Goal: Task Accomplishment & Management: Complete application form

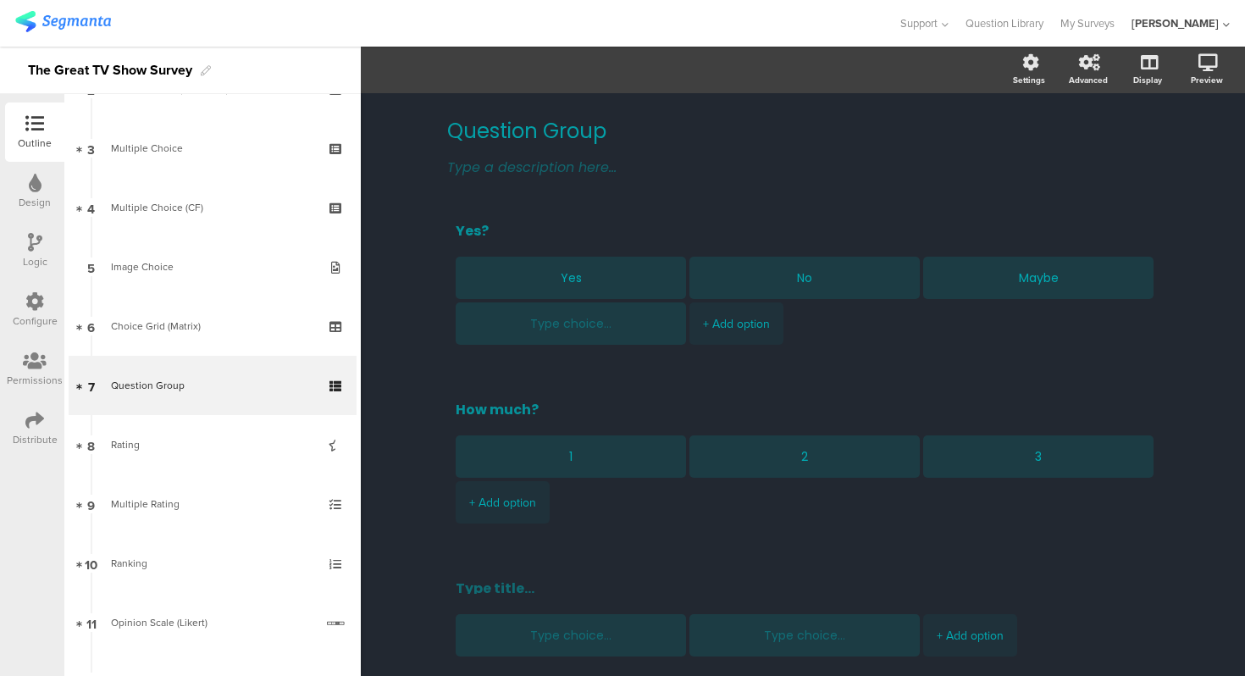
click at [414, 170] on div "Question Group Question Group Type a description here... Yes? Yes No Maybe + Ad…" at bounding box center [803, 450] width 884 height 715
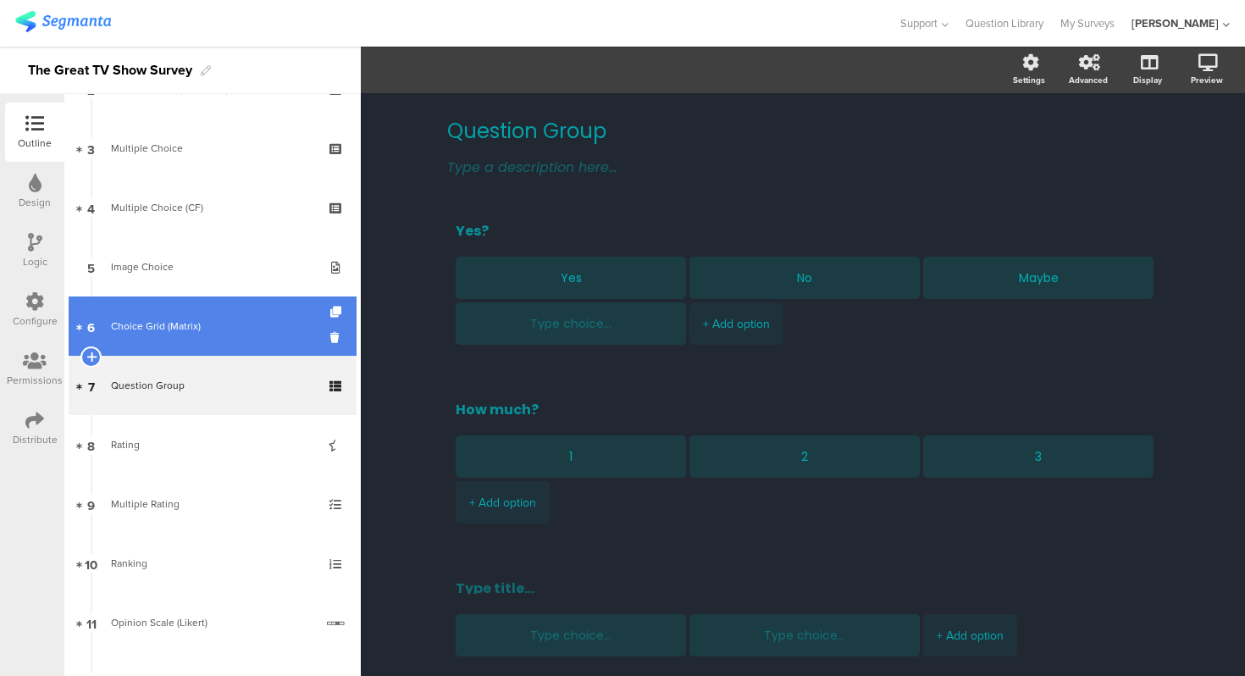
click at [196, 329] on div "Choice Grid (Matrix)" at bounding box center [212, 326] width 202 height 17
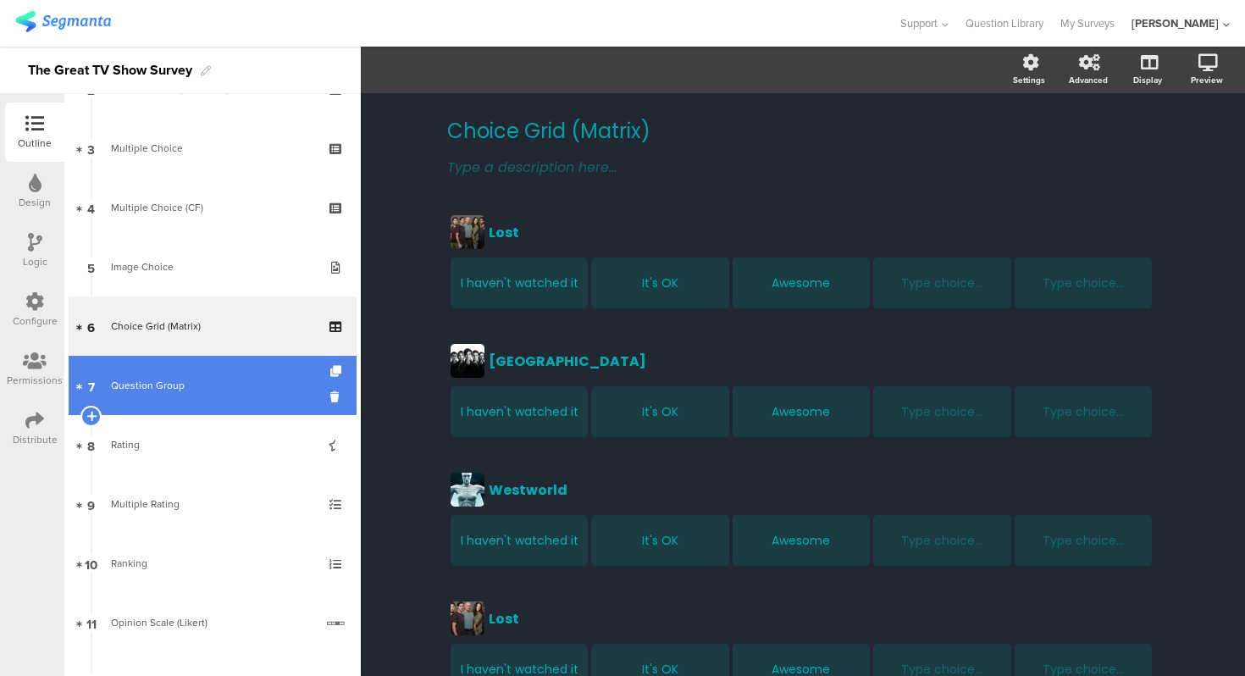
click at [207, 412] on link "7 Question Group" at bounding box center [213, 385] width 288 height 59
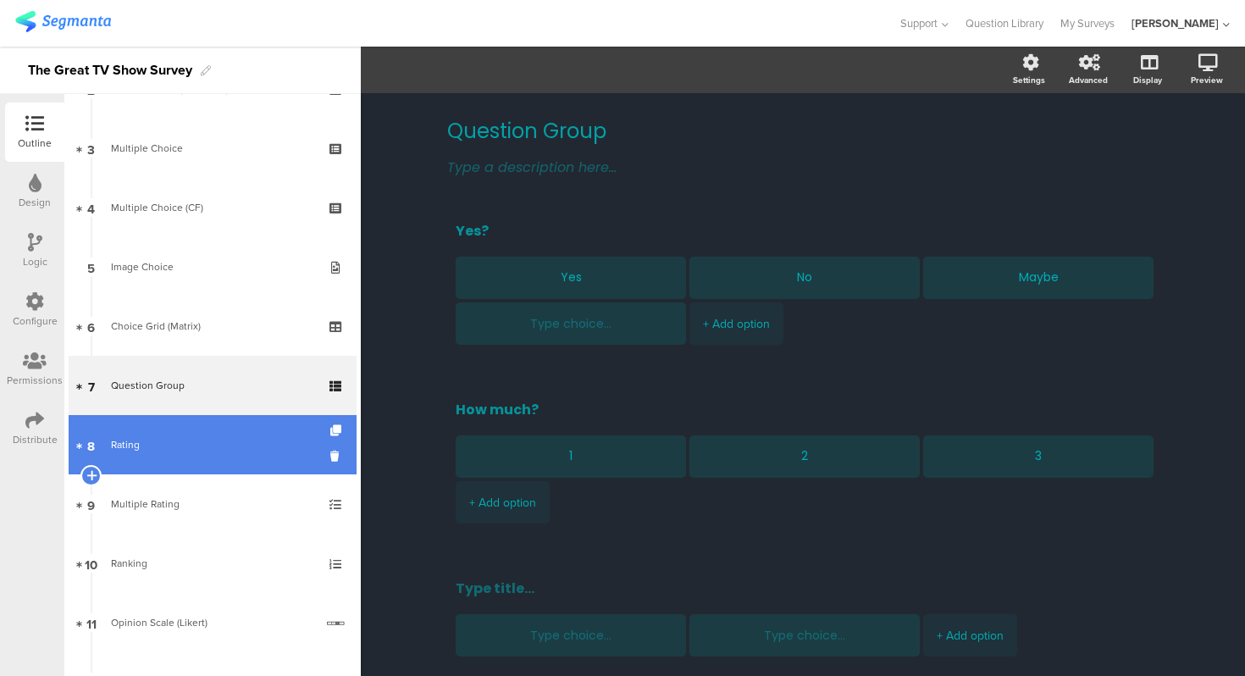
click at [220, 429] on link "8 Rating" at bounding box center [213, 444] width 288 height 59
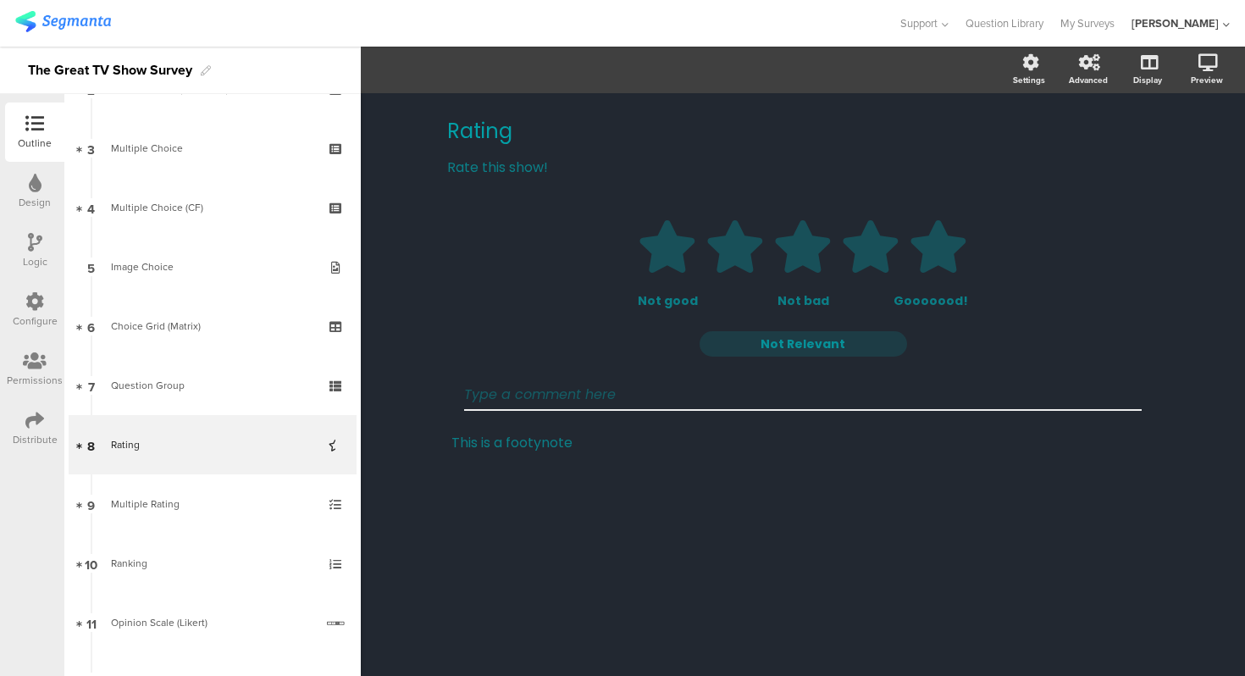
click at [425, 441] on div "Rating Rating Rate this show! Rate this show! 1 2 3 4 5 Not good Not bad Gooooo…" at bounding box center [803, 384] width 884 height 583
click at [407, 412] on div "Rating Rating Rate this show! Rate this show! 1 2 3 4 5 Not good Not bad Gooooo…" at bounding box center [803, 384] width 884 height 583
click at [392, 373] on div "Rating Rating Rate this show! Rate this show! 1 2 3 4 5 Not good Not bad Gooooo…" at bounding box center [803, 384] width 884 height 583
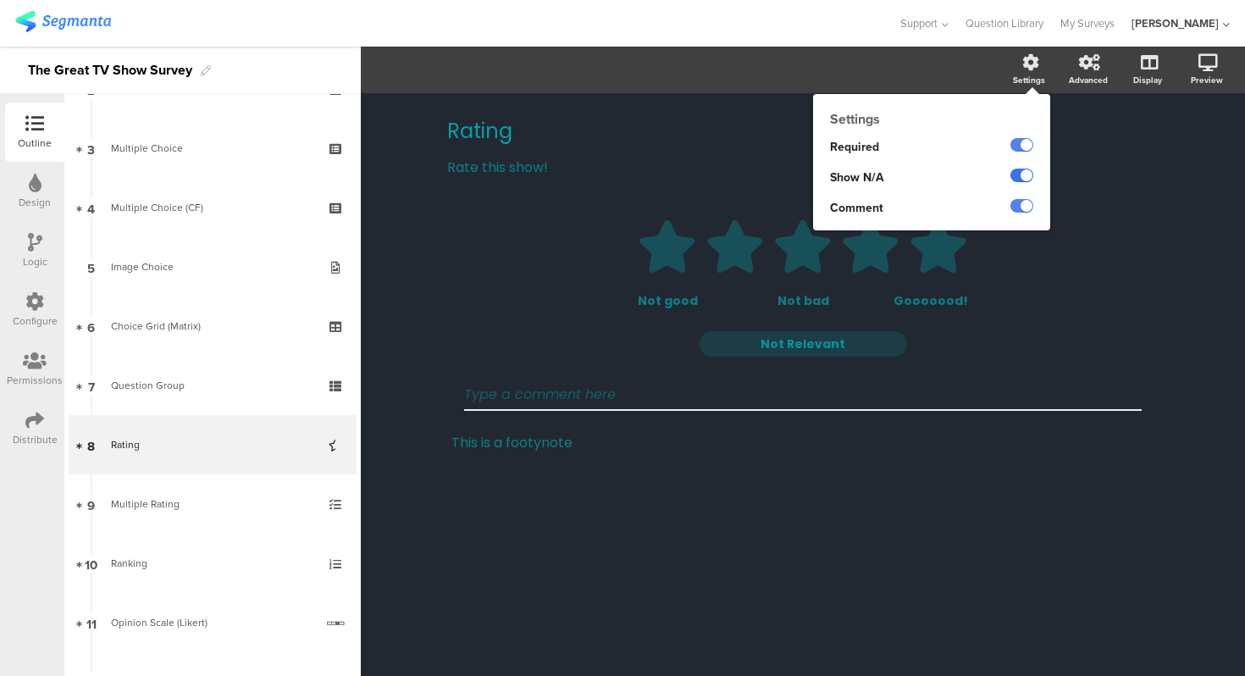
click at [1022, 180] on label at bounding box center [1021, 176] width 23 height 14
click at [0, 0] on input "checkbox" at bounding box center [0, 0] width 0 height 0
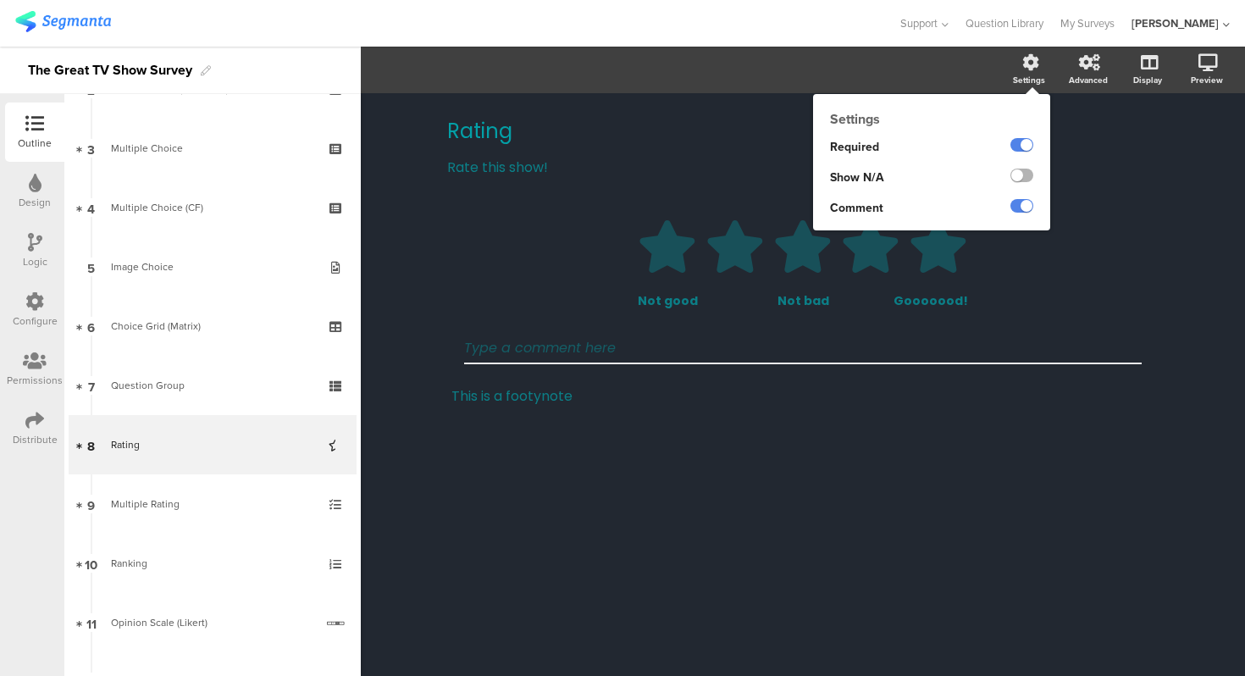
click at [1022, 180] on label at bounding box center [1021, 176] width 23 height 14
click at [0, 0] on input "checkbox" at bounding box center [0, 0] width 0 height 0
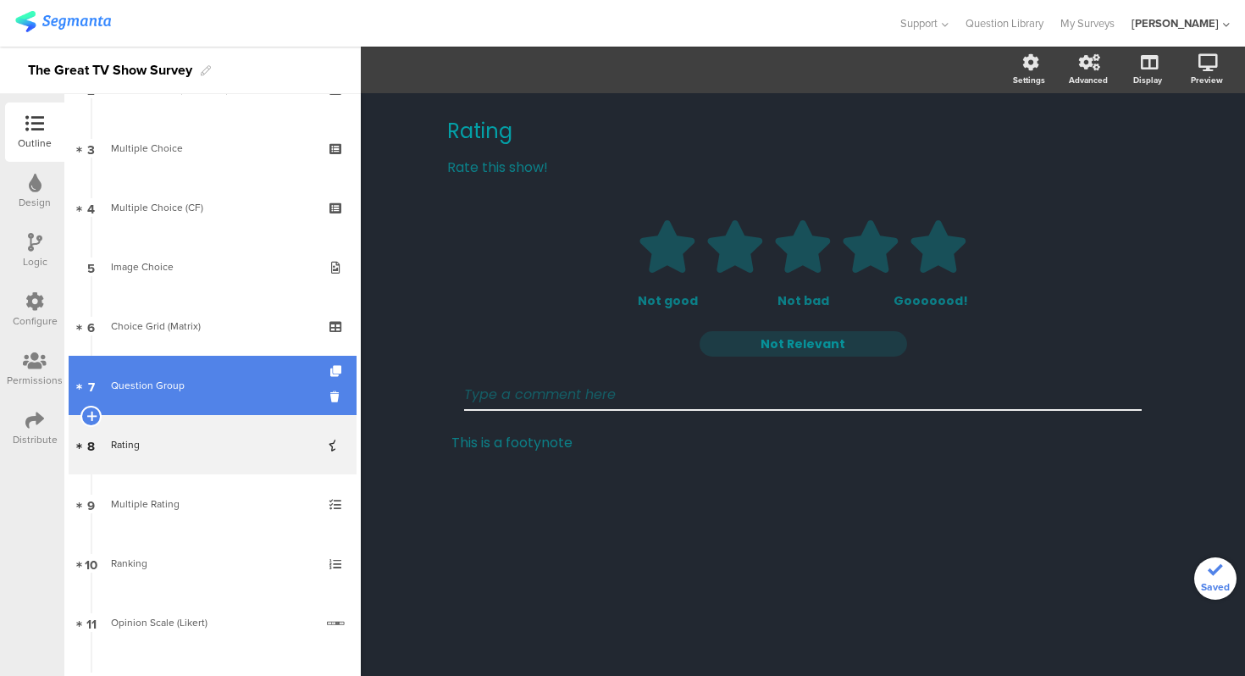
click at [138, 368] on link "7 Question Group" at bounding box center [213, 385] width 288 height 59
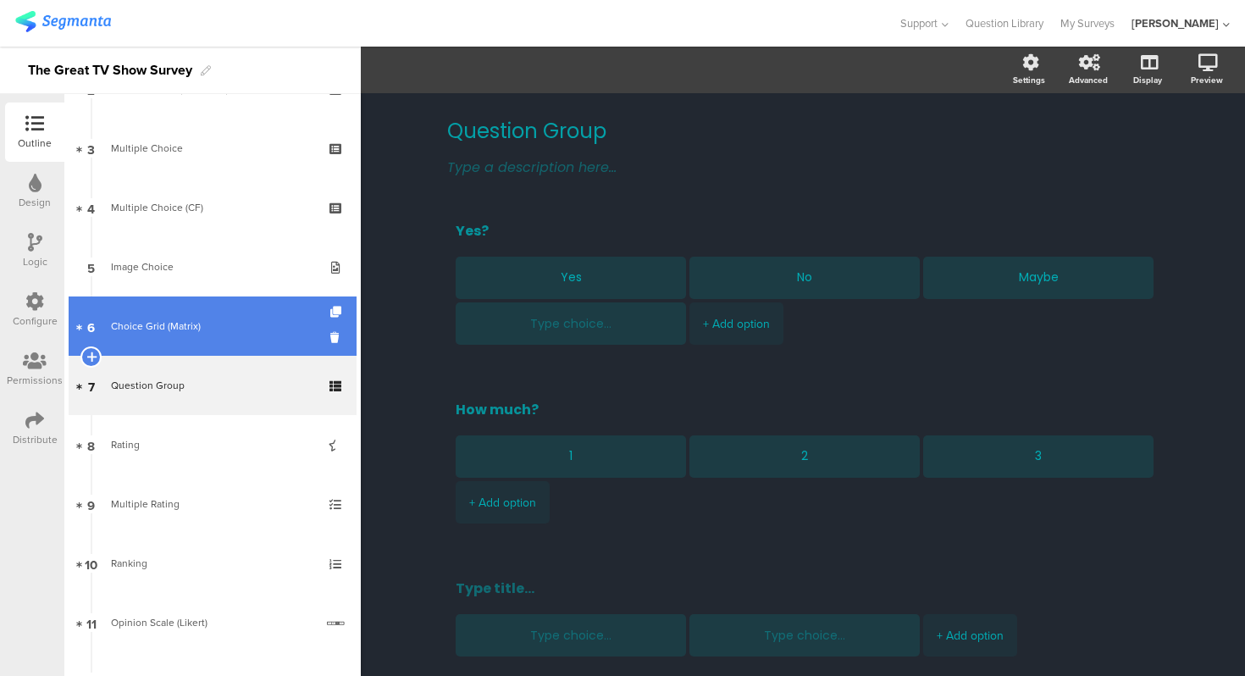
click at [159, 313] on link "6 Choice Grid (Matrix)" at bounding box center [213, 325] width 288 height 59
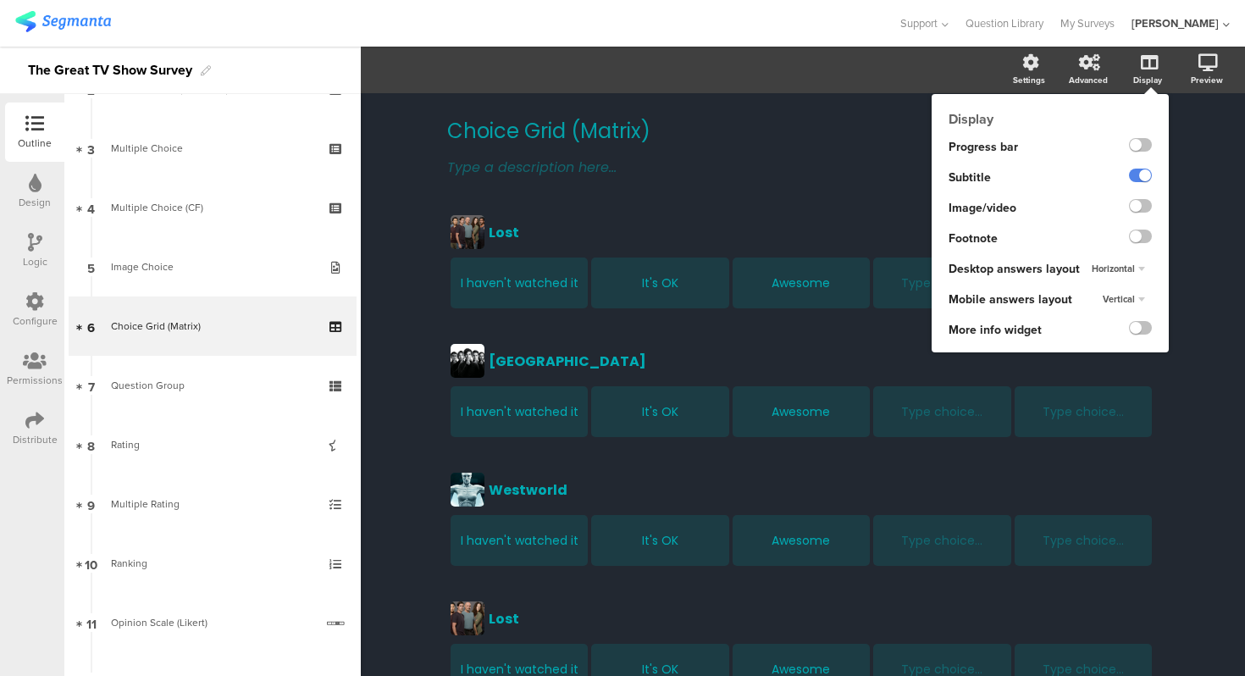
click at [1125, 268] on span "Horizontal" at bounding box center [1113, 269] width 43 height 14
click at [1126, 300] on div "Vertical" at bounding box center [1114, 303] width 100 height 18
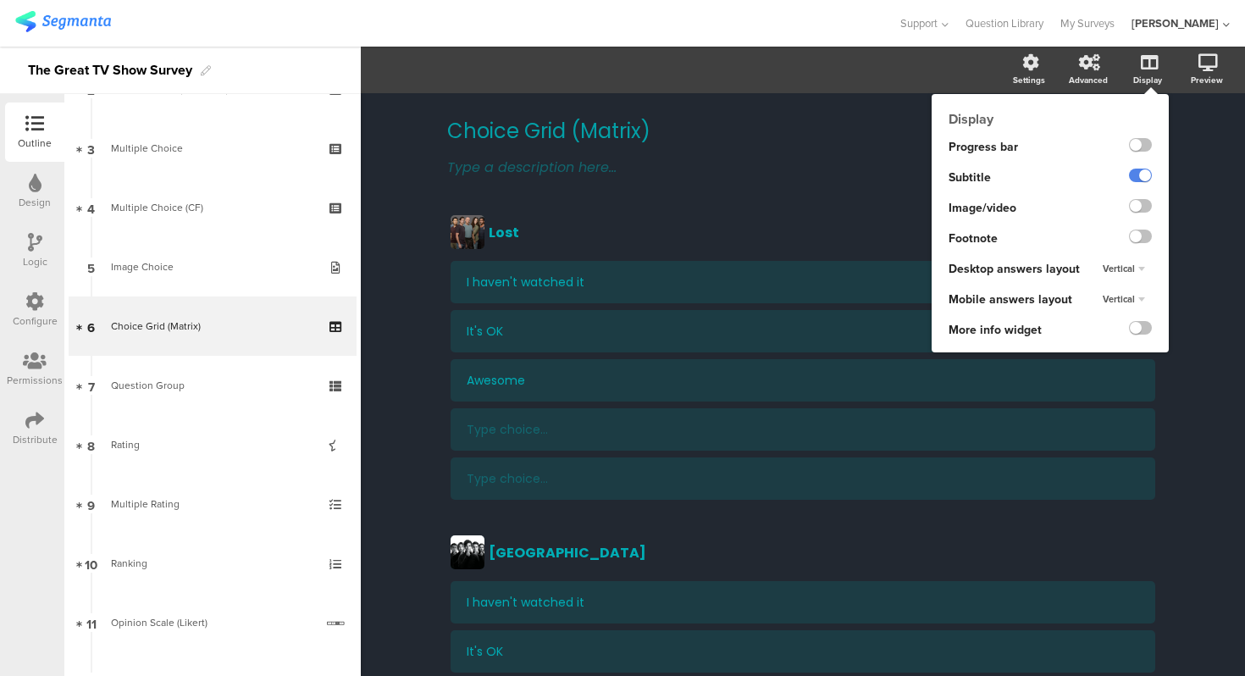
click at [1131, 265] on span "Vertical" at bounding box center [1119, 269] width 32 height 14
click at [1124, 281] on div "Horizontal" at bounding box center [1114, 285] width 100 height 18
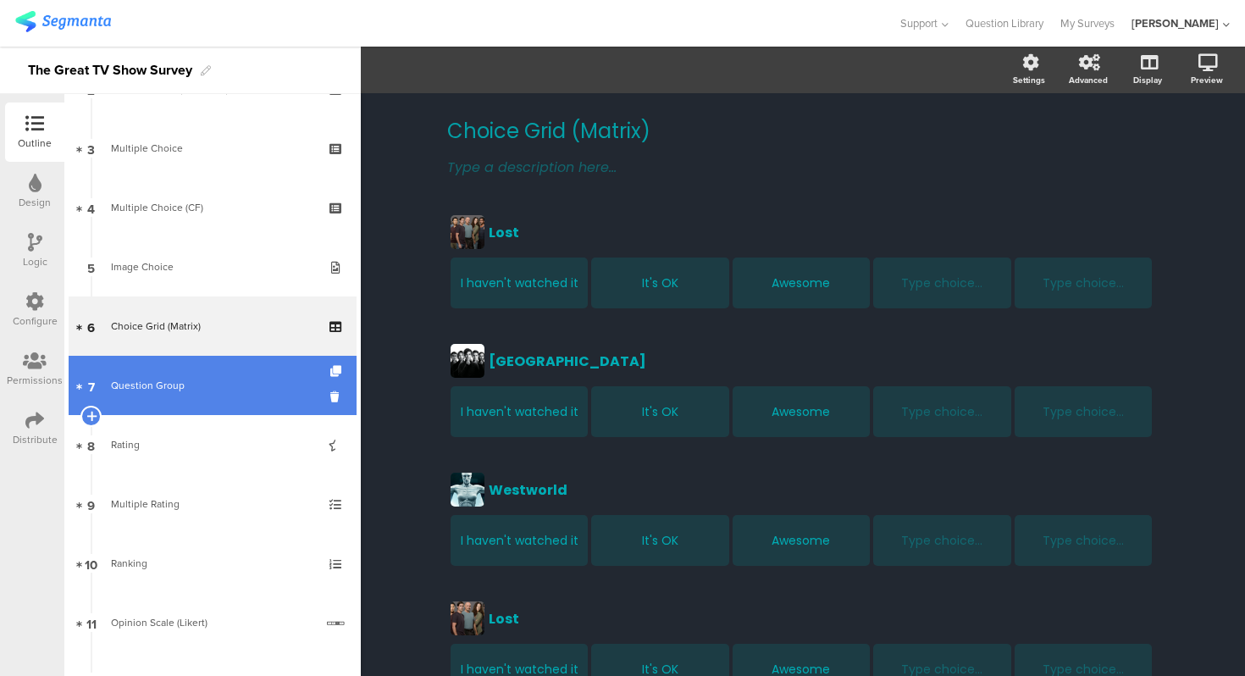
click at [206, 390] on div "Question Group" at bounding box center [212, 385] width 202 height 17
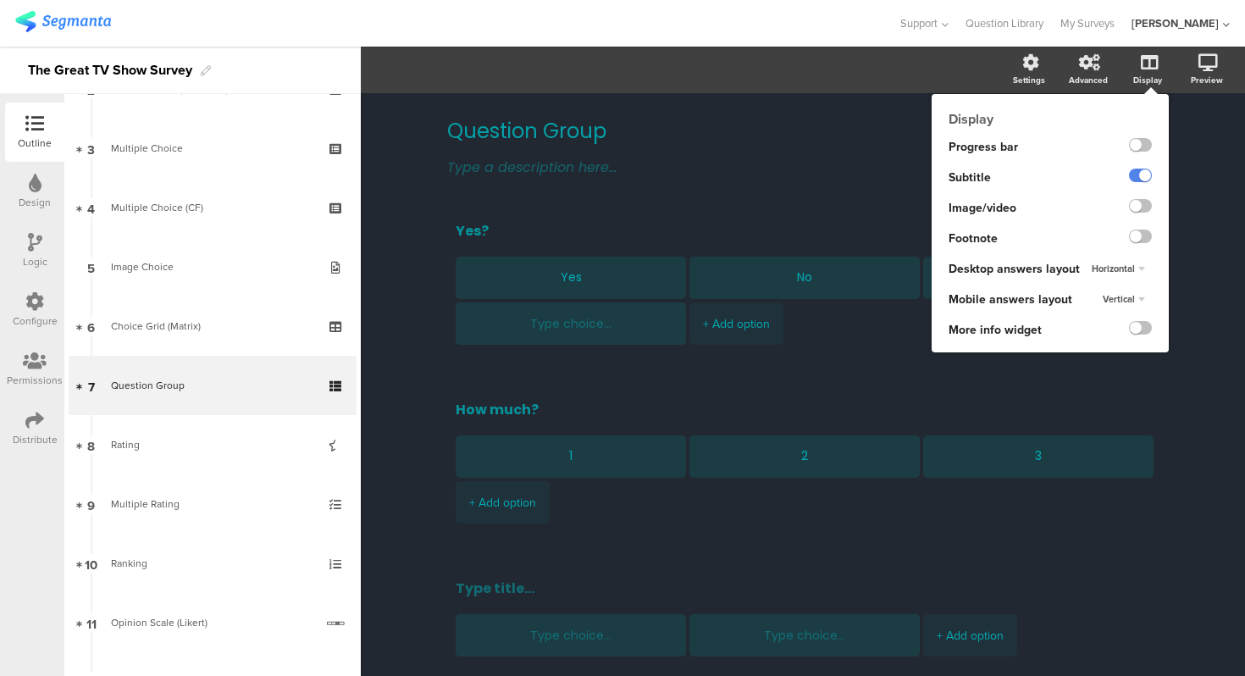
click at [1127, 267] on span "Horizontal" at bounding box center [1113, 269] width 43 height 14
click at [1125, 300] on div "Vertical" at bounding box center [1114, 303] width 100 height 18
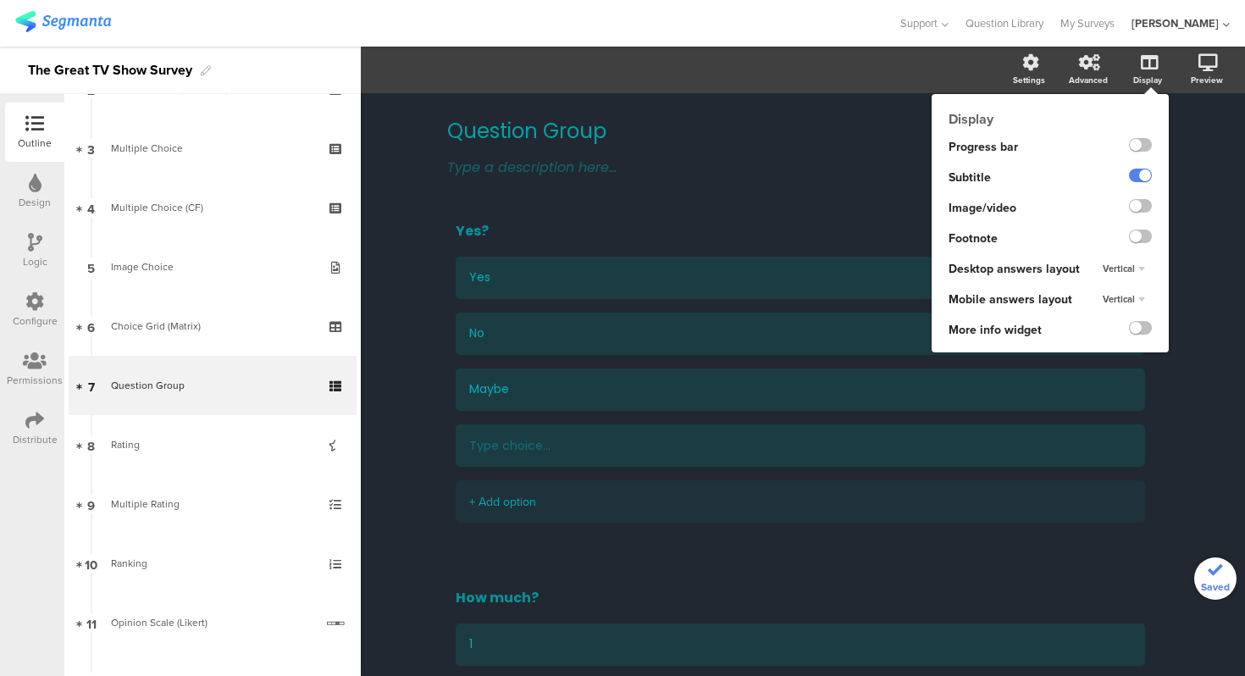
click at [1136, 268] on div "Vertical" at bounding box center [1124, 269] width 56 height 20
click at [1131, 283] on div "Horizontal" at bounding box center [1114, 285] width 100 height 18
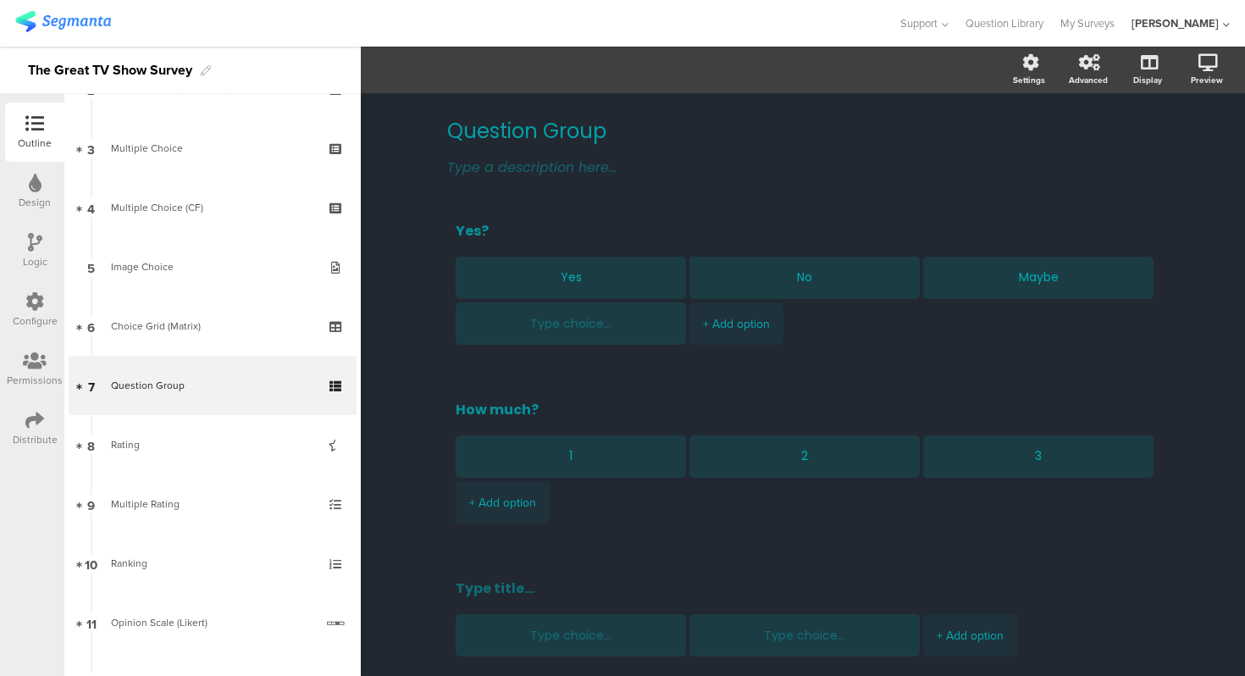
click at [1207, 251] on div "Question Group Question Group Type a description here... Yes? Yes No Maybe + Ad…" at bounding box center [803, 450] width 884 height 715
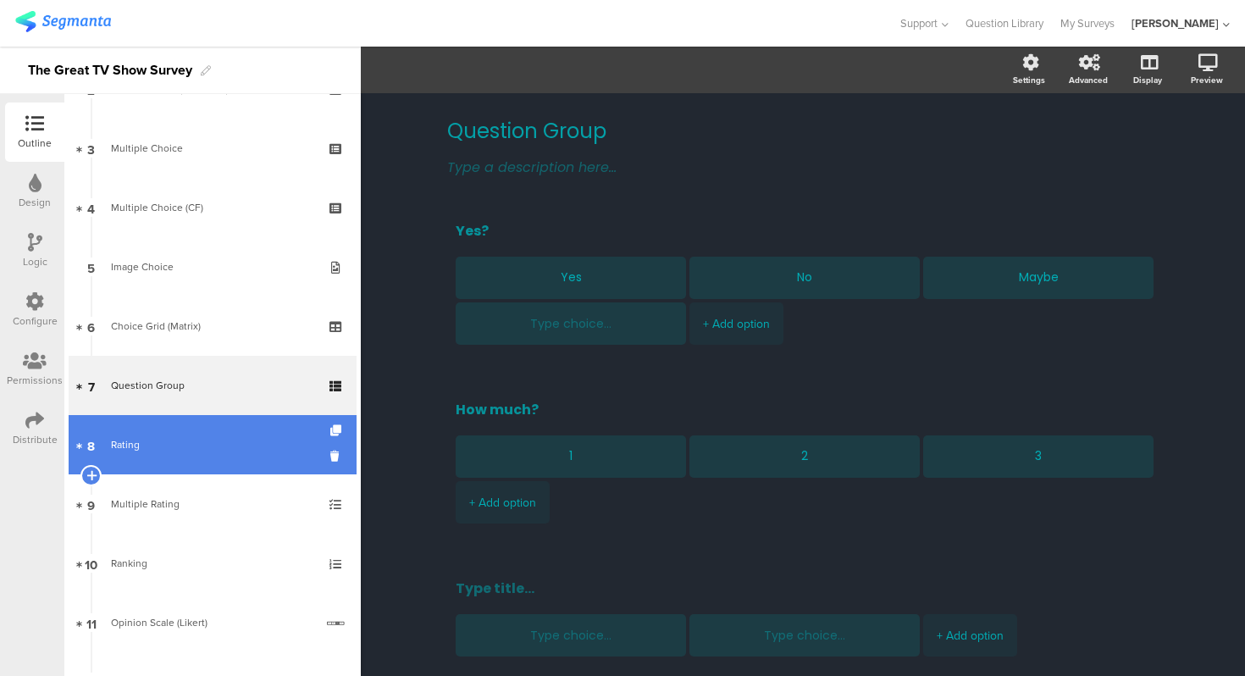
click at [244, 436] on div "Rating" at bounding box center [212, 444] width 202 height 17
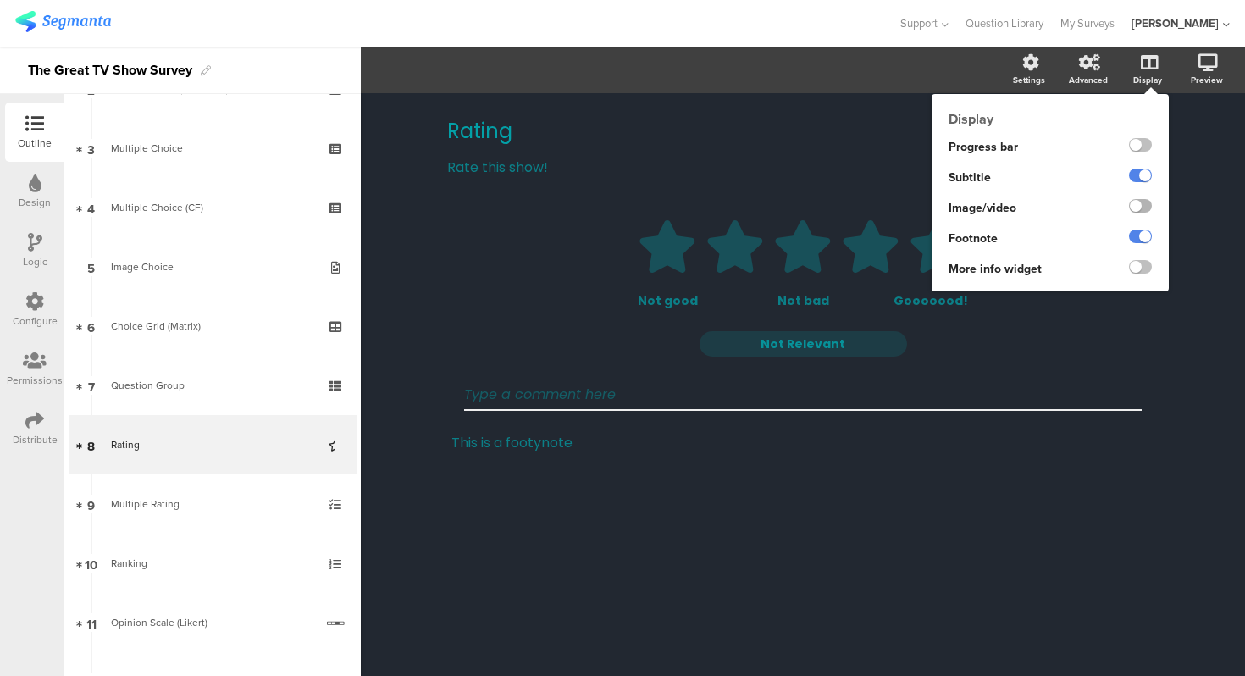
click at [1138, 207] on label at bounding box center [1140, 206] width 23 height 14
click at [0, 0] on input "checkbox" at bounding box center [0, 0] width 0 height 0
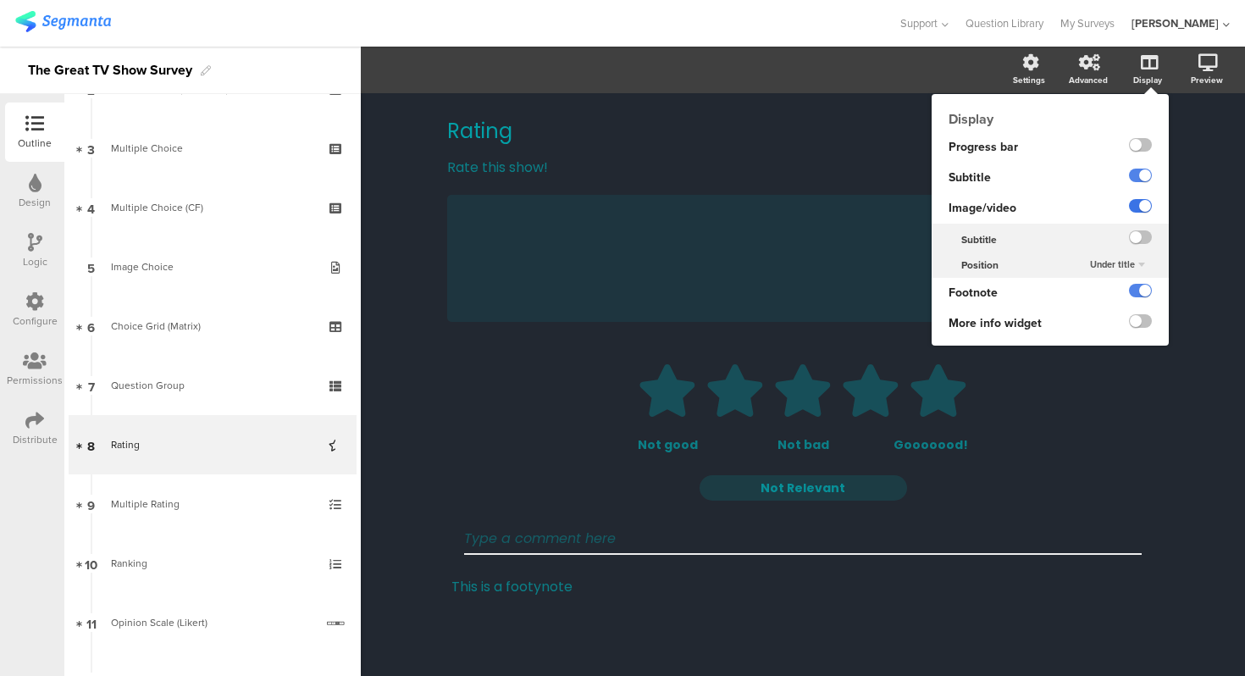
click at [1138, 207] on label at bounding box center [1140, 206] width 23 height 14
click at [0, 0] on input "checkbox" at bounding box center [0, 0] width 0 height 0
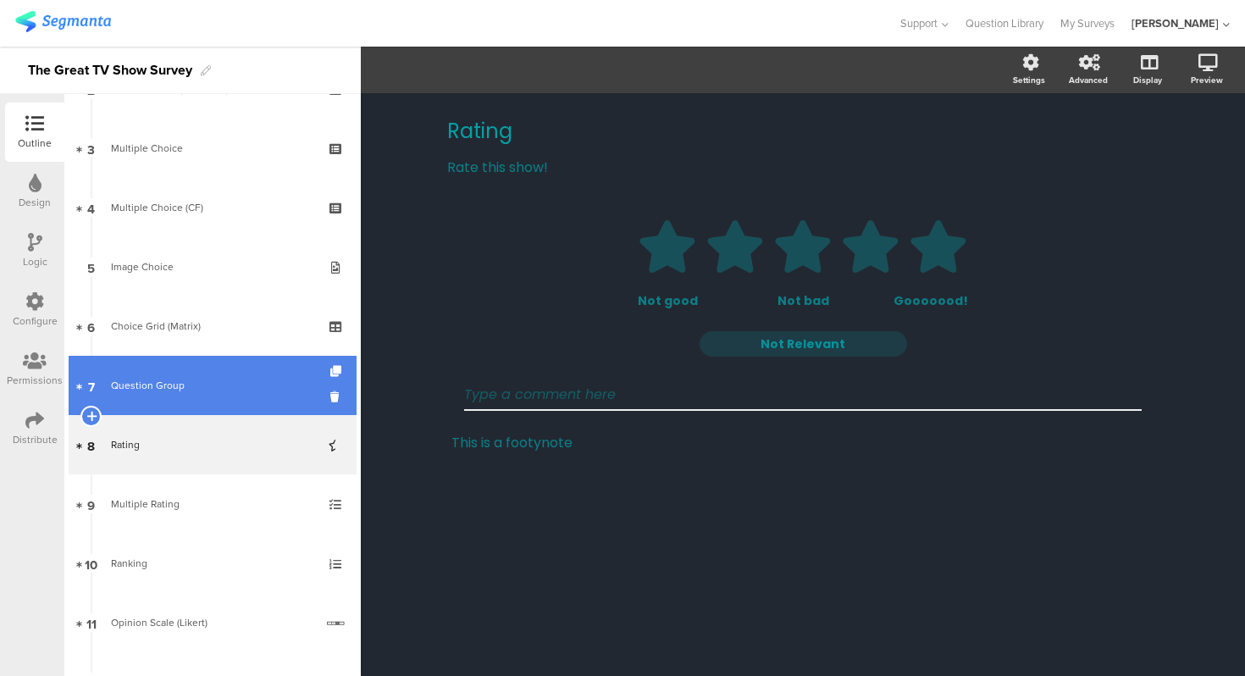
click at [267, 407] on link "7 Question Group" at bounding box center [213, 385] width 288 height 59
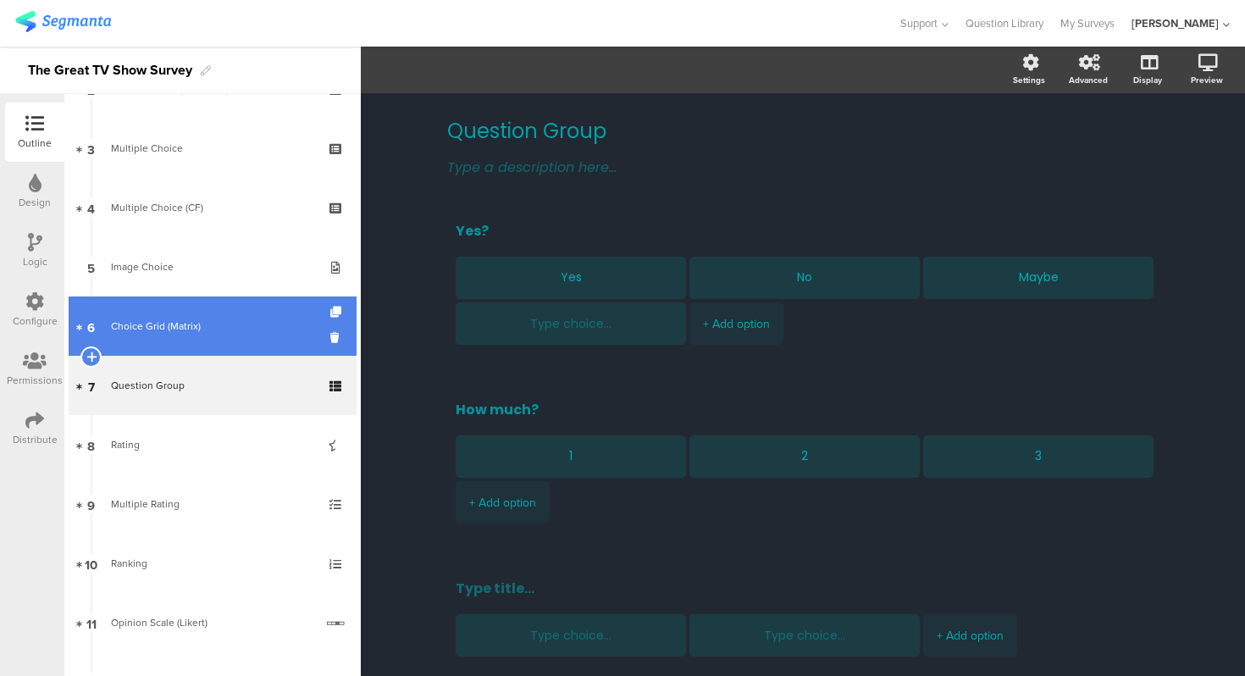
click at [202, 331] on div "Choice Grid (Matrix)" at bounding box center [212, 326] width 202 height 17
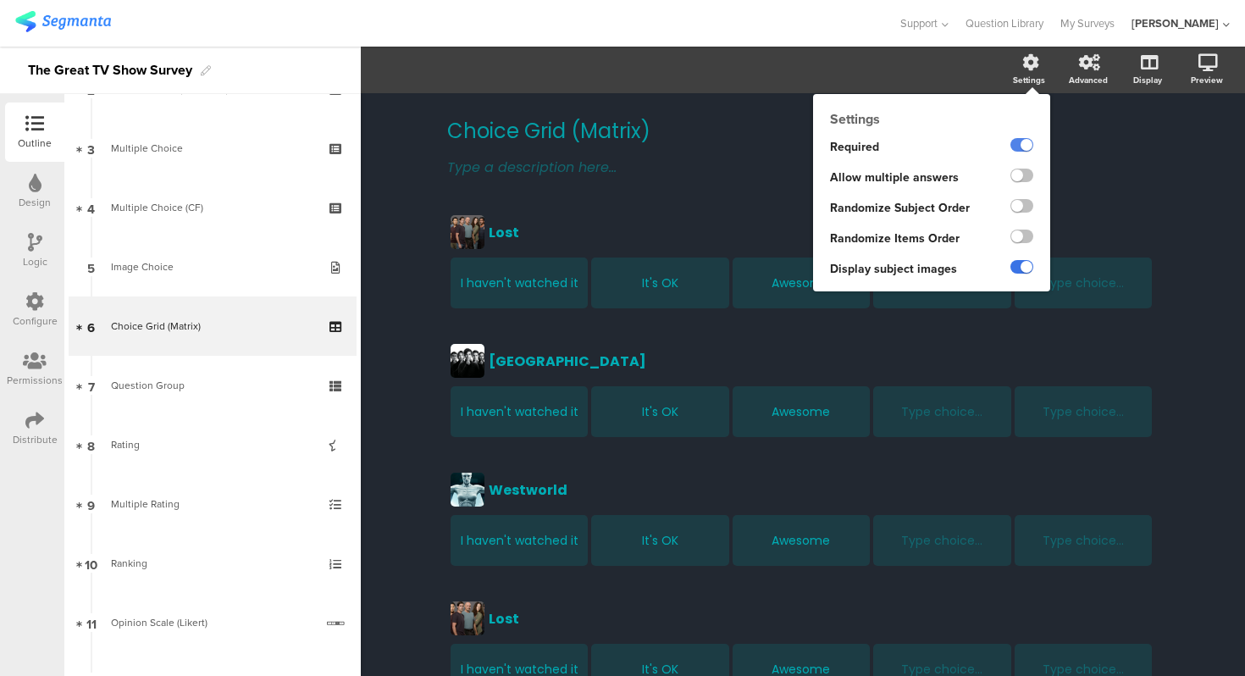
click at [1024, 271] on label at bounding box center [1021, 267] width 23 height 14
click at [0, 0] on input "checkbox" at bounding box center [0, 0] width 0 height 0
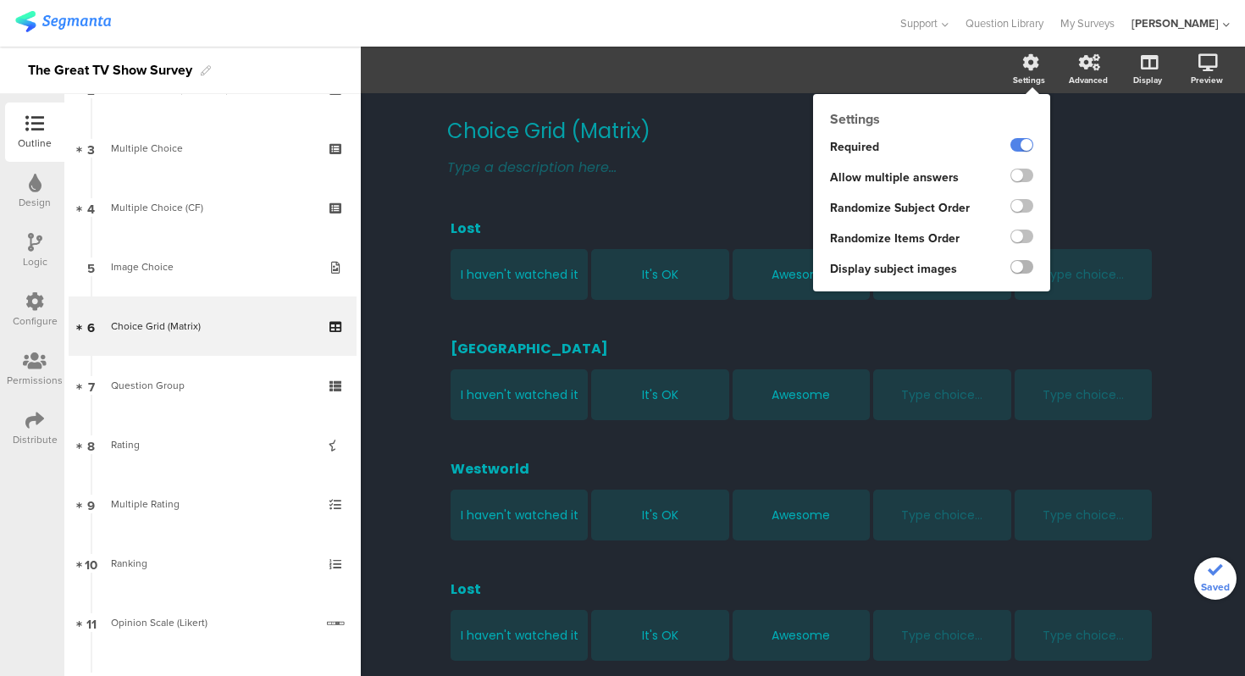
click at [1017, 267] on label at bounding box center [1021, 267] width 23 height 14
click at [0, 0] on input "checkbox" at bounding box center [0, 0] width 0 height 0
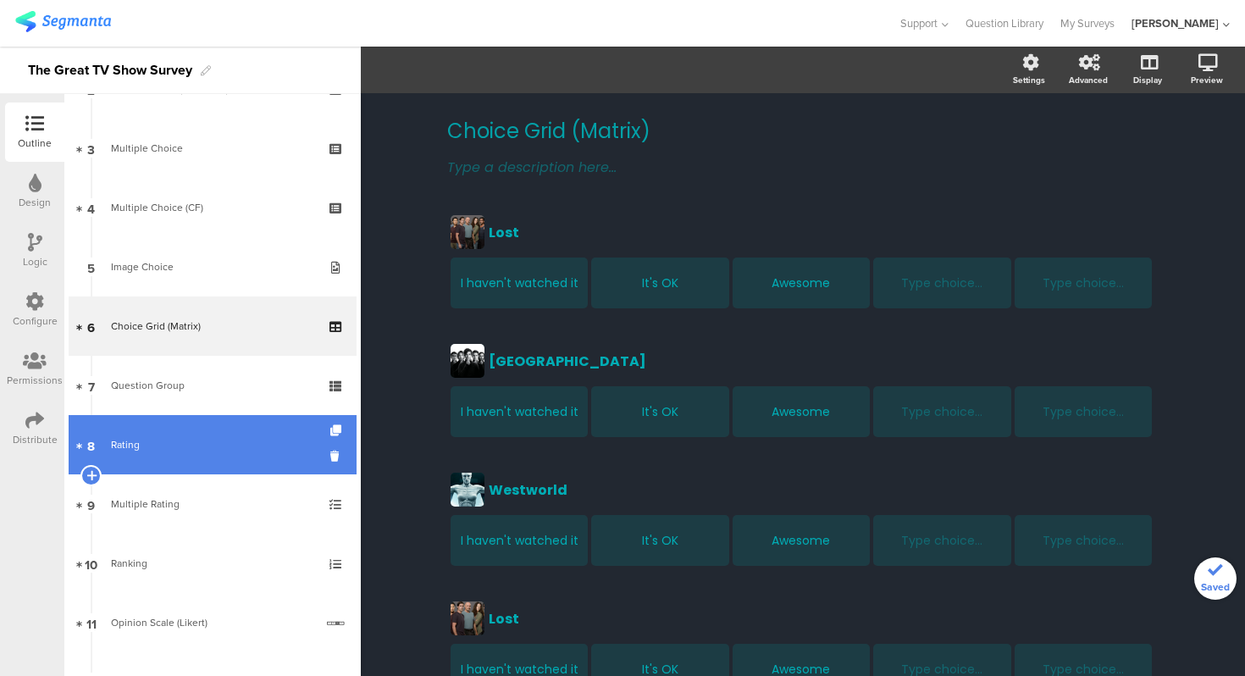
click at [227, 439] on div "Rating" at bounding box center [212, 444] width 202 height 17
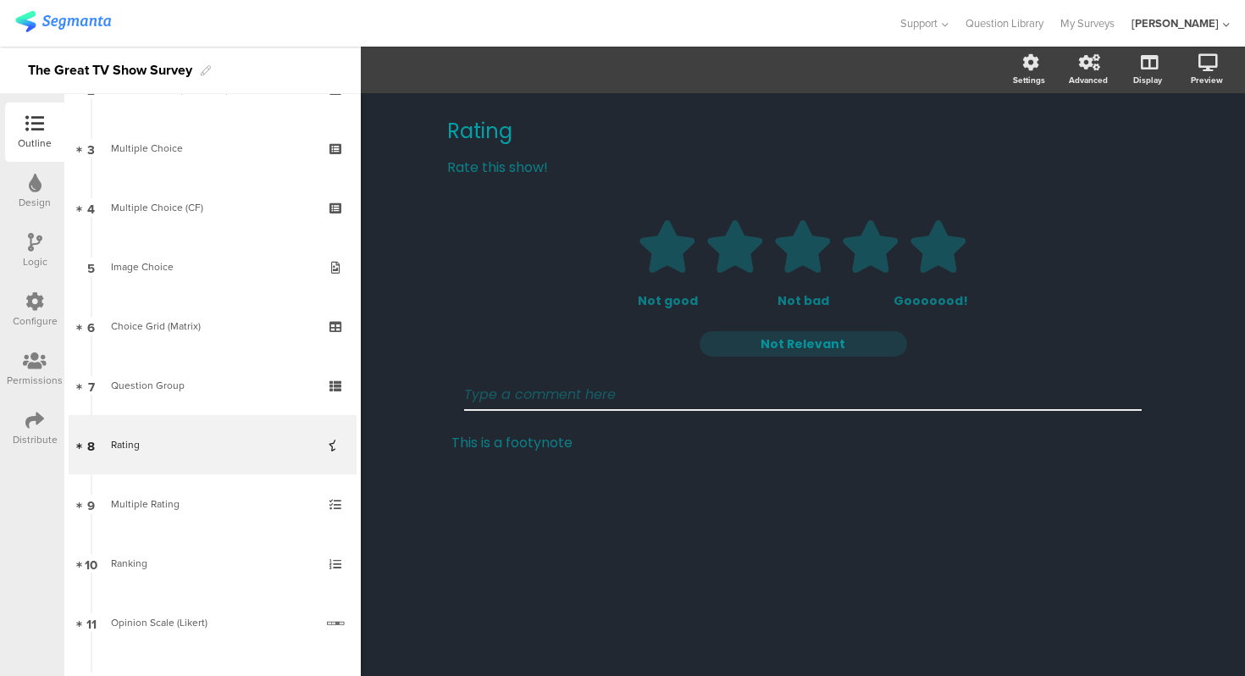
click at [411, 367] on div "Rating Rating Rate this show! Rate this show! 1 2 3 4 5 Not good Not bad Gooooo…" at bounding box center [803, 384] width 884 height 583
click at [672, 302] on div "Not good" at bounding box center [687, 301] width 99 height 18
click at [687, 64] on div "Numbering" at bounding box center [700, 70] width 60 height 18
click at [766, 68] on span "Off" at bounding box center [768, 71] width 35 height 18
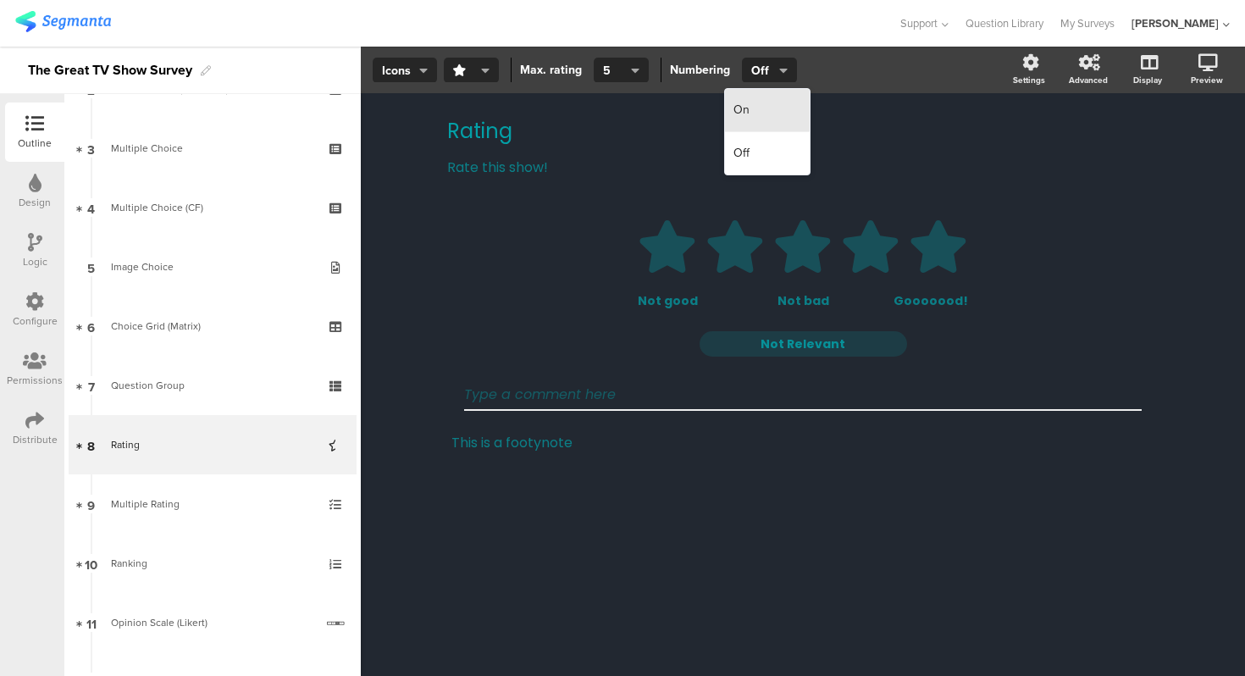
click at [770, 104] on div "On" at bounding box center [767, 110] width 85 height 43
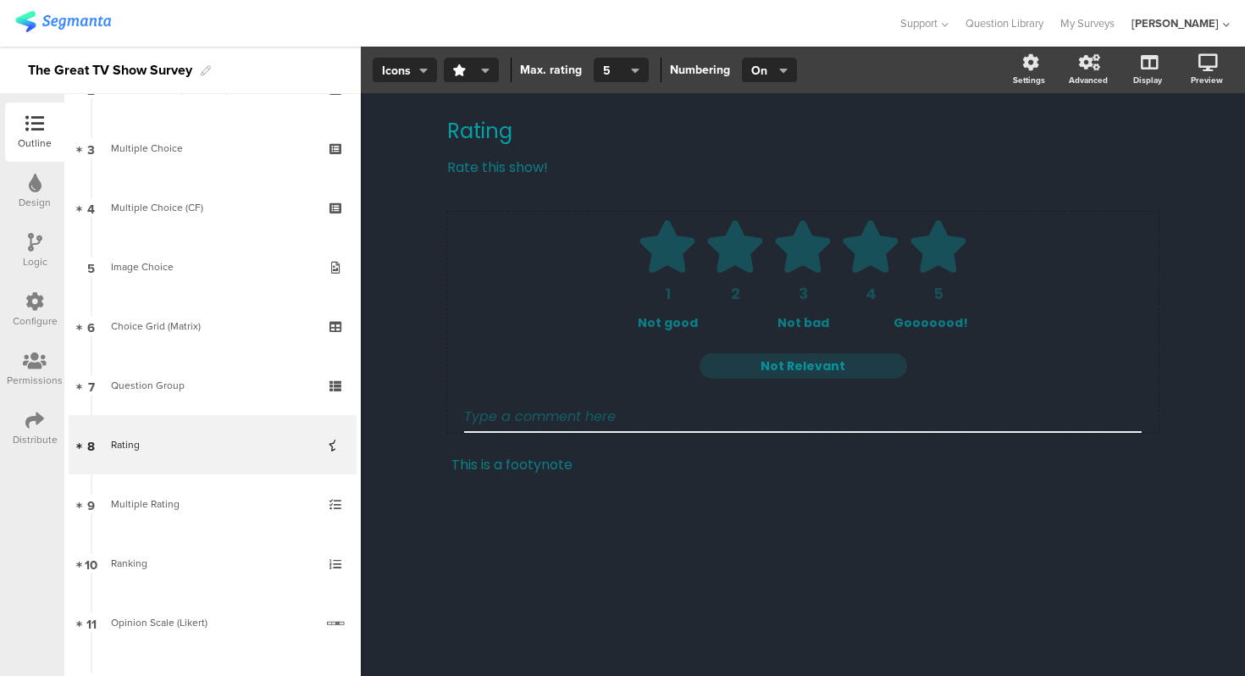
click at [943, 324] on div "Gooooood!" at bounding box center [918, 323] width 99 height 18
click at [772, 67] on span "On" at bounding box center [767, 71] width 33 height 18
click at [770, 152] on div "Off" at bounding box center [767, 153] width 85 height 42
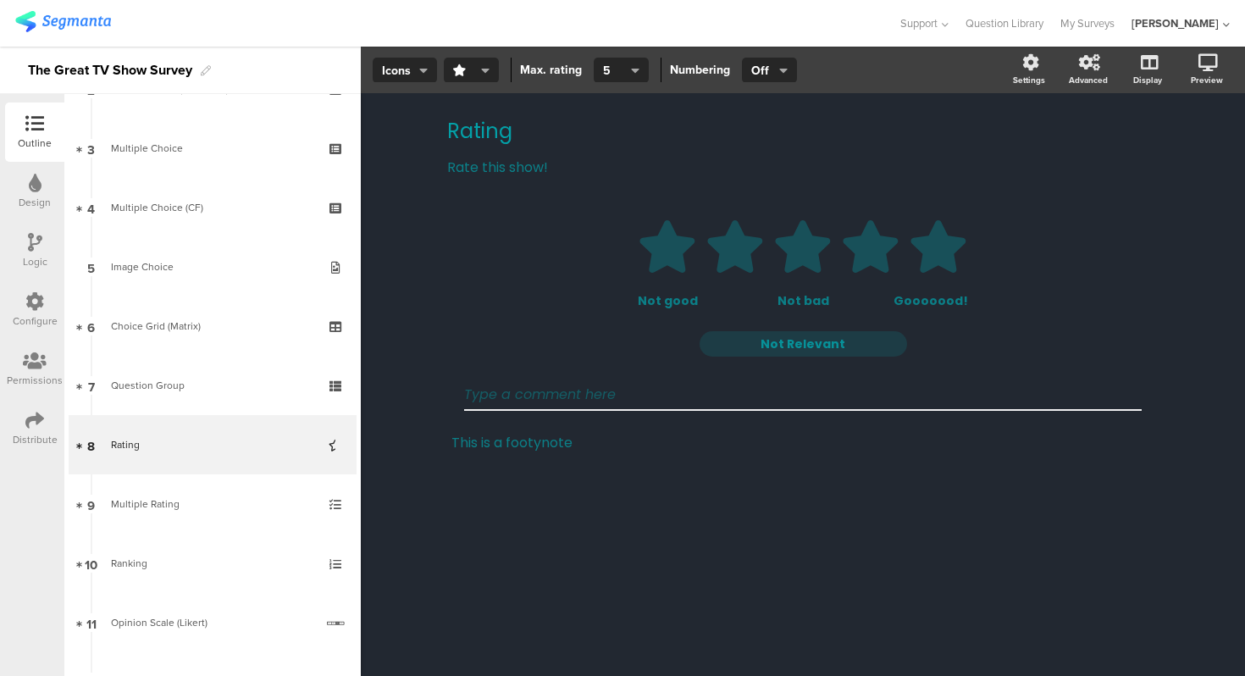
click at [770, 495] on div "1 2 3 4 5 Not good Not bad Gooooood! Not Relevant This is a footynote This is a…" at bounding box center [802, 373] width 711 height 322
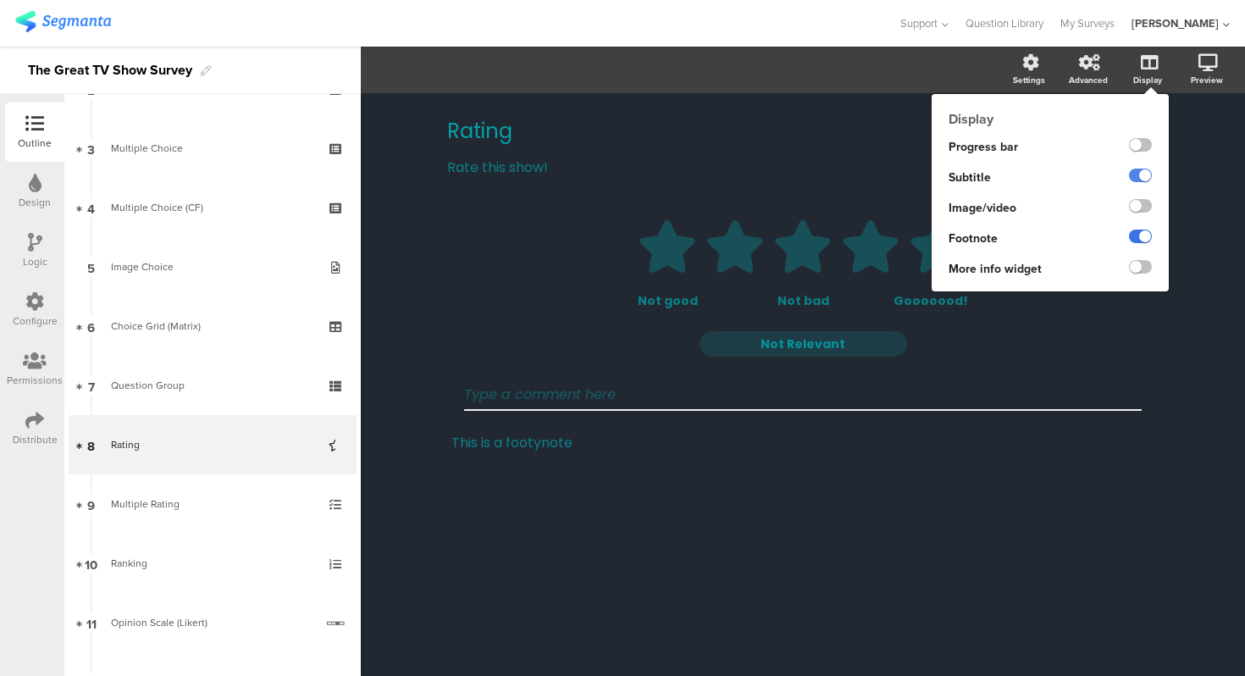
click at [1141, 237] on label at bounding box center [1140, 237] width 23 height 14
click at [0, 0] on input "checkbox" at bounding box center [0, 0] width 0 height 0
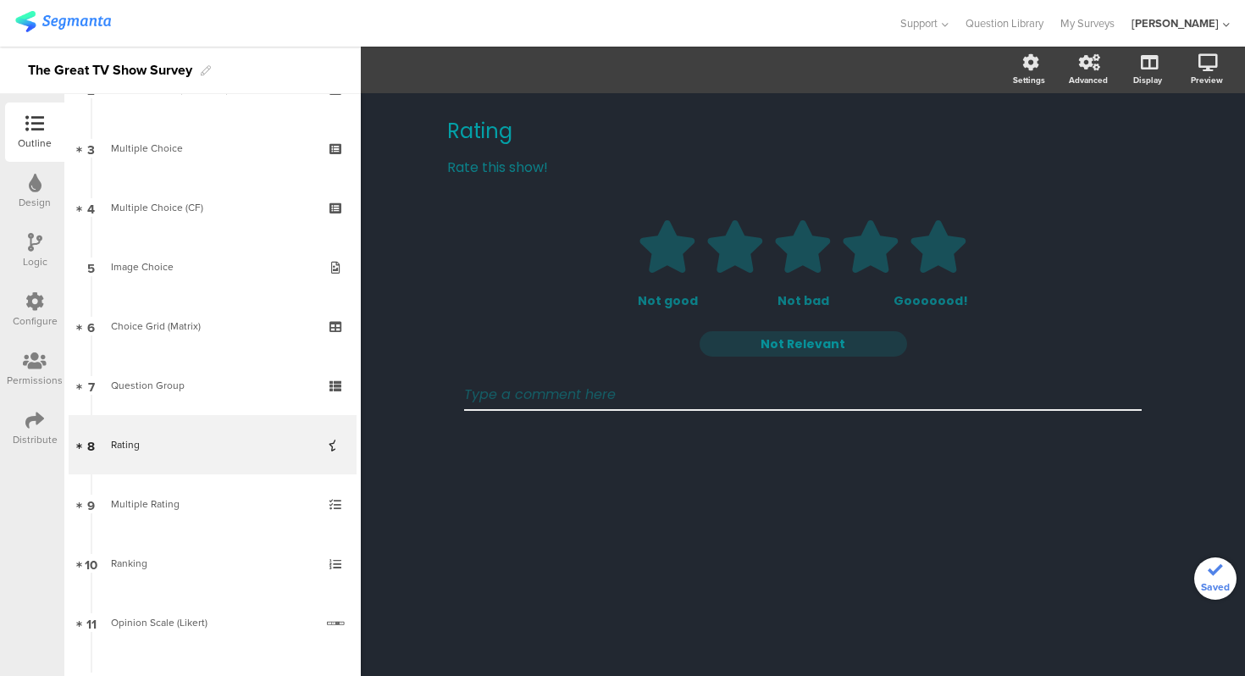
click at [1202, 147] on div "Rating Rating Rate this show! Rate this show! 1 2 3 4 5 Not good Not bad Gooooo…" at bounding box center [803, 384] width 884 height 583
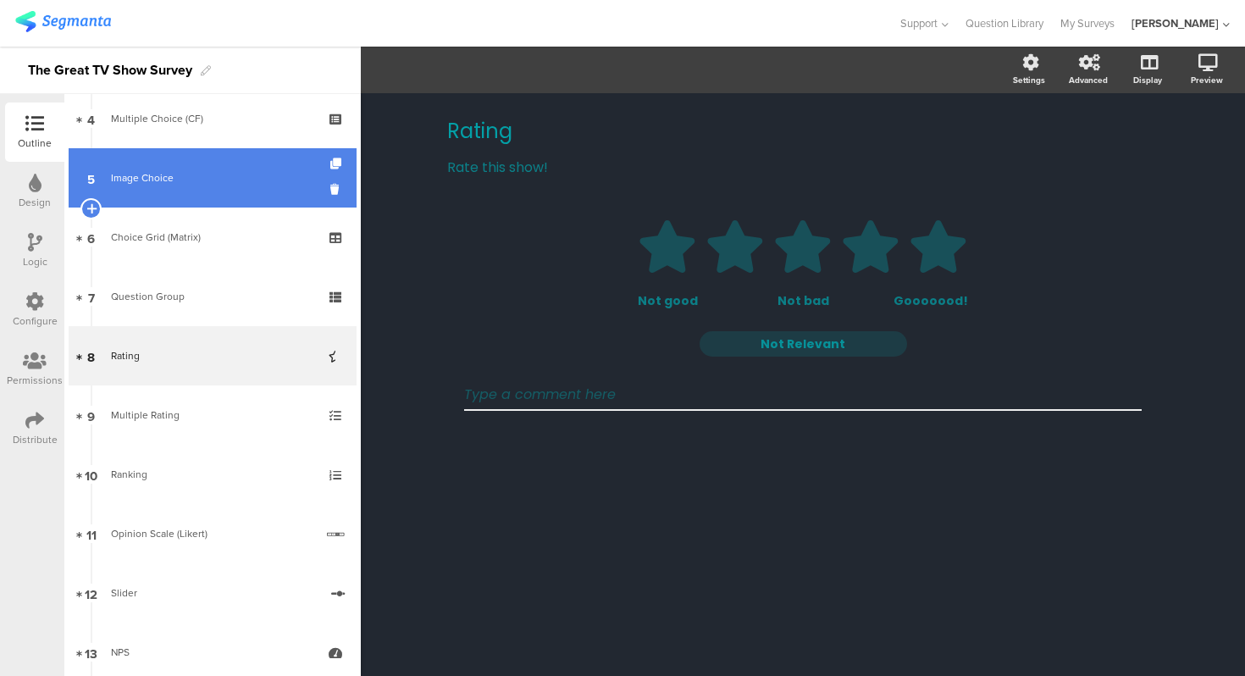
scroll to position [255, 0]
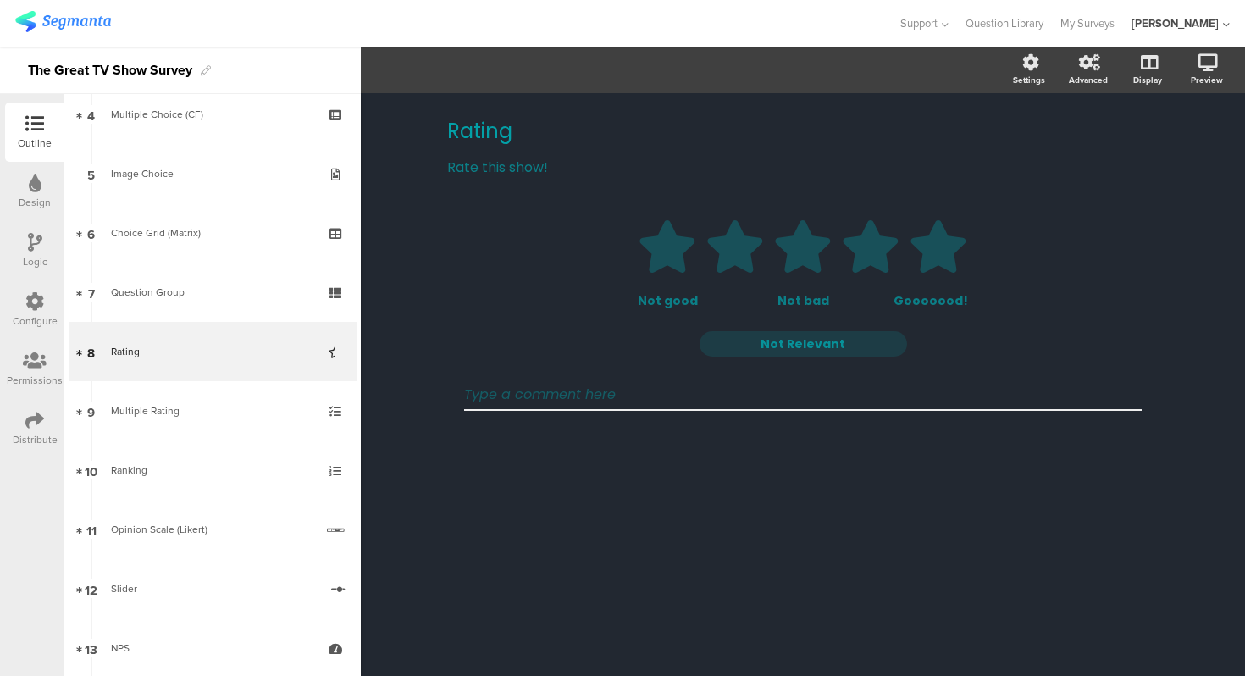
click at [403, 145] on div "Rating Rating Rate this show! Rate this show! 1 2 3 4 5 Not good Not bad Gooooo…" at bounding box center [803, 384] width 884 height 583
click at [677, 304] on div "Not good" at bounding box center [687, 301] width 99 height 18
click at [1216, 360] on div "Rating Rating Rate this show! Rate this show! 1 2 3 4 5 Not good Not bad Gooooo…" at bounding box center [803, 384] width 884 height 583
click at [424, 73] on section "Settings Advanced Display [GEOGRAPHIC_DATA]" at bounding box center [803, 70] width 884 height 47
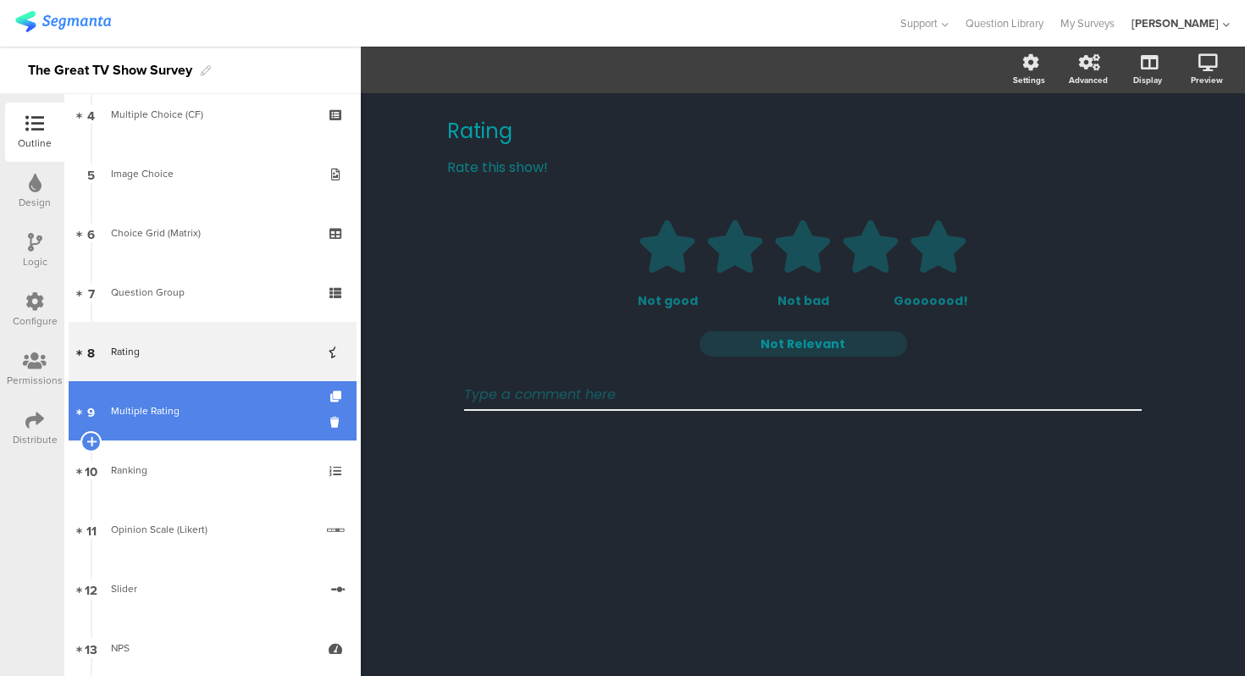
click at [211, 402] on div "Multiple Rating" at bounding box center [212, 410] width 202 height 17
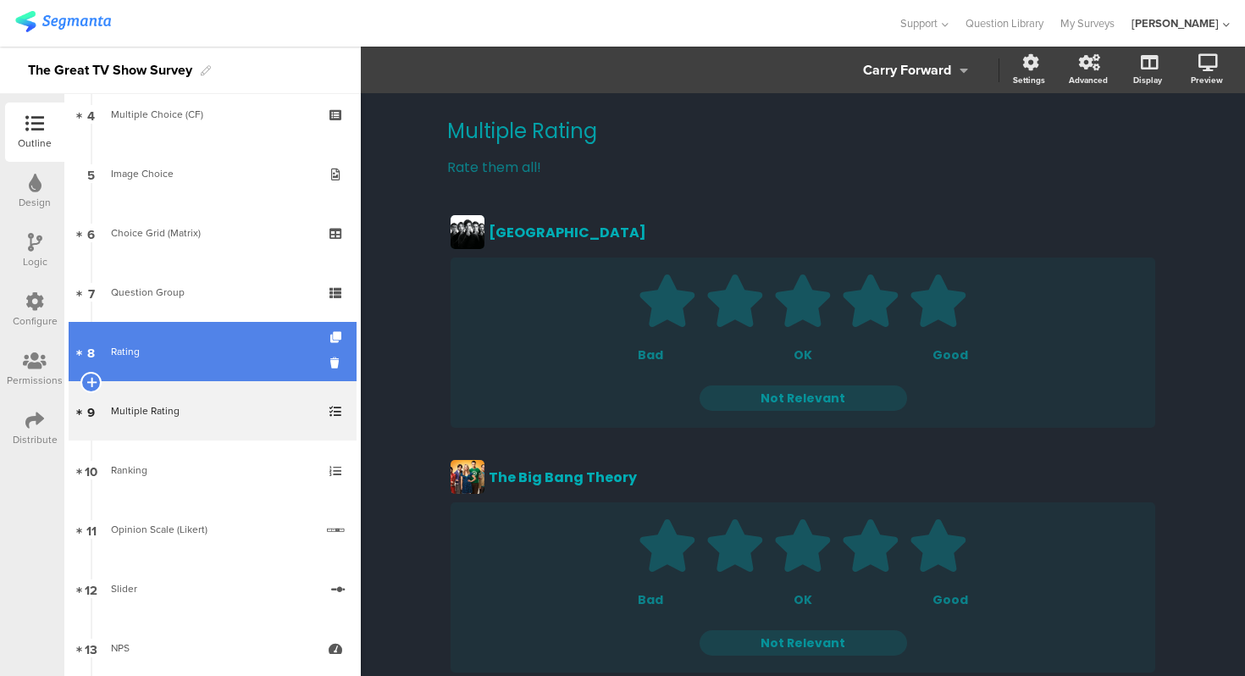
click at [210, 360] on link "8 Rating" at bounding box center [213, 351] width 288 height 59
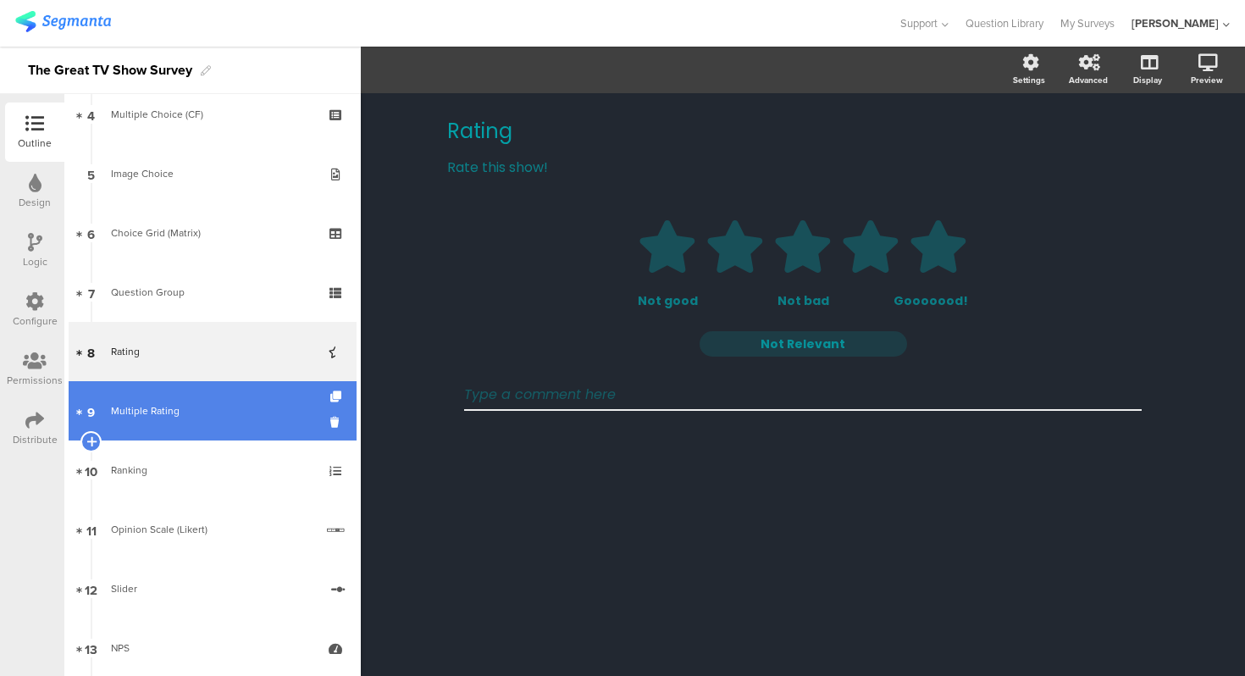
click at [185, 395] on link "9 Multiple Rating" at bounding box center [213, 410] width 288 height 59
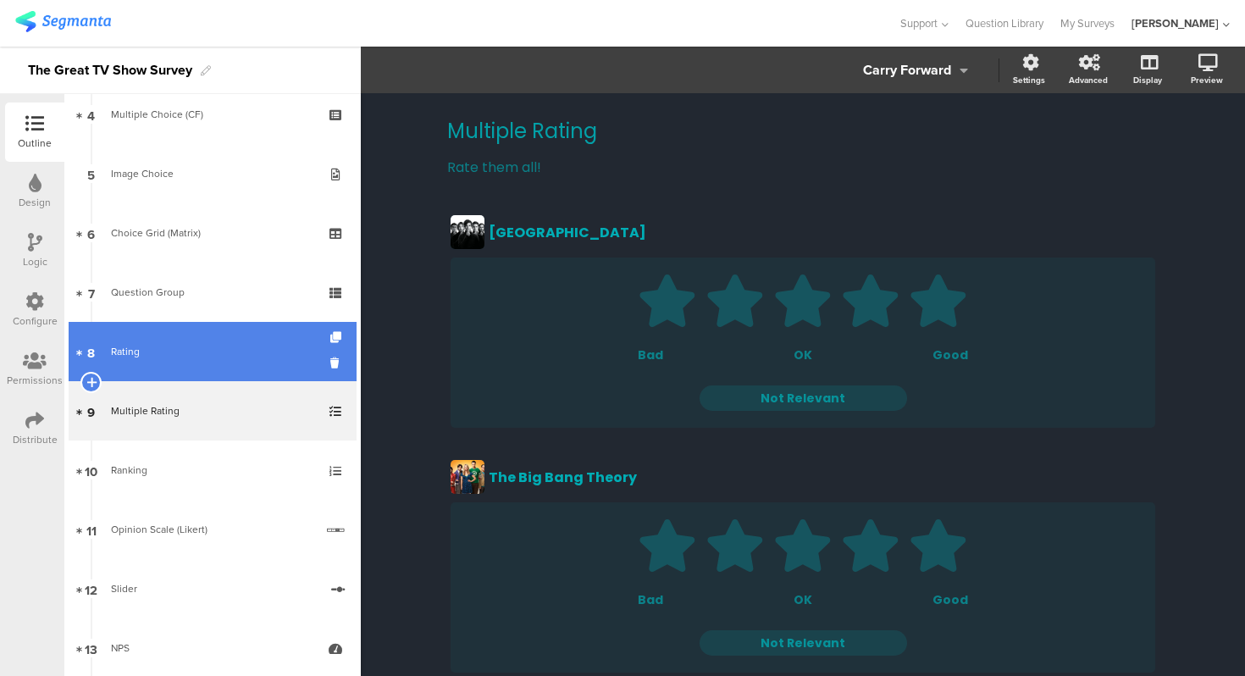
click at [233, 330] on link "8 Rating" at bounding box center [213, 351] width 288 height 59
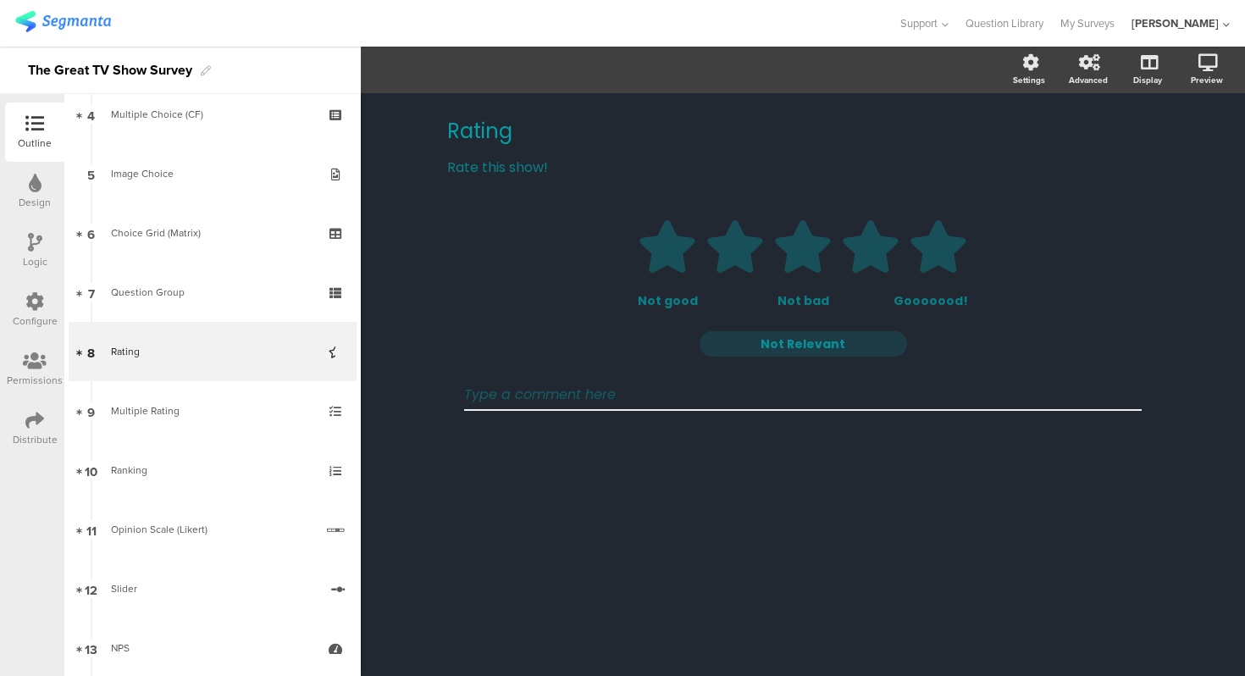
click at [406, 247] on div "Rating Rating Rate this show! Rate this show! 1 2 3 4 5 Not good Not bad Gooooo…" at bounding box center [803, 384] width 884 height 583
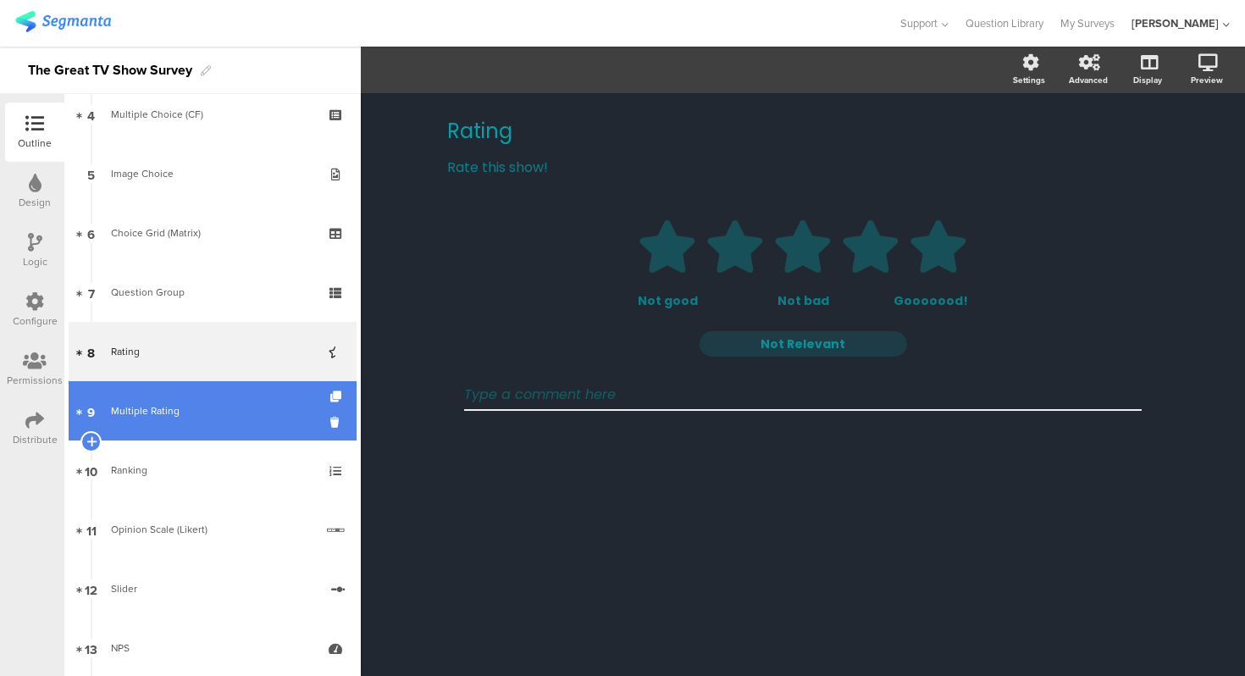
click at [233, 413] on div "Multiple Rating" at bounding box center [212, 410] width 202 height 17
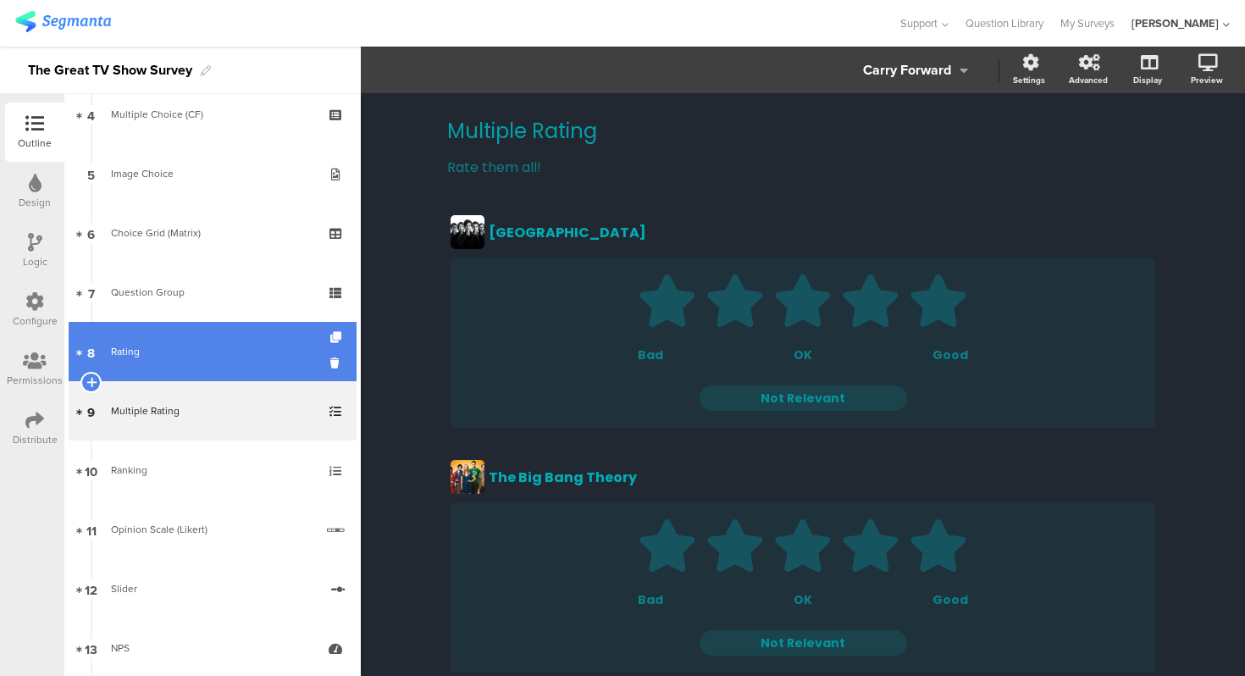
click at [205, 358] on div "Rating" at bounding box center [212, 351] width 202 height 17
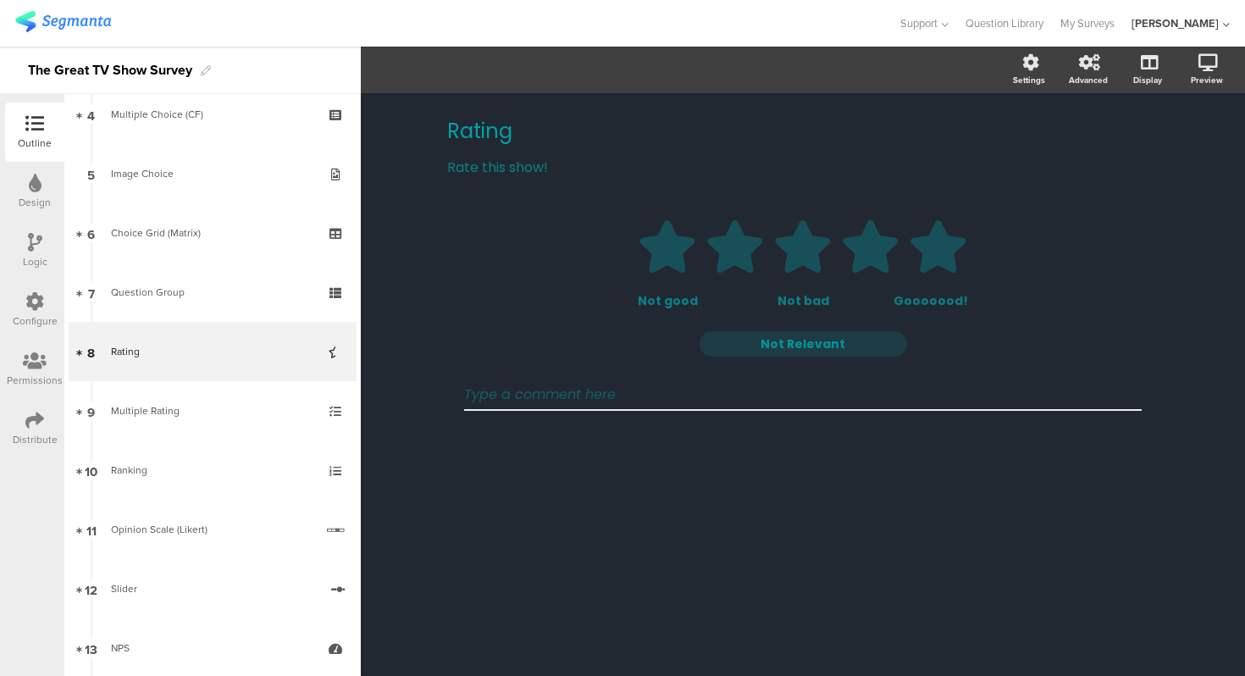
click at [421, 434] on div "Rating Rating Rate this show! Rate this show! 1 2 3 4 5 Not good Not bad Gooooo…" at bounding box center [803, 384] width 884 height 583
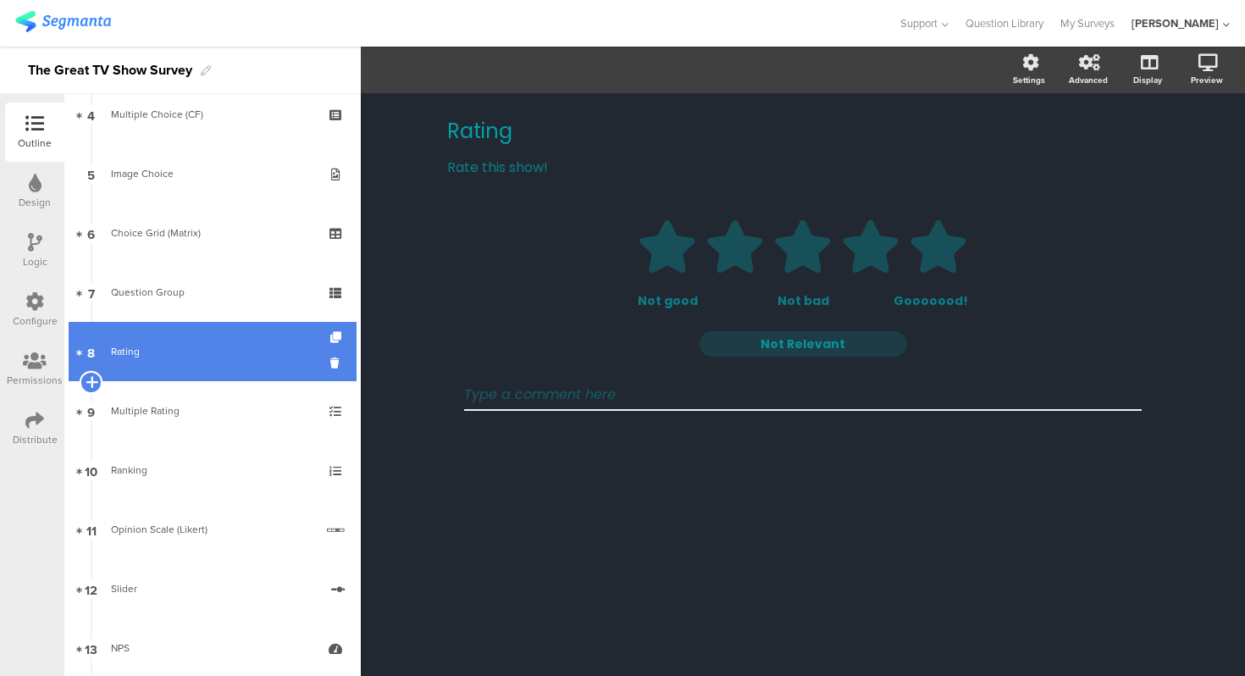
click at [91, 379] on icon at bounding box center [91, 381] width 11 height 15
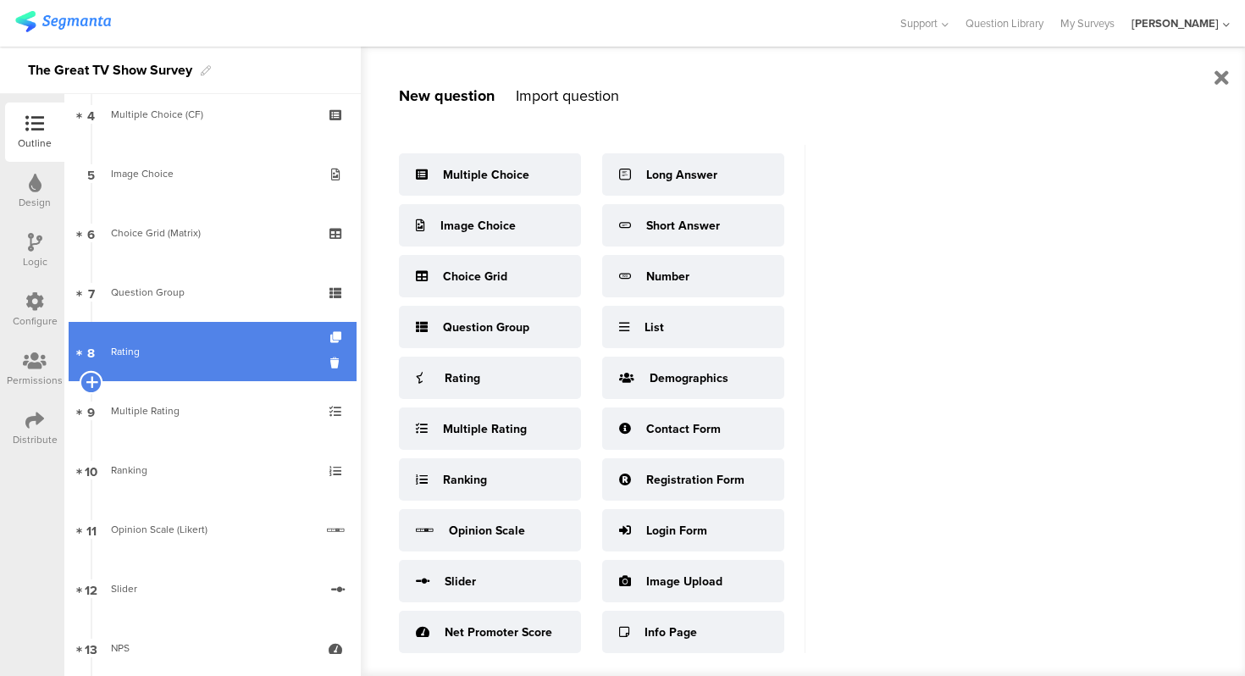
click at [91, 379] on icon at bounding box center [91, 381] width 11 height 15
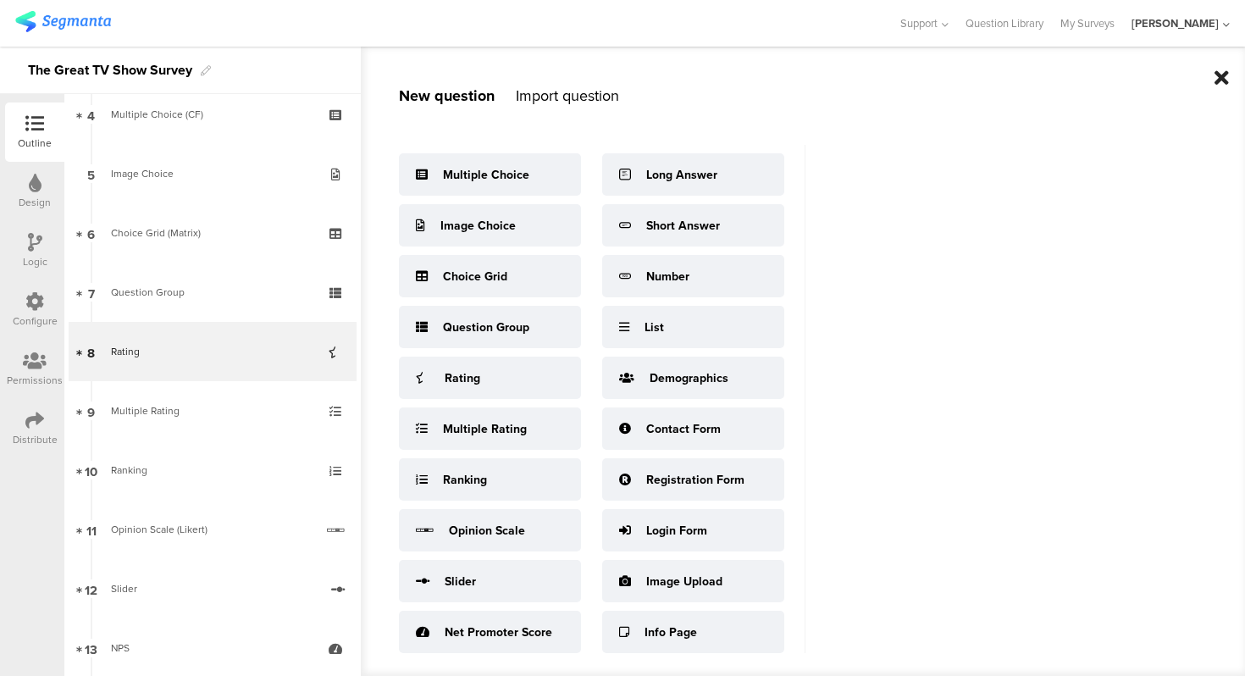
click at [1221, 71] on icon at bounding box center [1221, 78] width 14 height 20
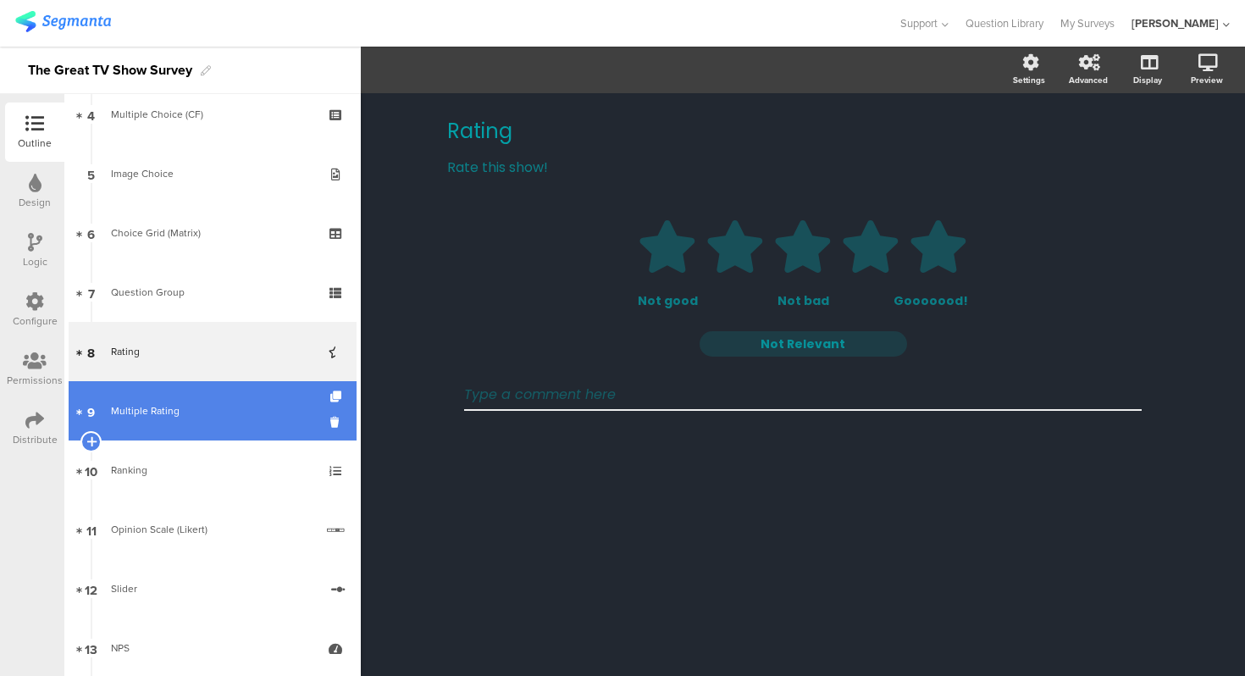
click at [176, 402] on div "Multiple Rating" at bounding box center [212, 410] width 202 height 17
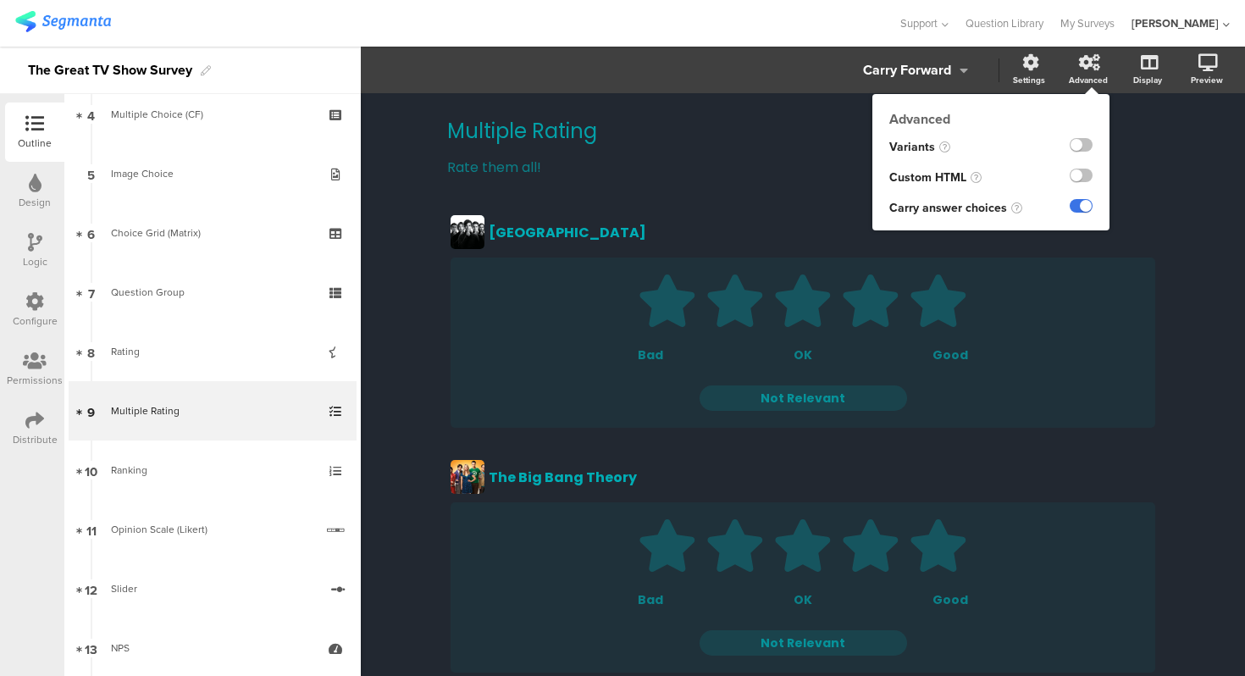
click at [1083, 211] on label at bounding box center [1081, 206] width 23 height 14
click at [0, 0] on input "checkbox" at bounding box center [0, 0] width 0 height 0
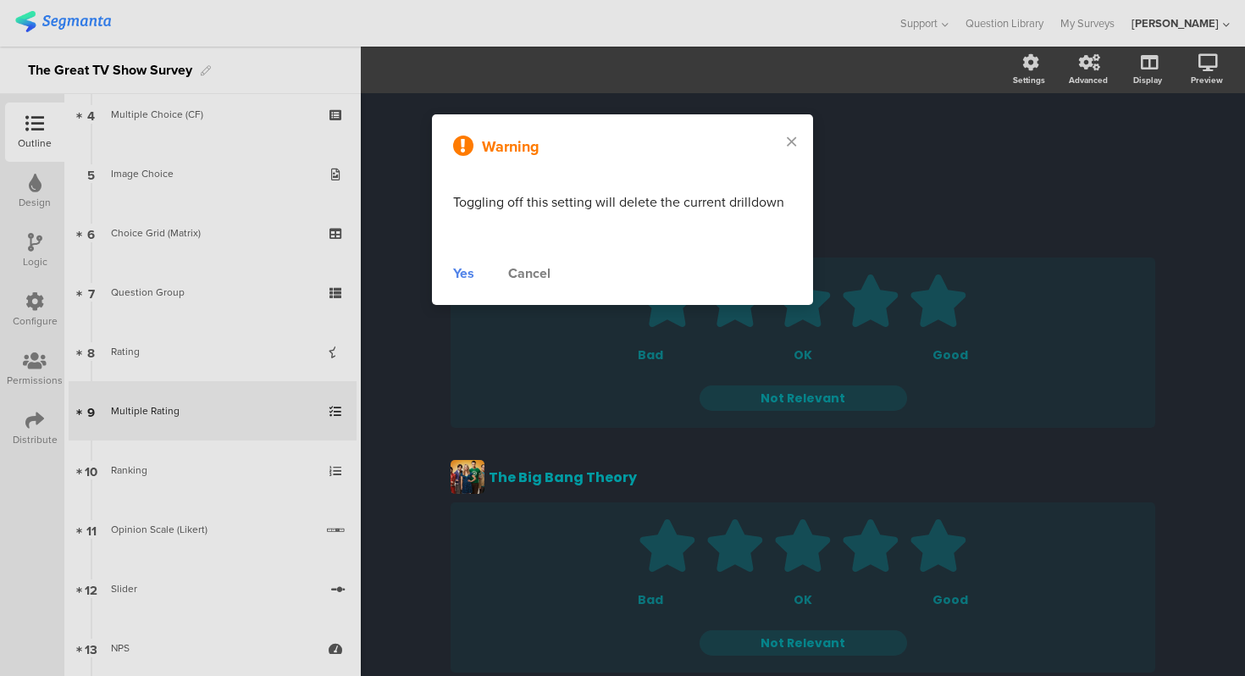
click at [460, 270] on div "Yes" at bounding box center [463, 273] width 21 height 20
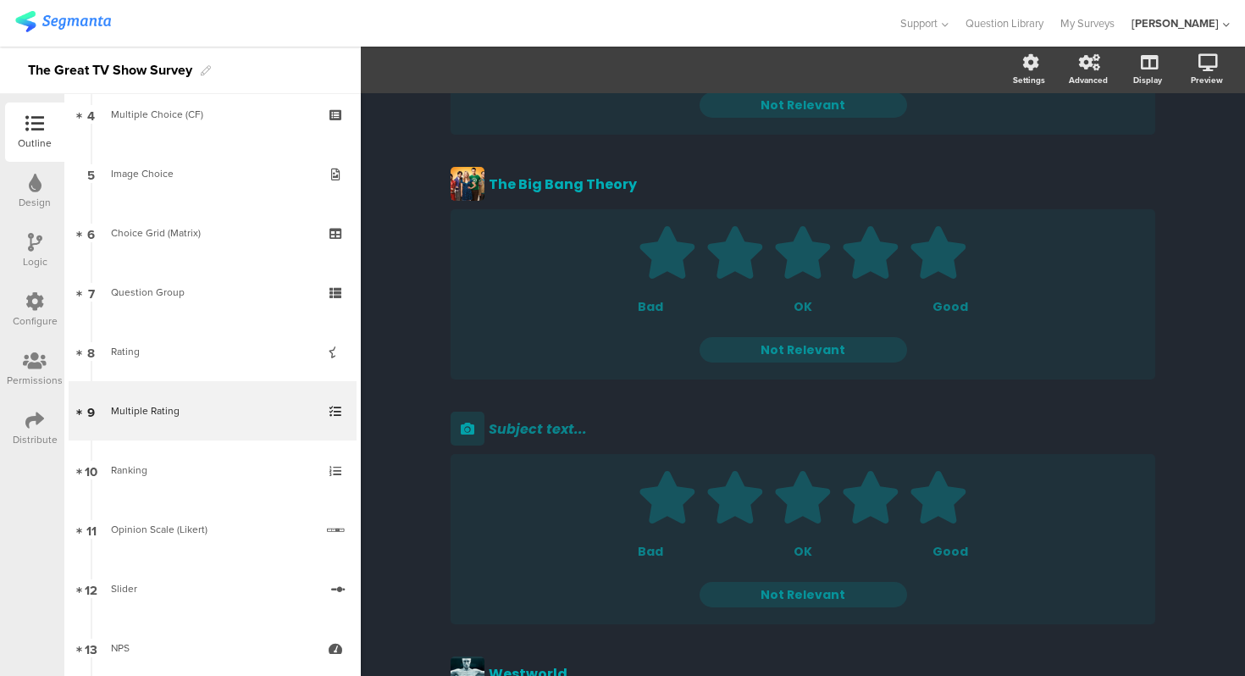
scroll to position [340, 0]
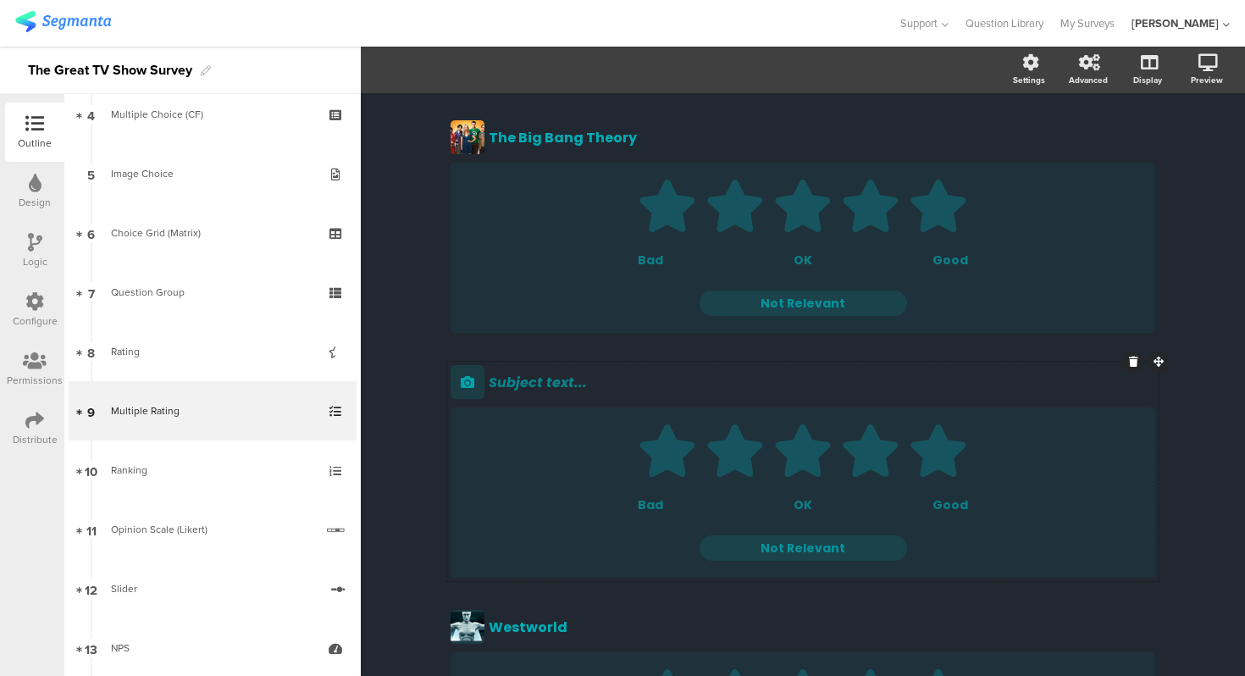
click at [1131, 359] on icon at bounding box center [1133, 362] width 9 height 10
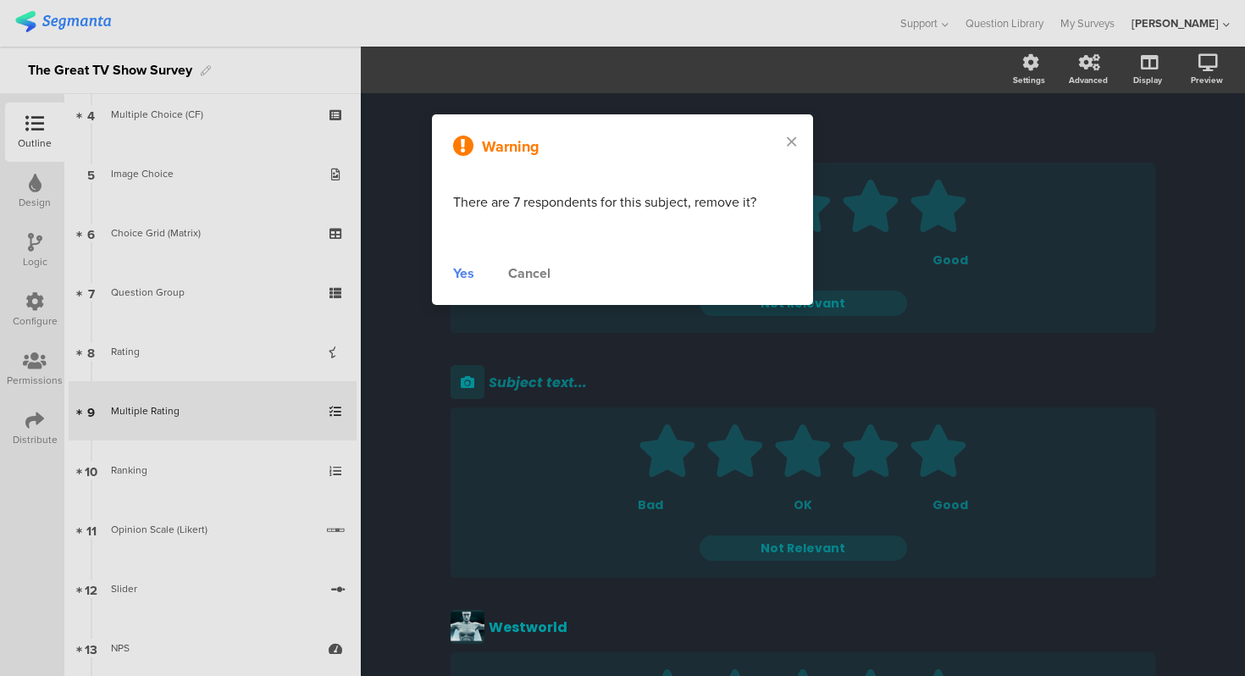
click at [461, 274] on div "Yes" at bounding box center [463, 273] width 21 height 20
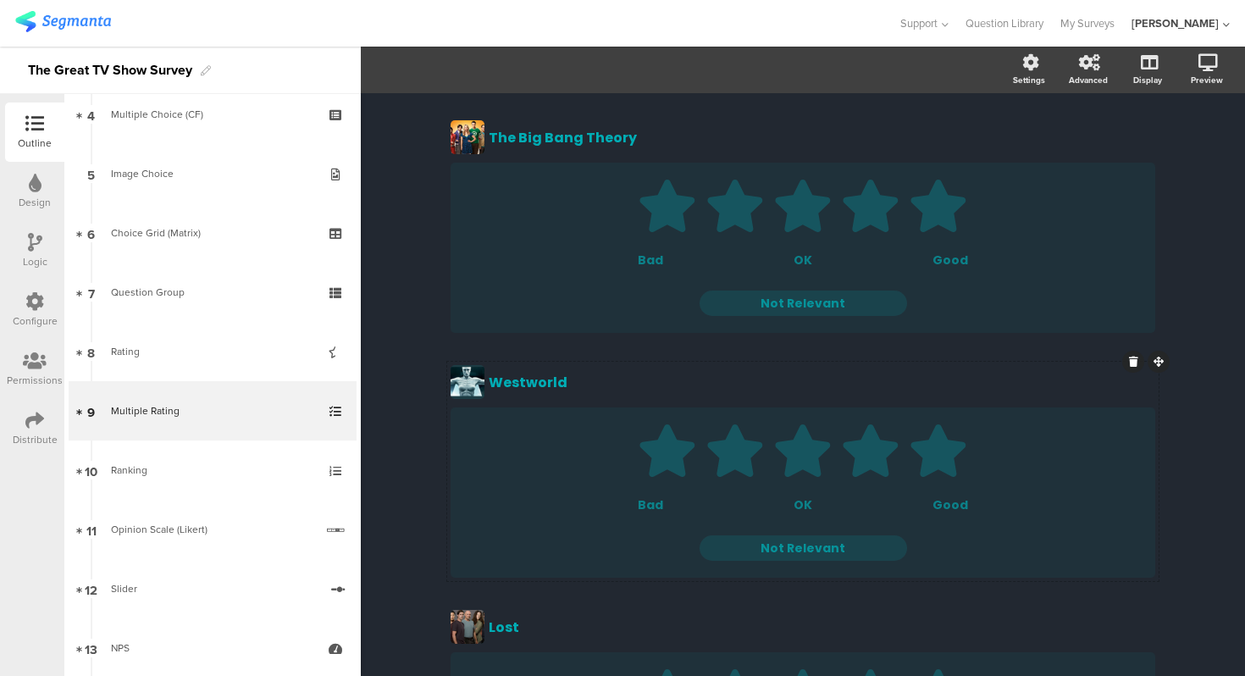
click at [1136, 365] on div at bounding box center [1133, 362] width 22 height 22
click at [1134, 357] on icon at bounding box center [1133, 362] width 9 height 10
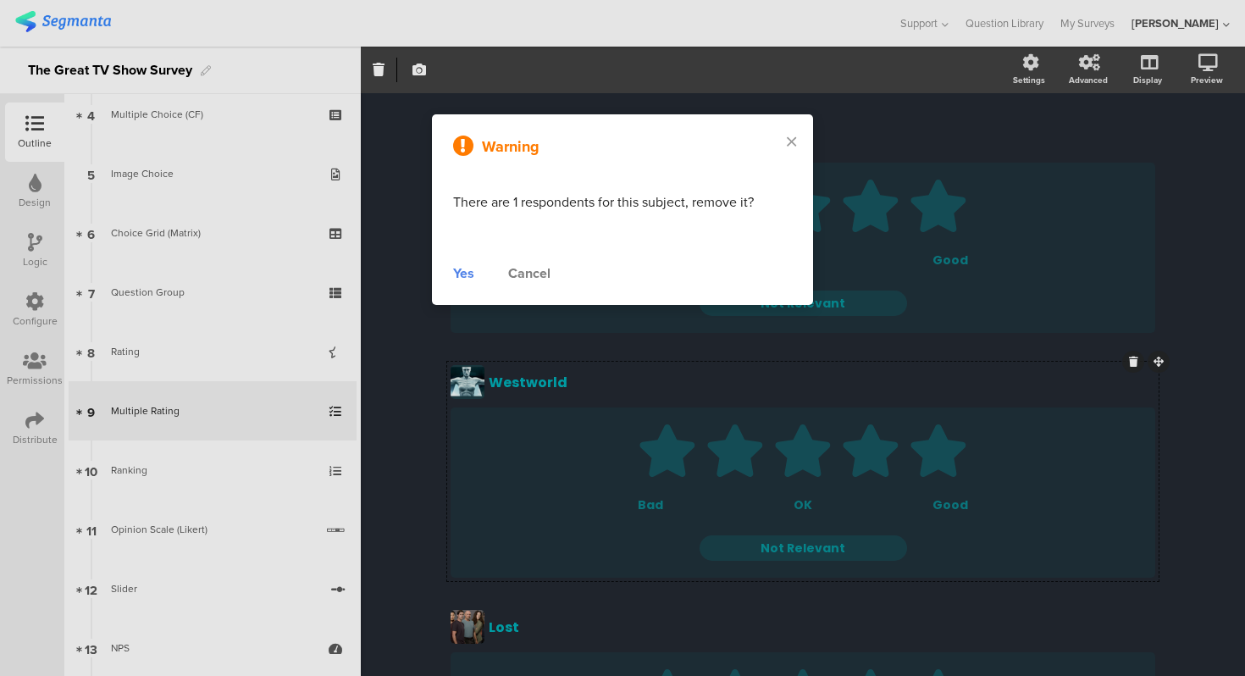
click at [463, 276] on div "Yes" at bounding box center [463, 273] width 21 height 20
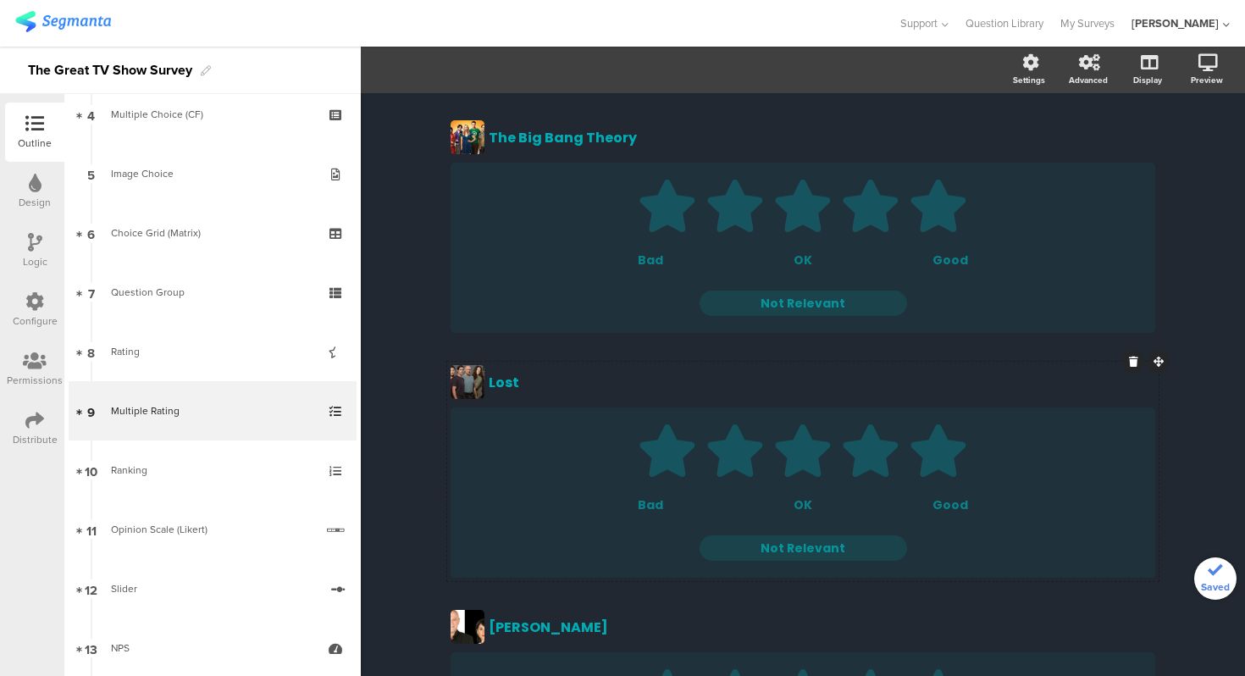
click at [1134, 360] on icon at bounding box center [1133, 362] width 9 height 10
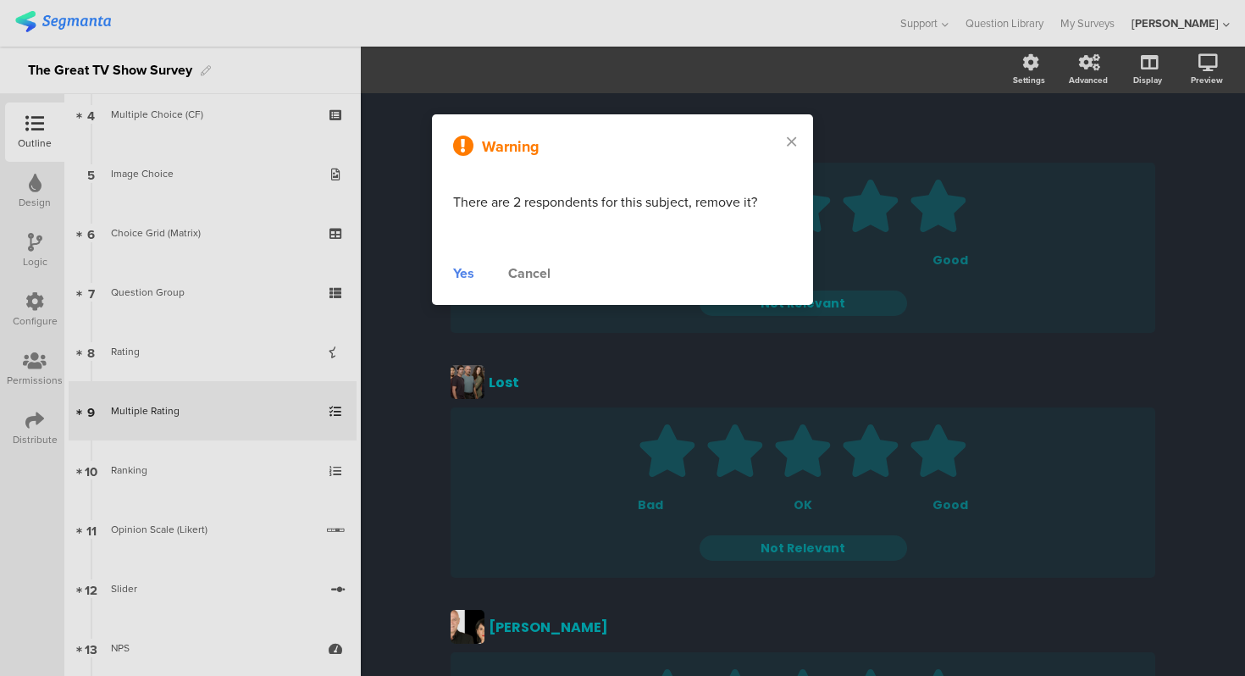
click at [462, 274] on div "Yes" at bounding box center [463, 273] width 21 height 20
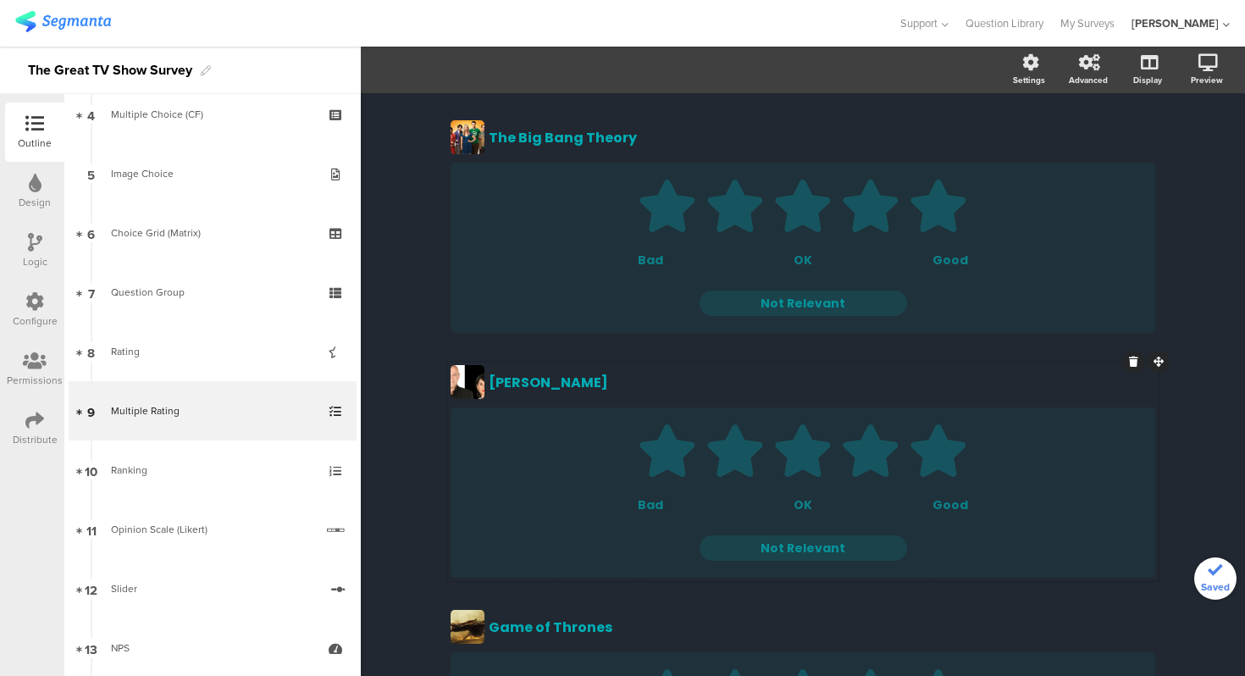
click at [1131, 357] on icon at bounding box center [1133, 362] width 9 height 10
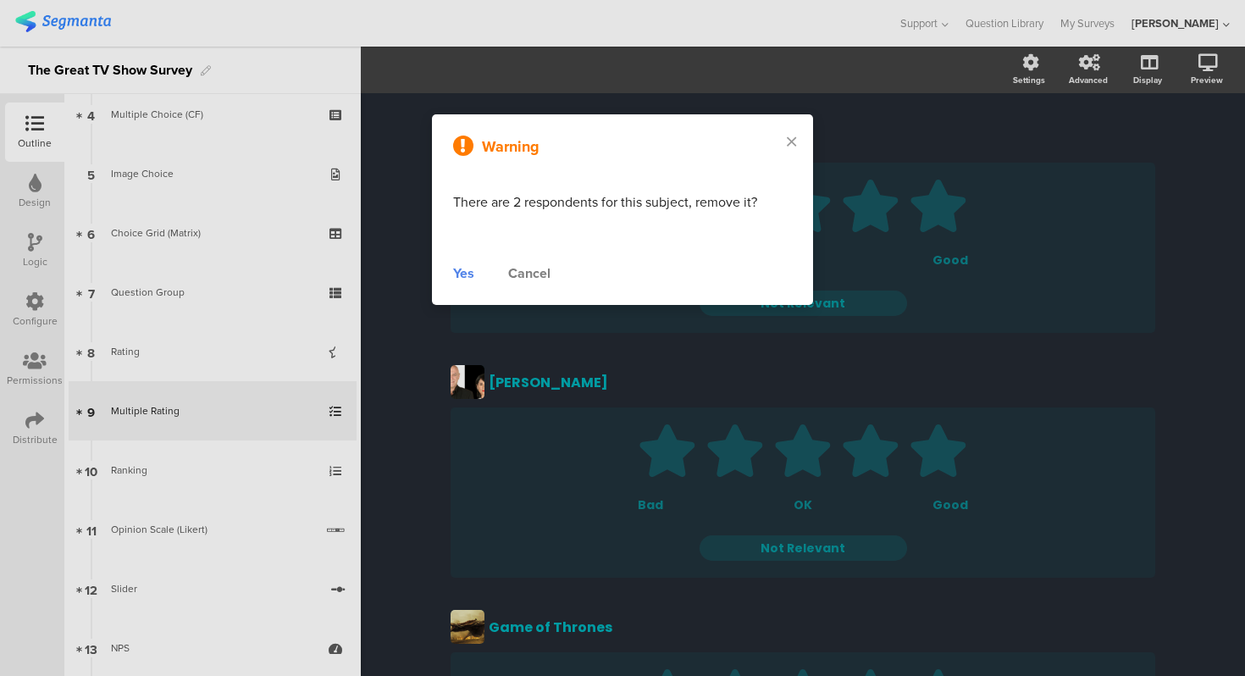
click at [467, 276] on div "Yes" at bounding box center [463, 273] width 21 height 20
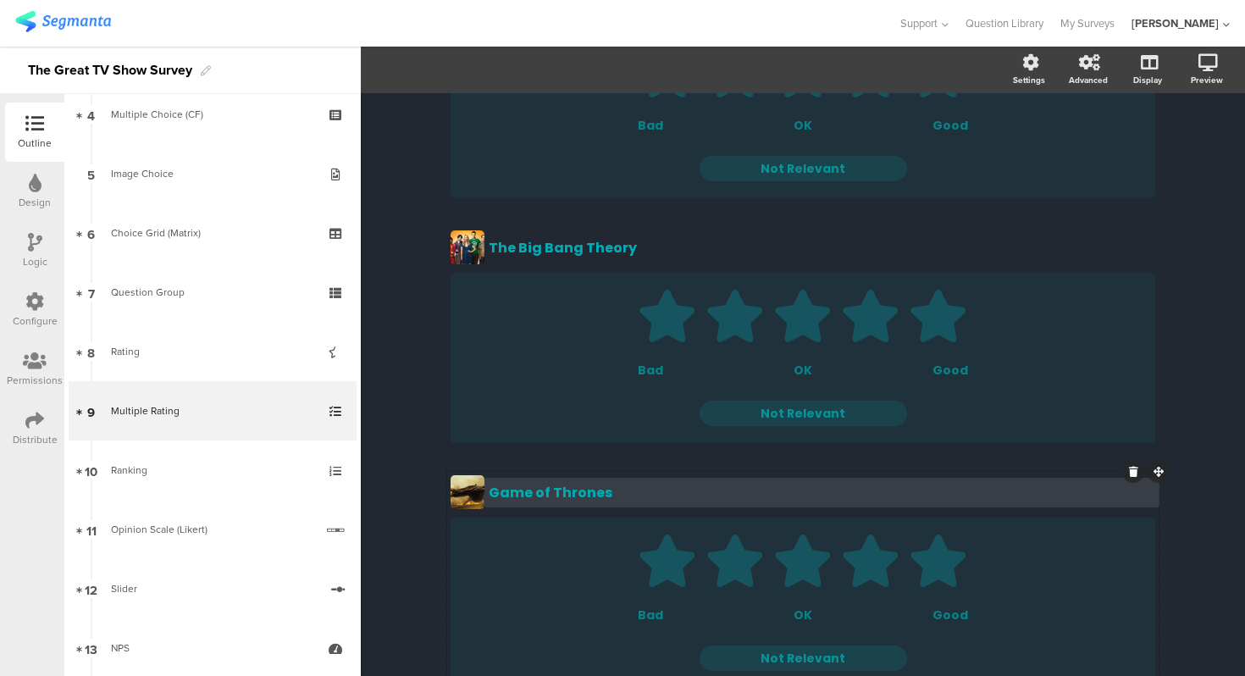
scroll to position [357, 0]
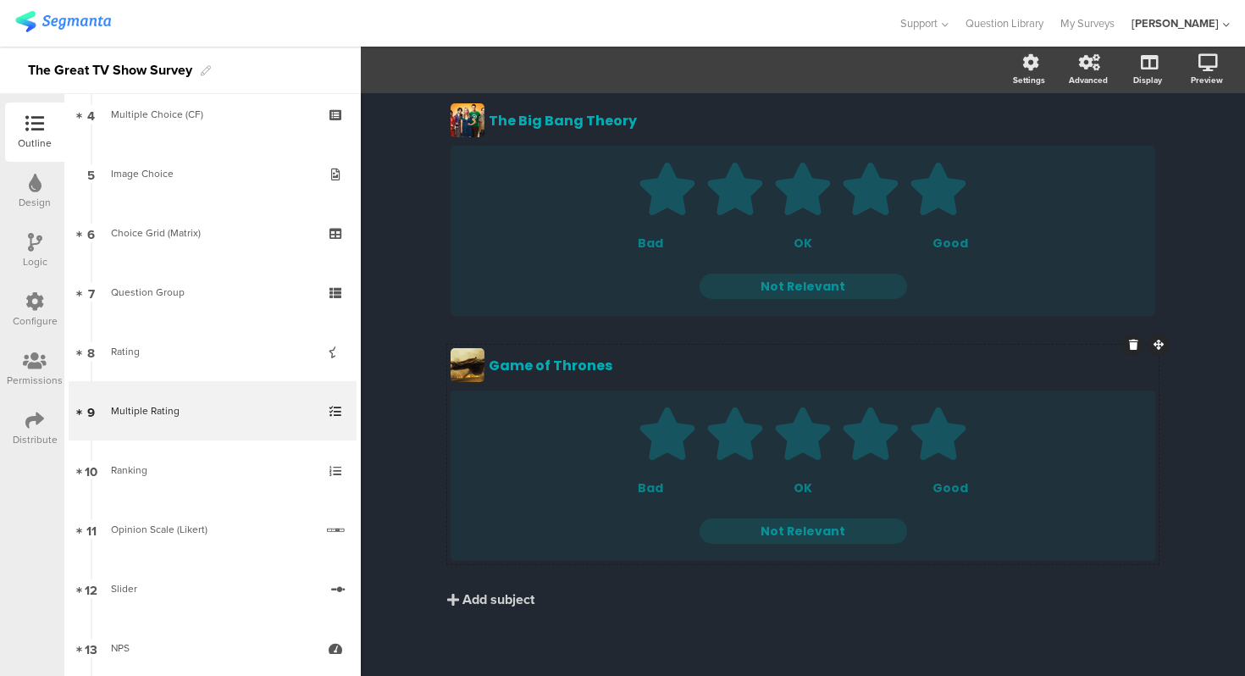
click at [1136, 346] on icon at bounding box center [1133, 345] width 9 height 10
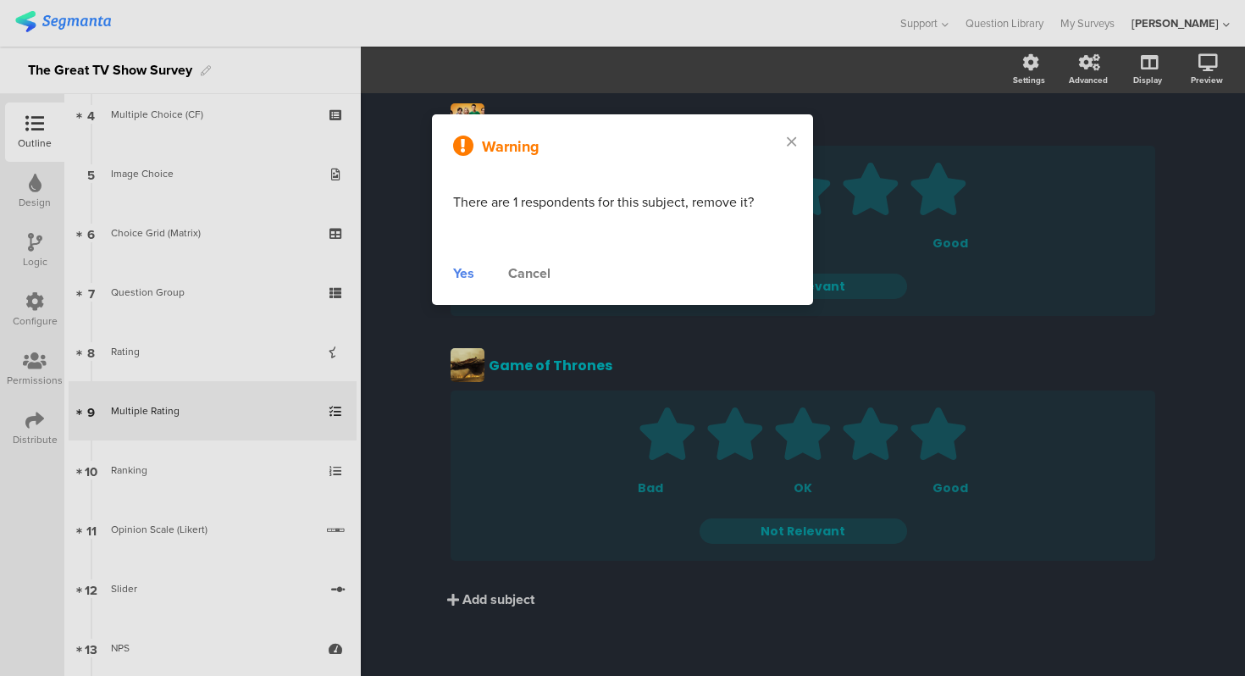
click at [466, 274] on div "Yes" at bounding box center [463, 273] width 21 height 20
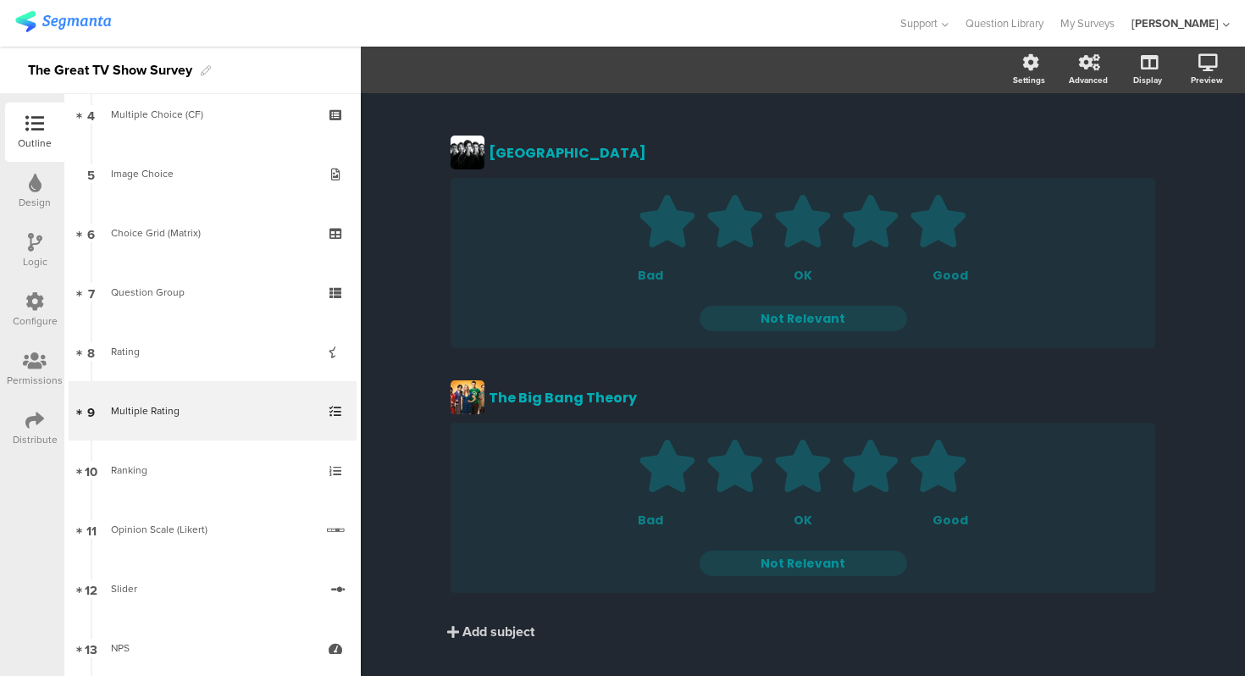
scroll to position [112, 0]
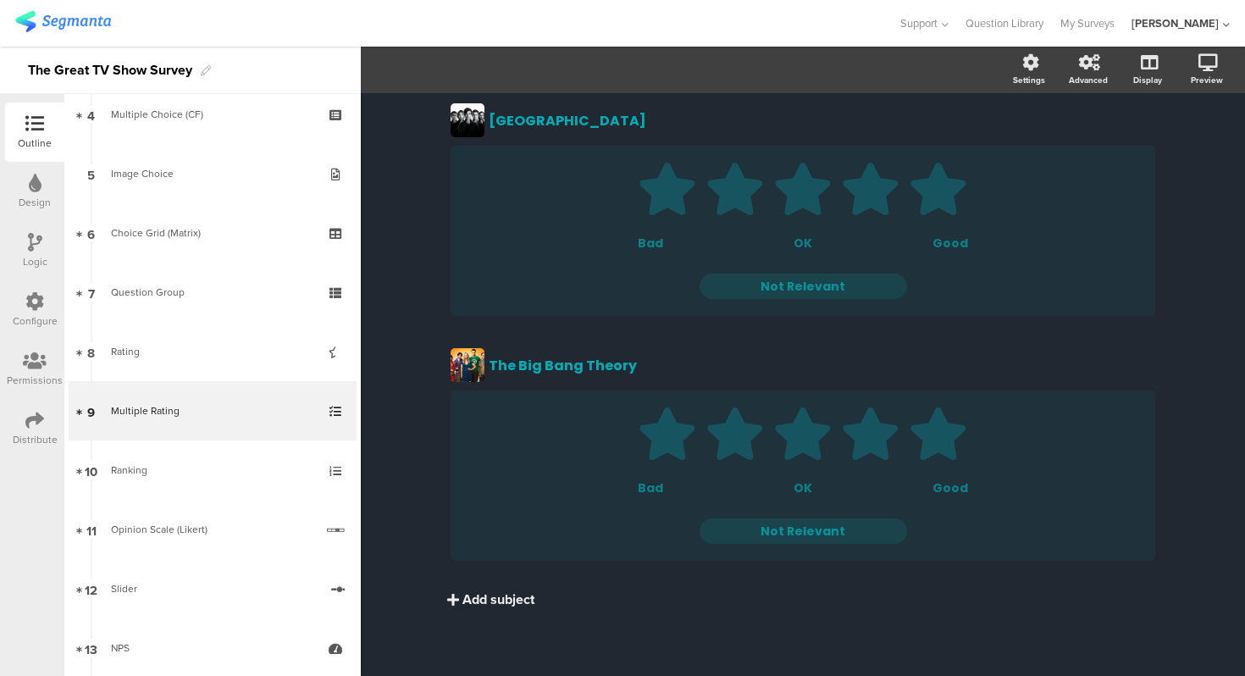
click at [498, 596] on div "Add subject" at bounding box center [498, 598] width 72 height 19
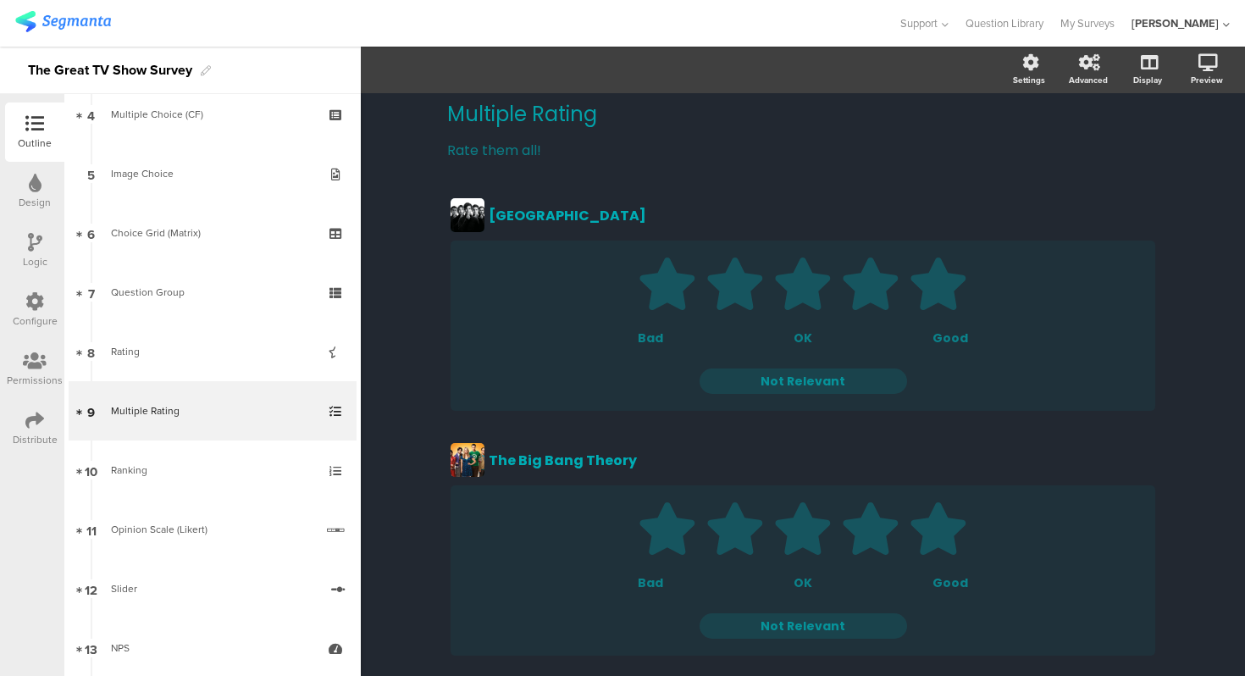
scroll to position [357, 0]
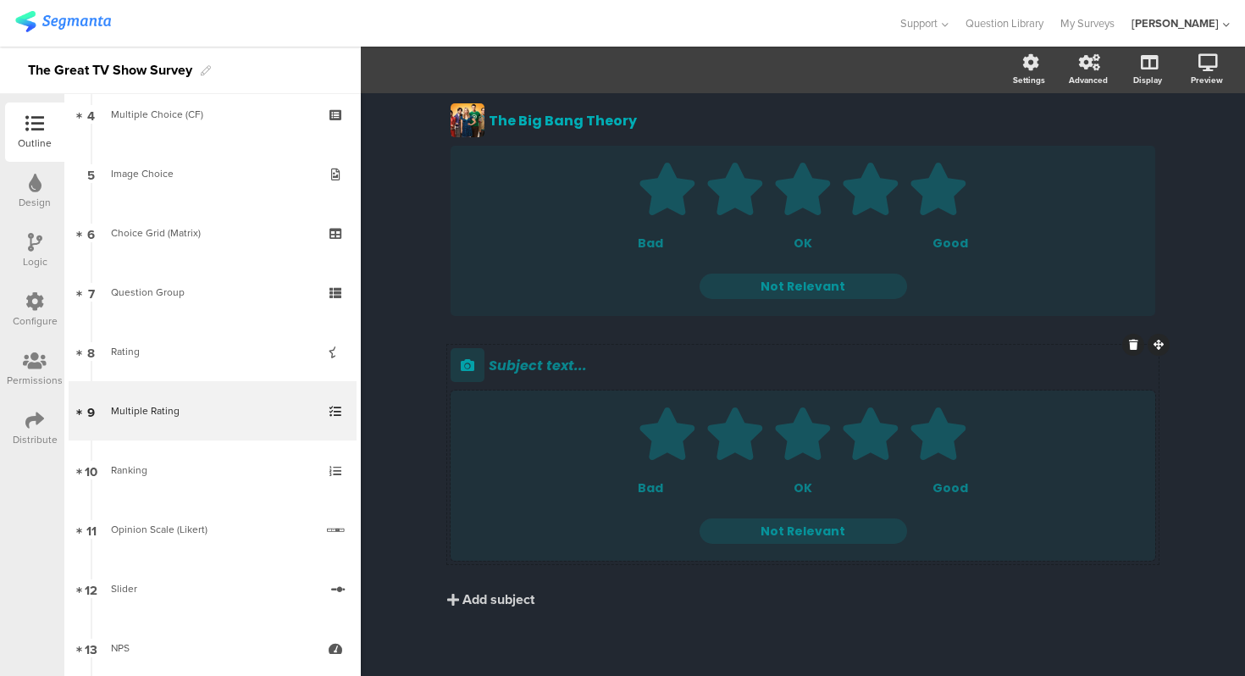
click at [653, 491] on div "Bad" at bounding box center [687, 488] width 99 height 18
click at [422, 505] on div "Multiple Rating Multiple Rating Rate them all! Rate them all! [GEOGRAPHIC_DATA]…" at bounding box center [803, 207] width 884 height 940
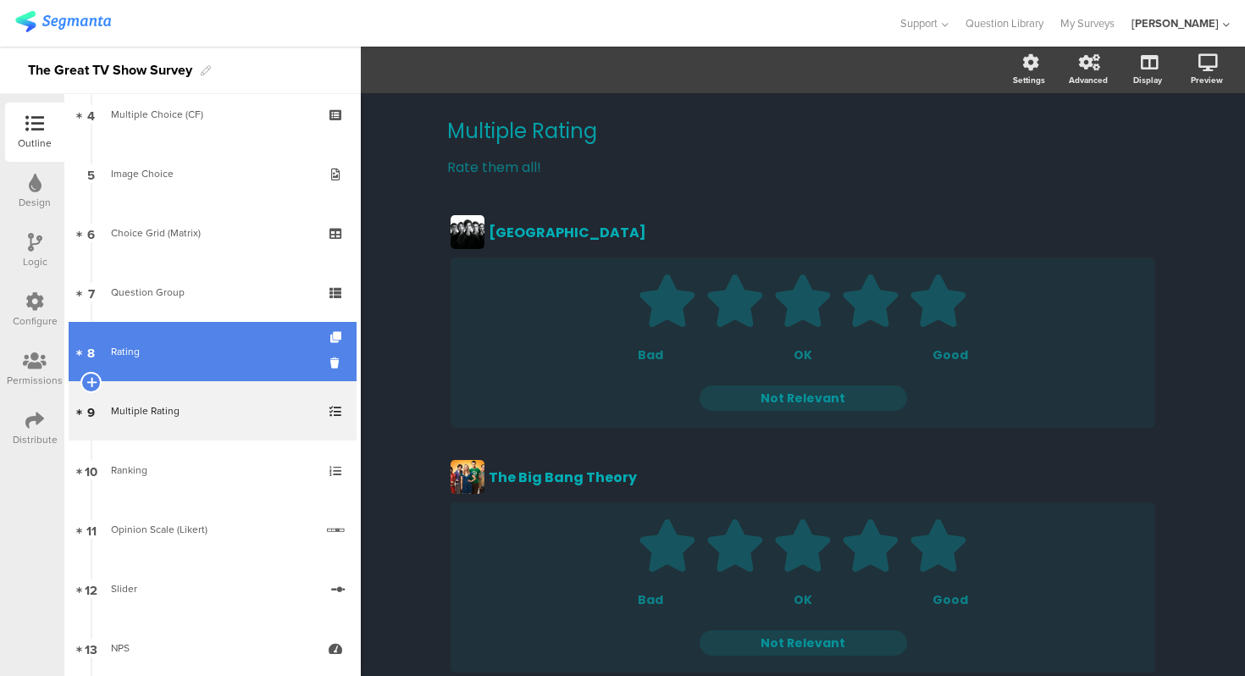
click at [208, 372] on link "8 Rating" at bounding box center [213, 351] width 288 height 59
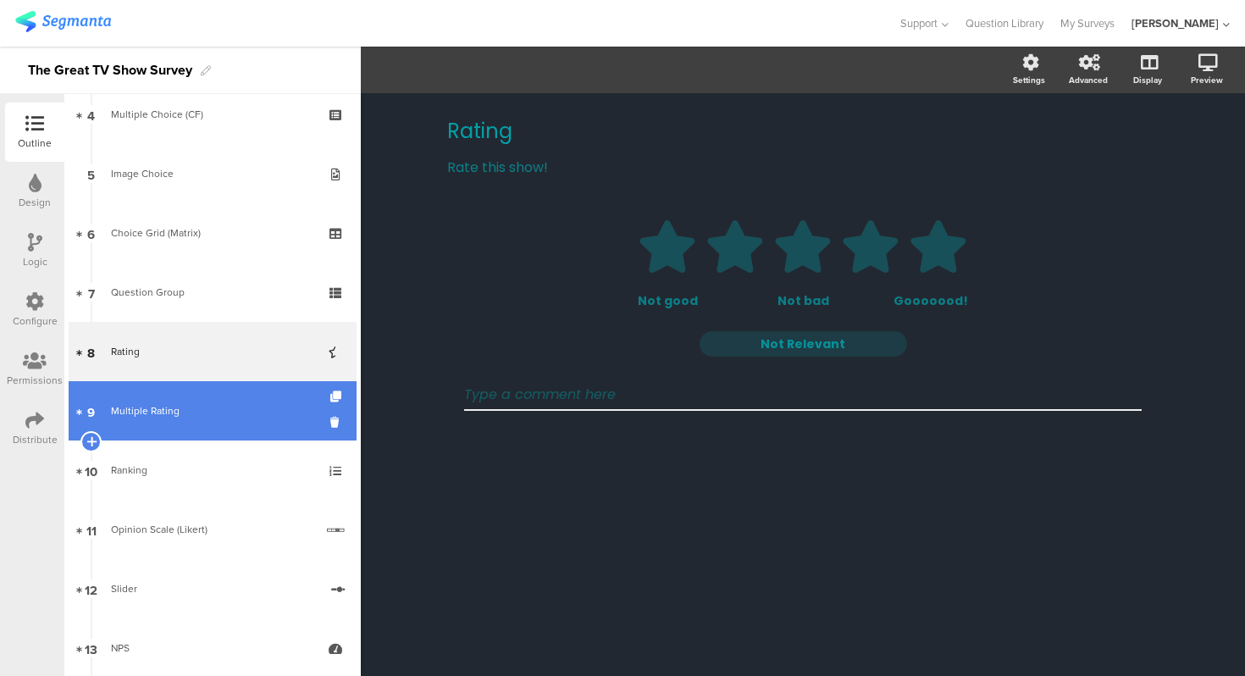
click at [218, 411] on div "Multiple Rating" at bounding box center [212, 410] width 202 height 17
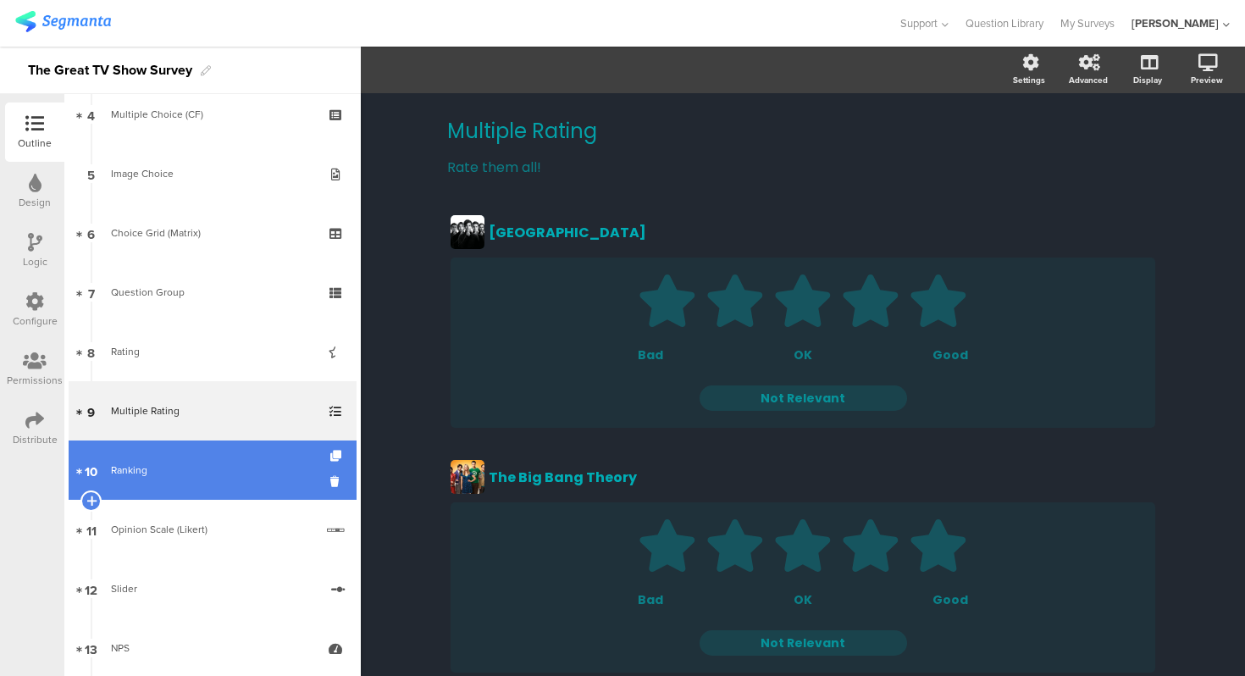
click at [165, 467] on div "Ranking" at bounding box center [212, 470] width 202 height 17
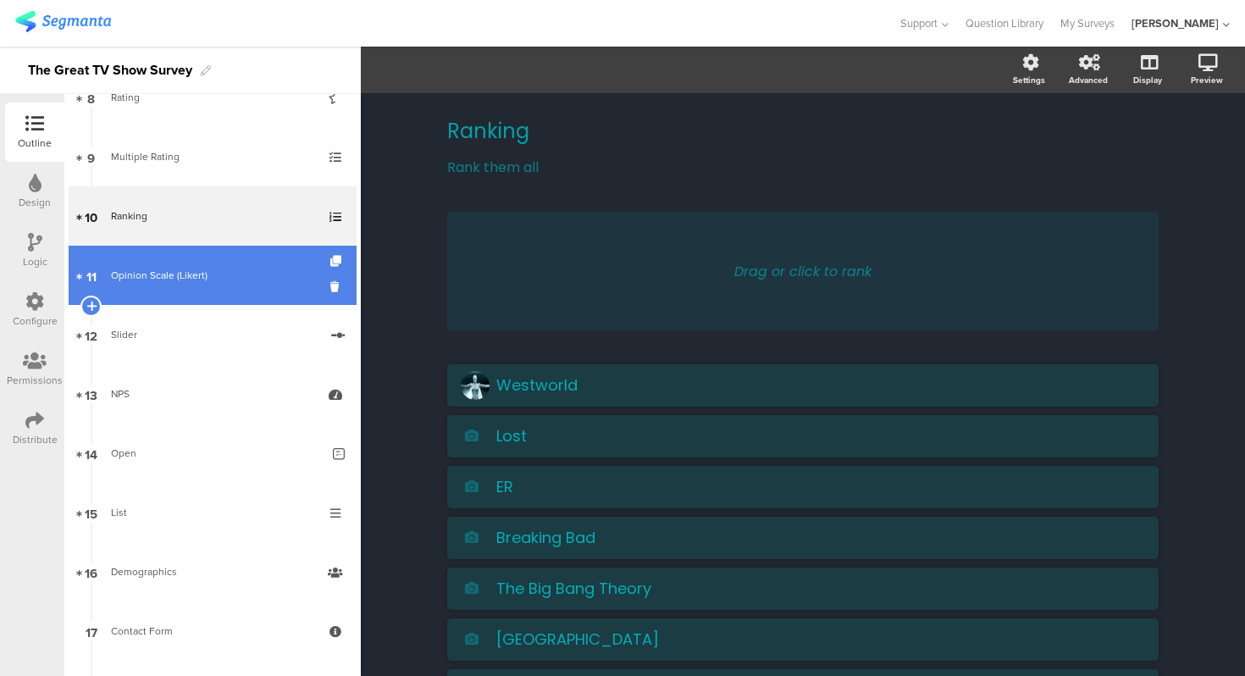
scroll to position [502, 0]
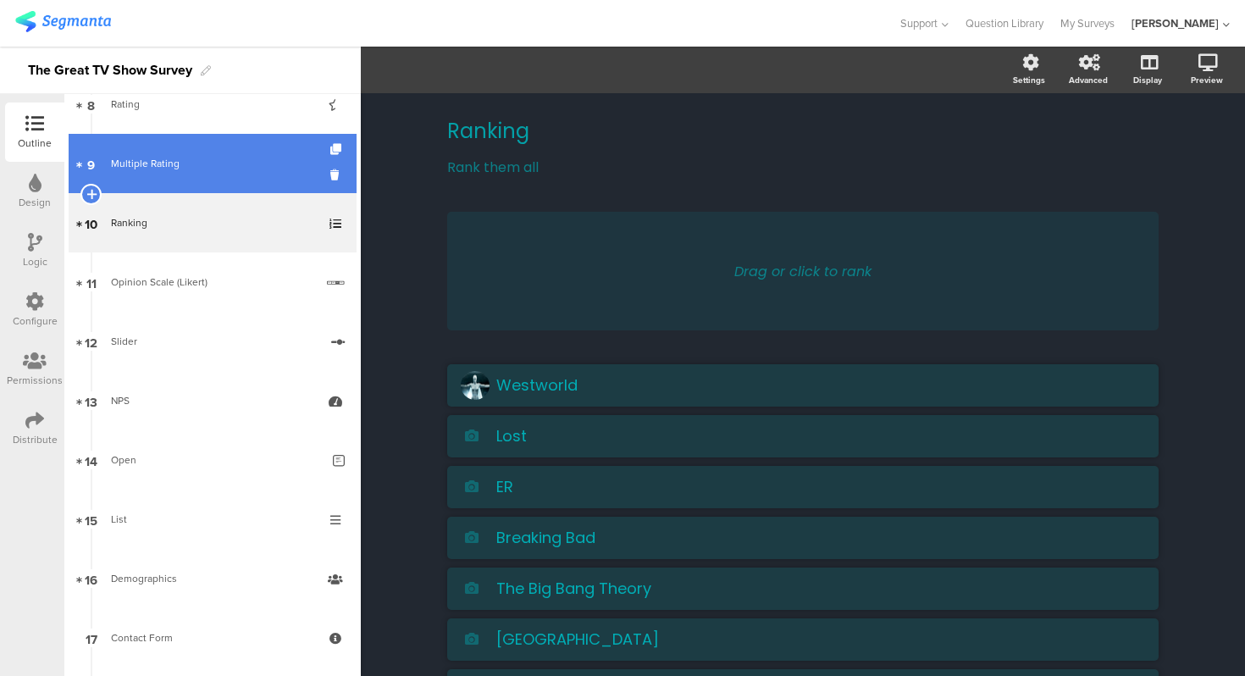
click at [188, 174] on link "9 Multiple Rating" at bounding box center [213, 163] width 288 height 59
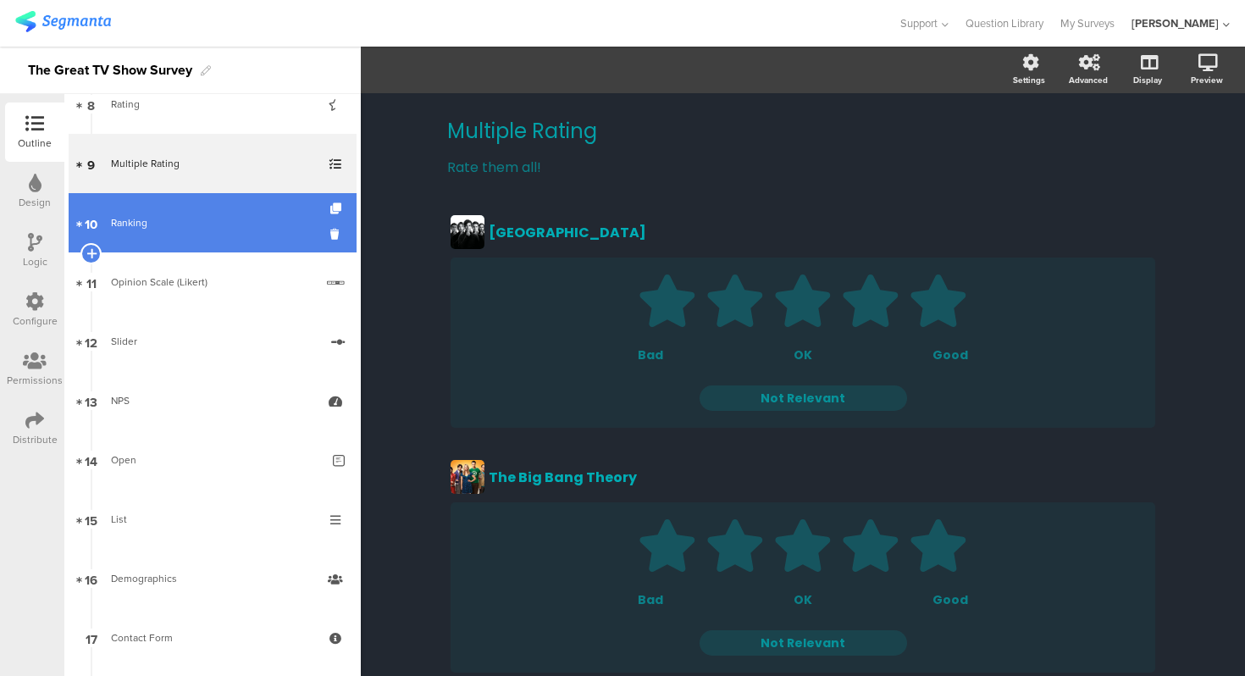
click at [190, 230] on div "Ranking" at bounding box center [212, 222] width 202 height 17
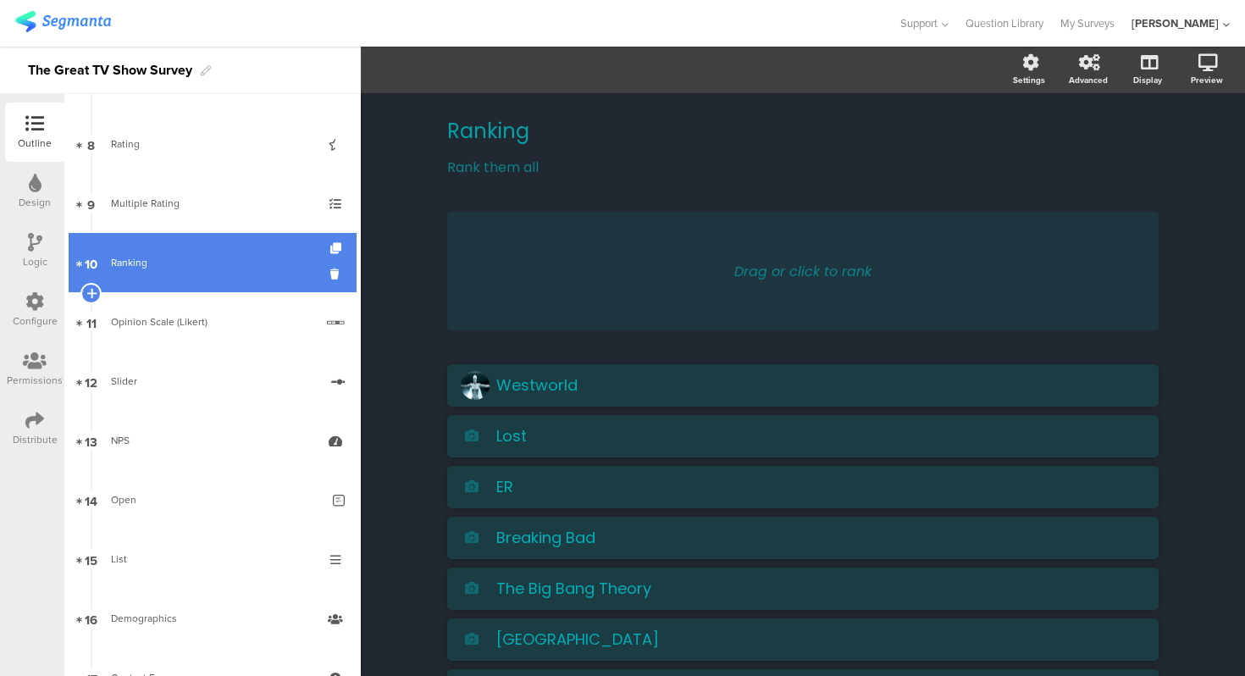
scroll to position [457, 0]
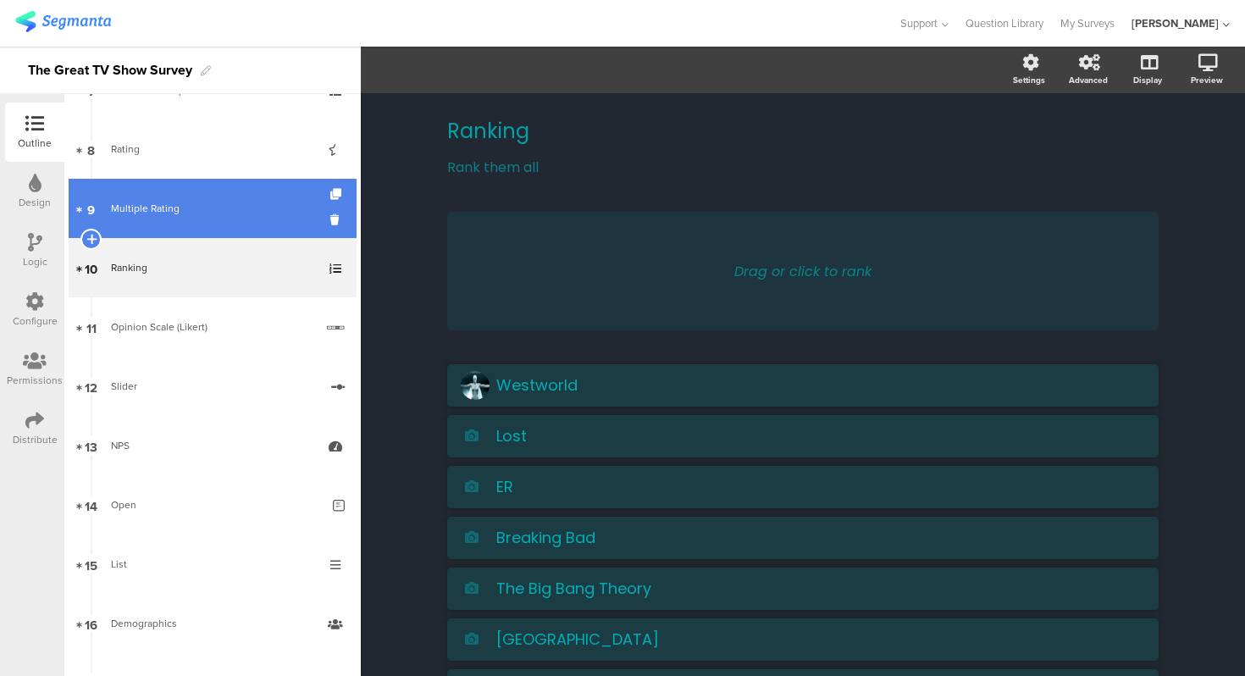
click at [209, 211] on div "Multiple Rating" at bounding box center [212, 208] width 202 height 17
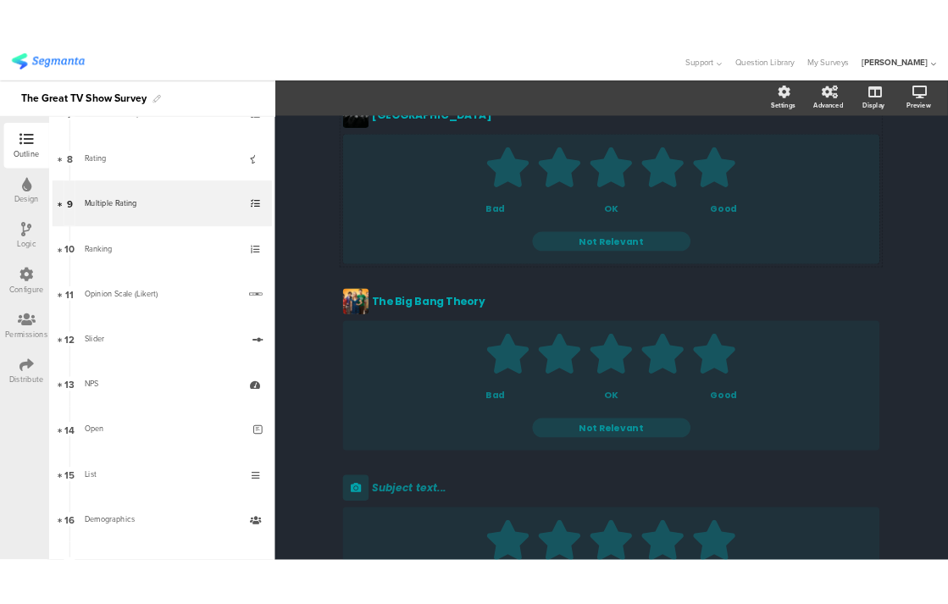
scroll to position [154, 0]
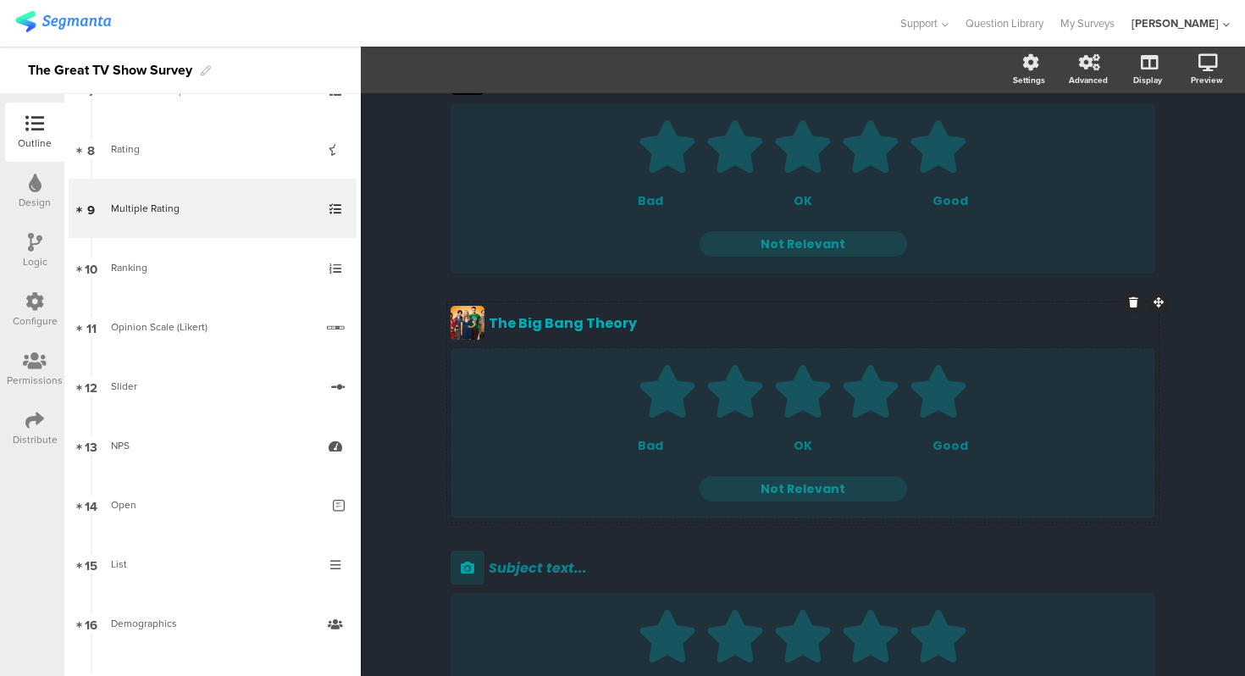
click at [819, 489] on textarea "Not Relevant" at bounding box center [803, 489] width 207 height 18
click at [408, 422] on div "Multiple Rating Multiple Rating Rate them all! Rate them all! [GEOGRAPHIC_DATA]…" at bounding box center [803, 409] width 884 height 940
click at [426, 298] on div "Multiple Rating Multiple Rating Rate them all! Rate them all! [GEOGRAPHIC_DATA]…" at bounding box center [803, 409] width 884 height 940
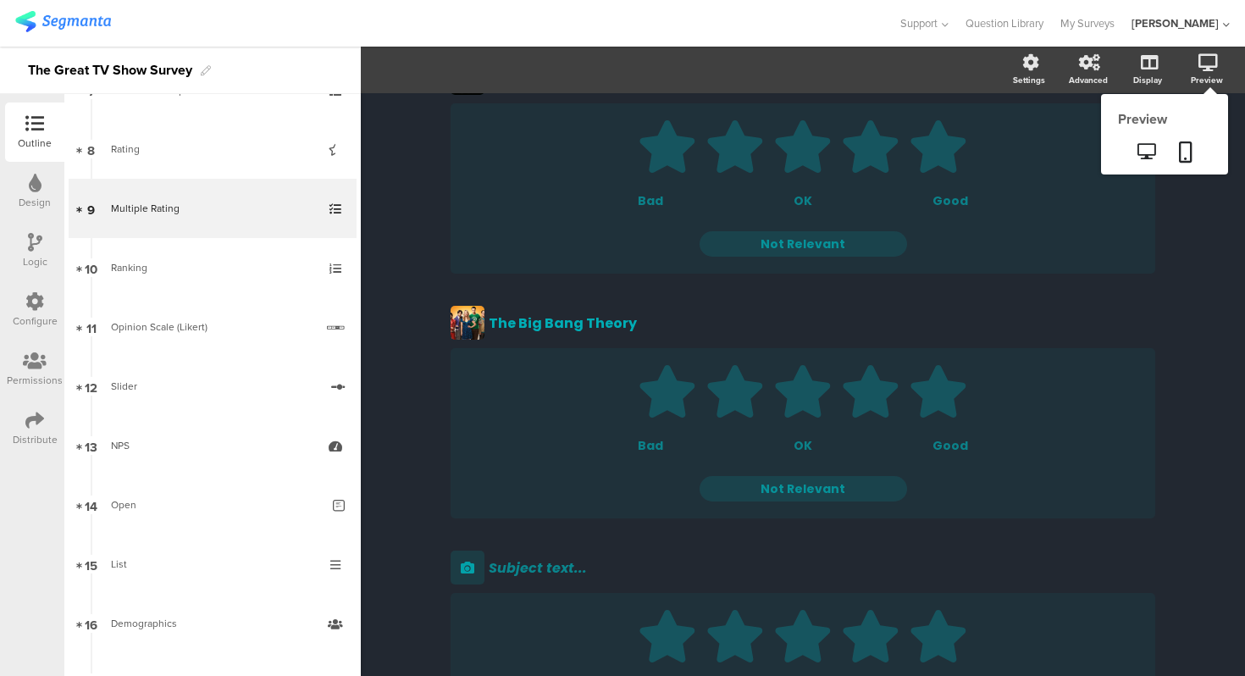
click at [1219, 62] on div "Preview" at bounding box center [1215, 70] width 59 height 42
click at [1146, 153] on icon at bounding box center [1146, 151] width 18 height 16
click at [1134, 147] on link at bounding box center [1146, 153] width 41 height 28
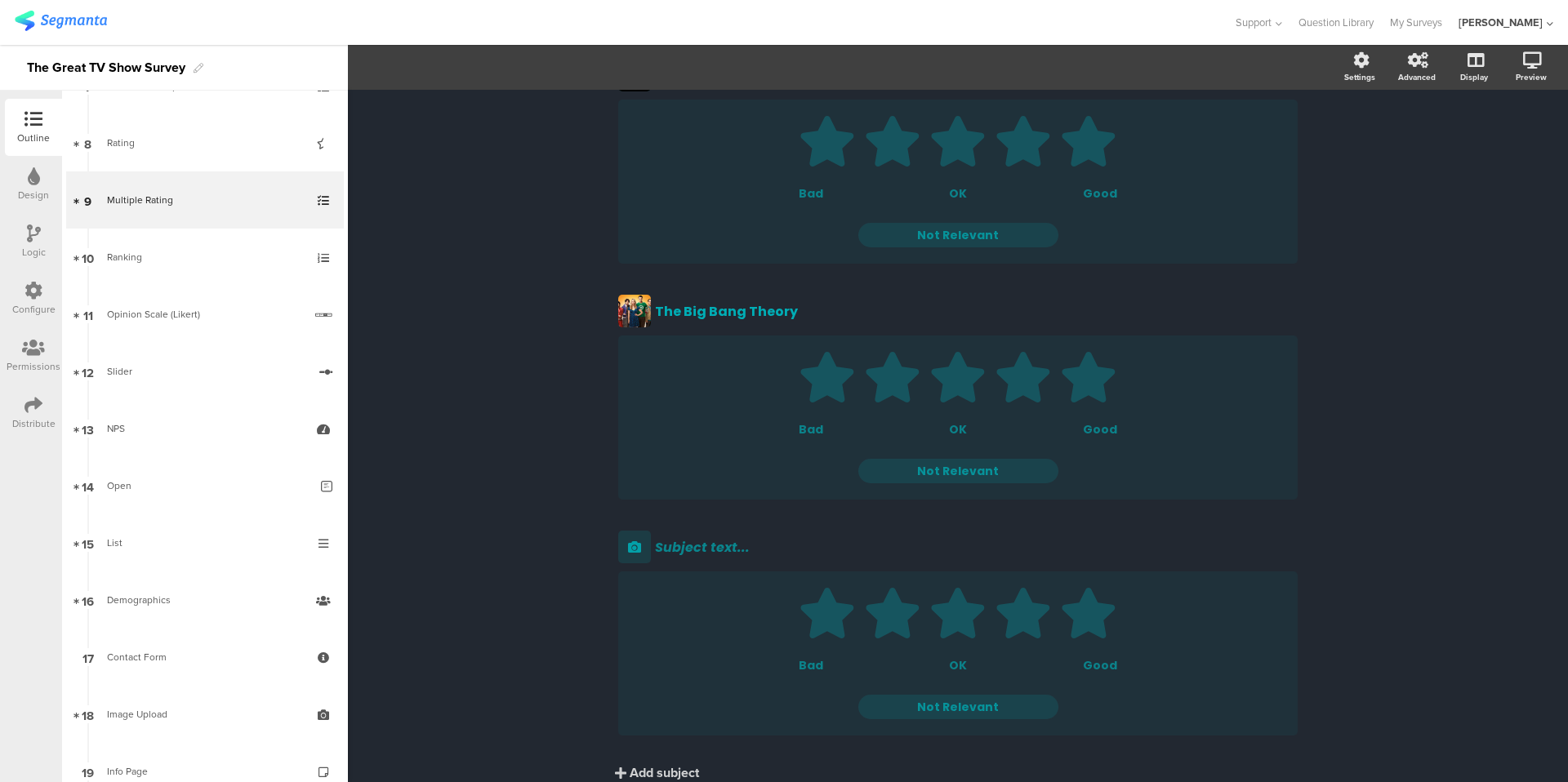
click at [424, 189] on div "Multiple Rating Multiple Rating Rate them all! Rate them all! [GEOGRAPHIC_DATA]…" at bounding box center [958, 394] width 1220 height 906
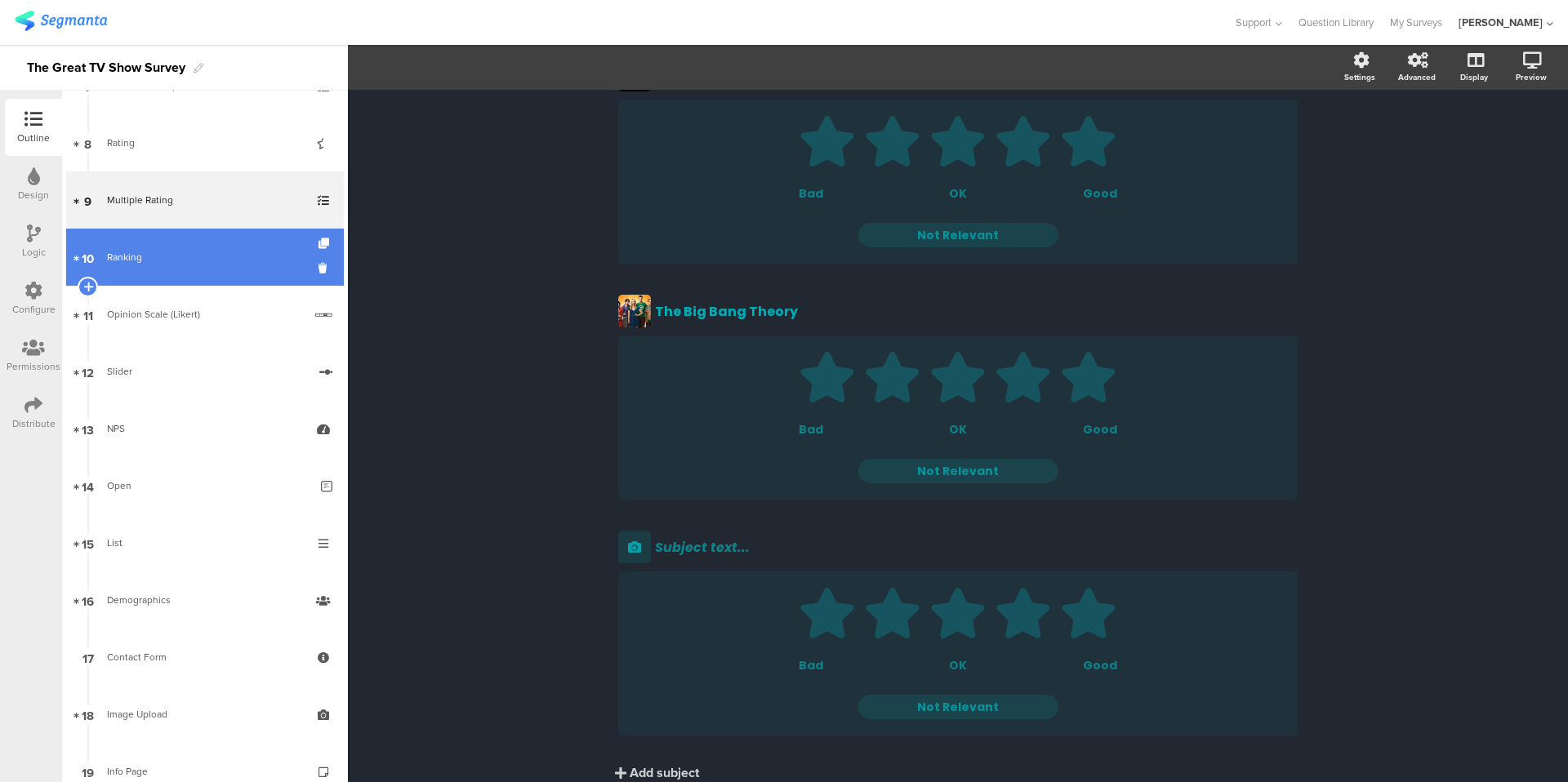
click at [178, 274] on link "10 Ranking" at bounding box center [205, 256] width 278 height 57
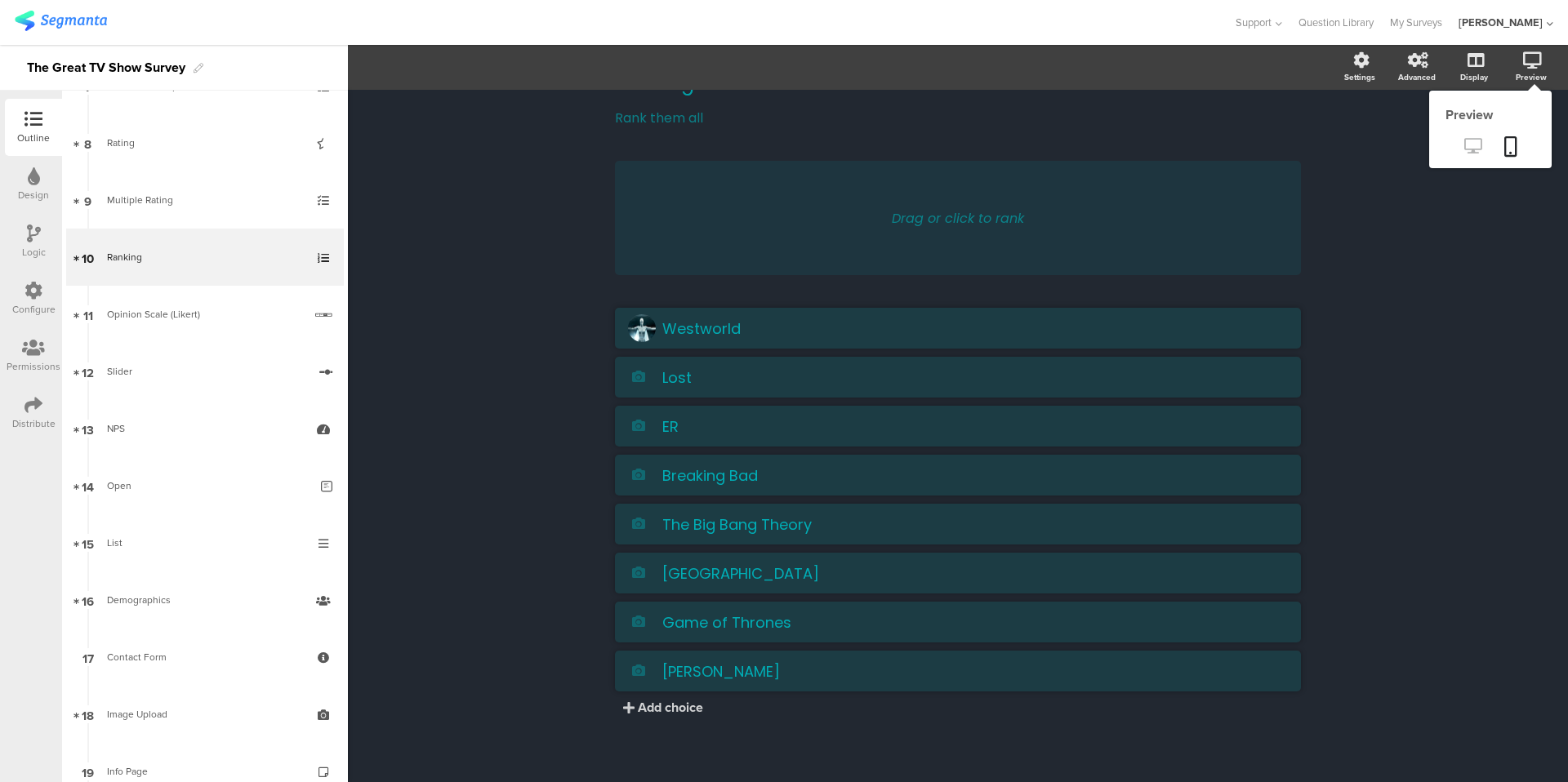
click at [1200, 141] on icon at bounding box center [1473, 146] width 17 height 15
click at [741, 192] on div "Drag or click to rank" at bounding box center [958, 218] width 686 height 115
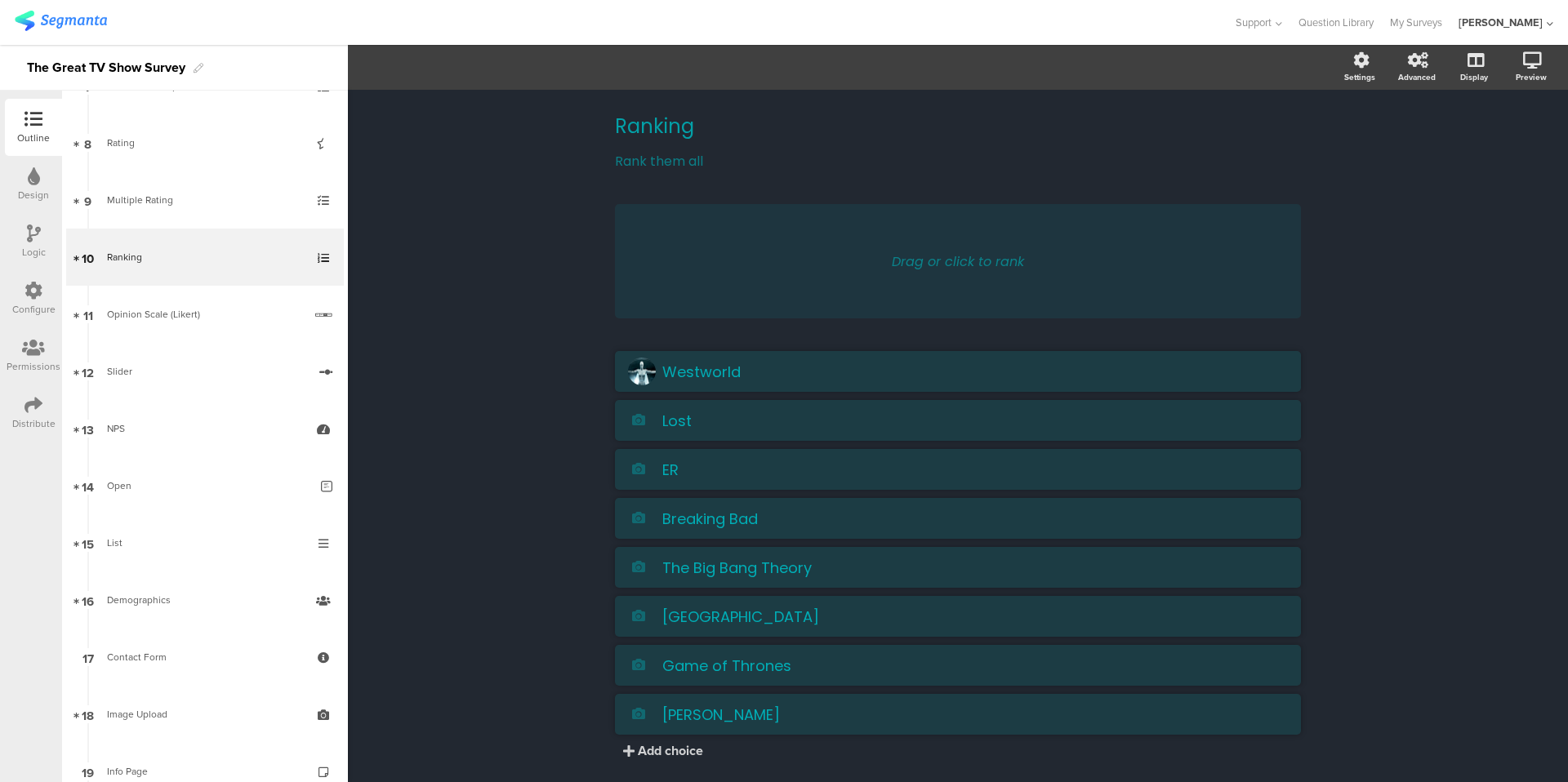
click at [581, 185] on div "Ranking Ranking Rank them all Rank them all Drag or click to rank [GEOGRAPHIC_D…" at bounding box center [958, 457] width 1220 height 736
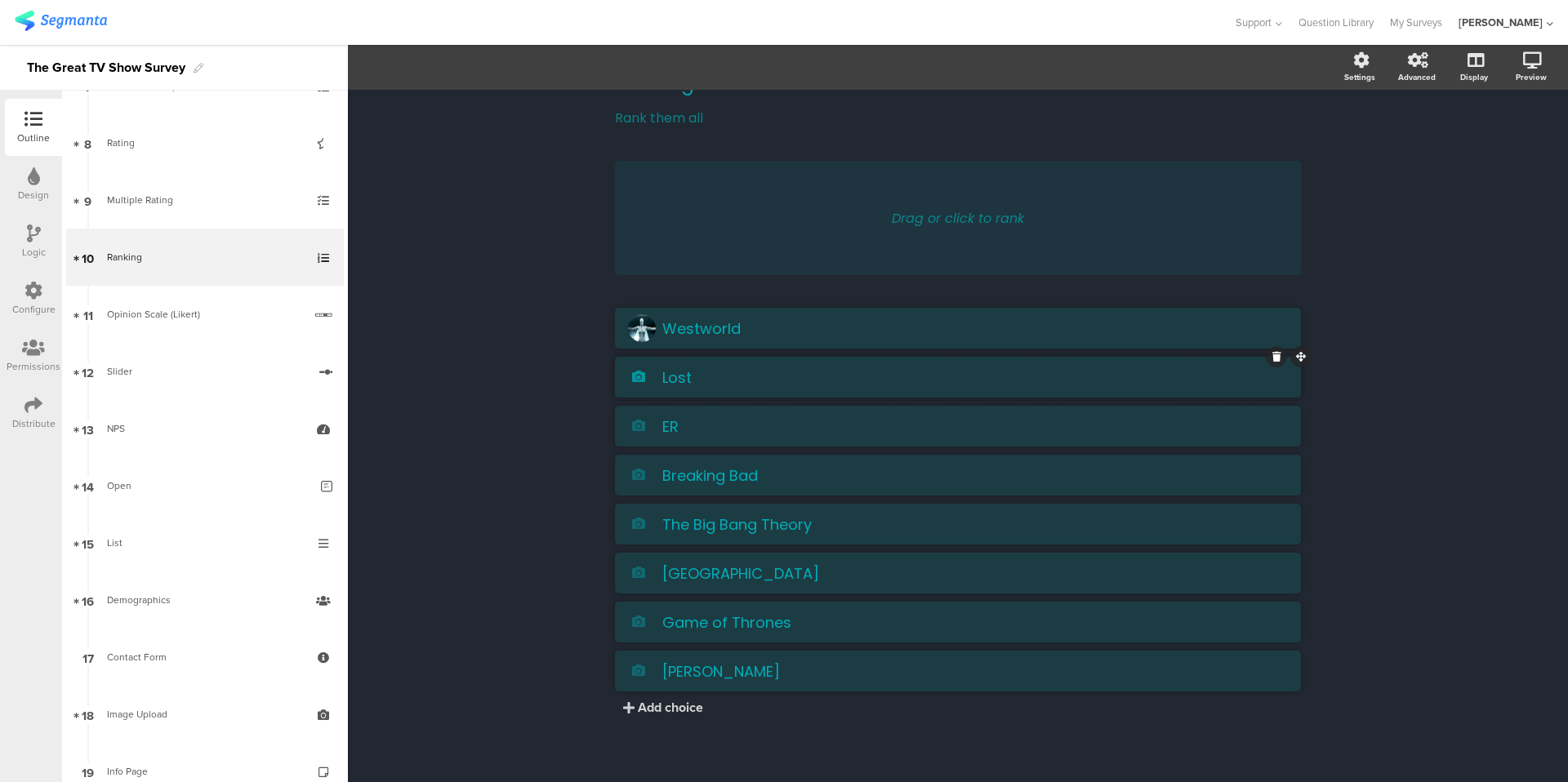
click at [636, 382] on icon at bounding box center [639, 377] width 14 height 13
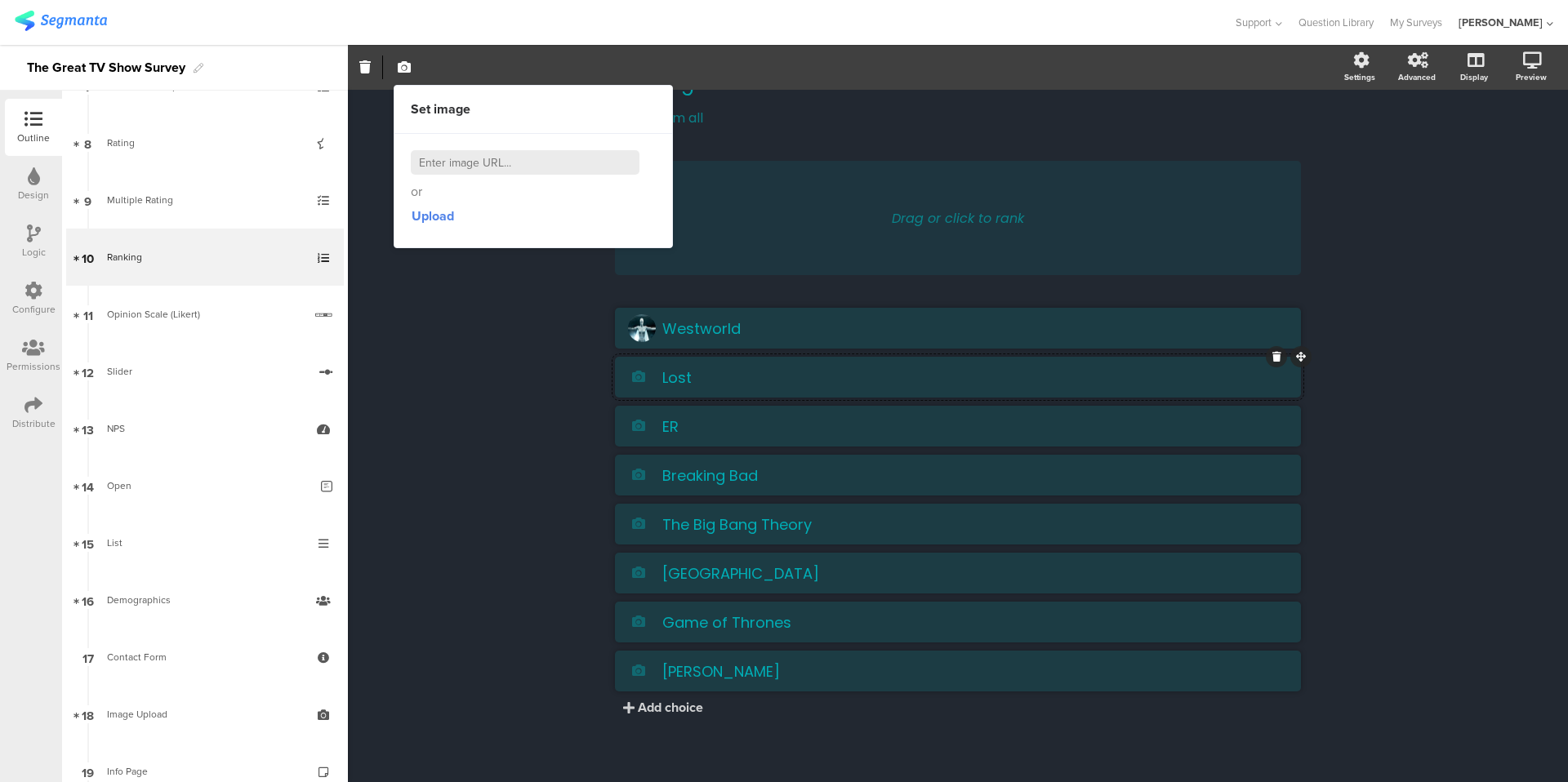
click at [564, 381] on div "Ranking Ranking Rank them all Rank them all Drag or click to rank [GEOGRAPHIC_D…" at bounding box center [958, 414] width 1220 height 736
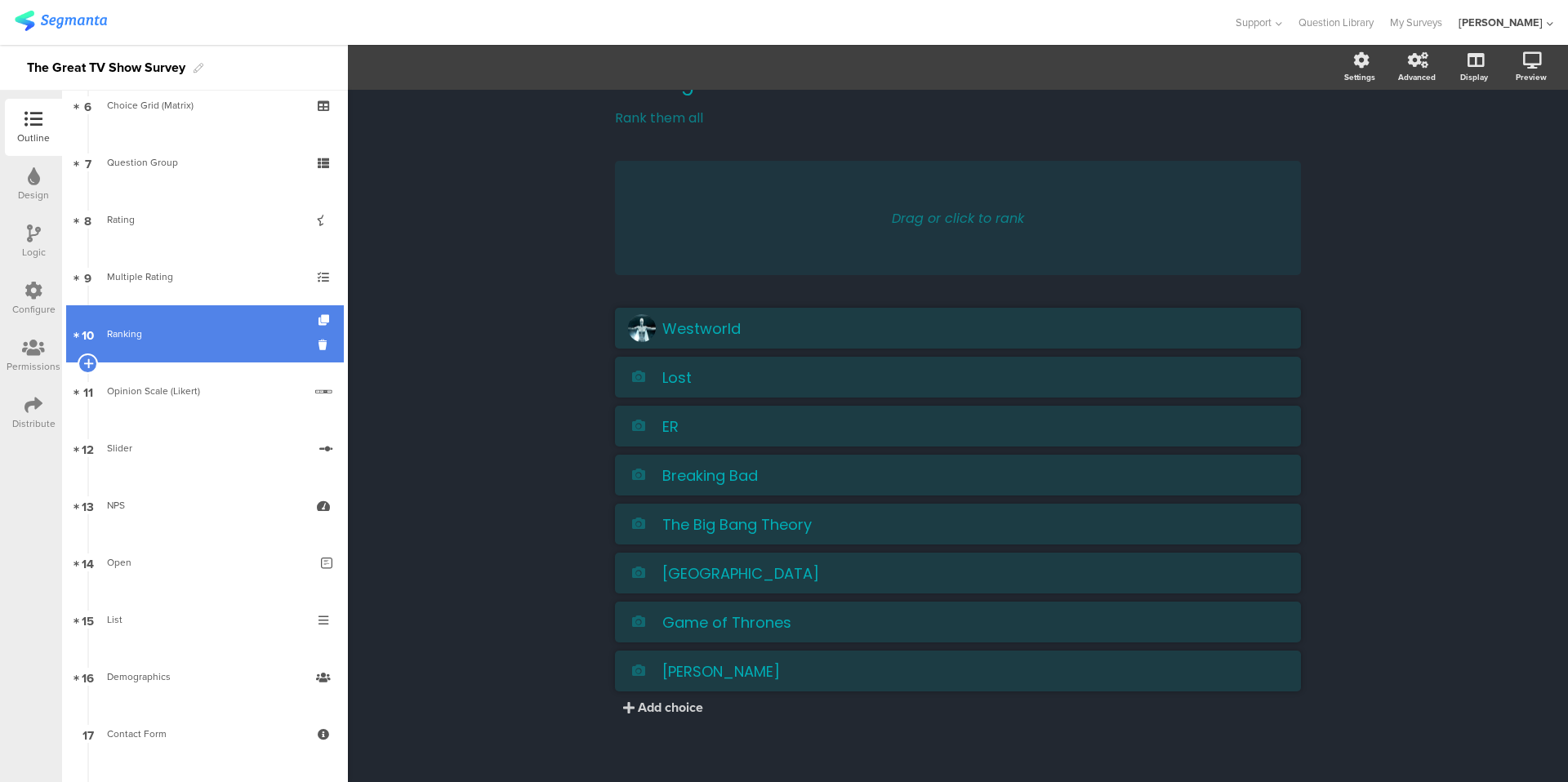
scroll to position [359, 0]
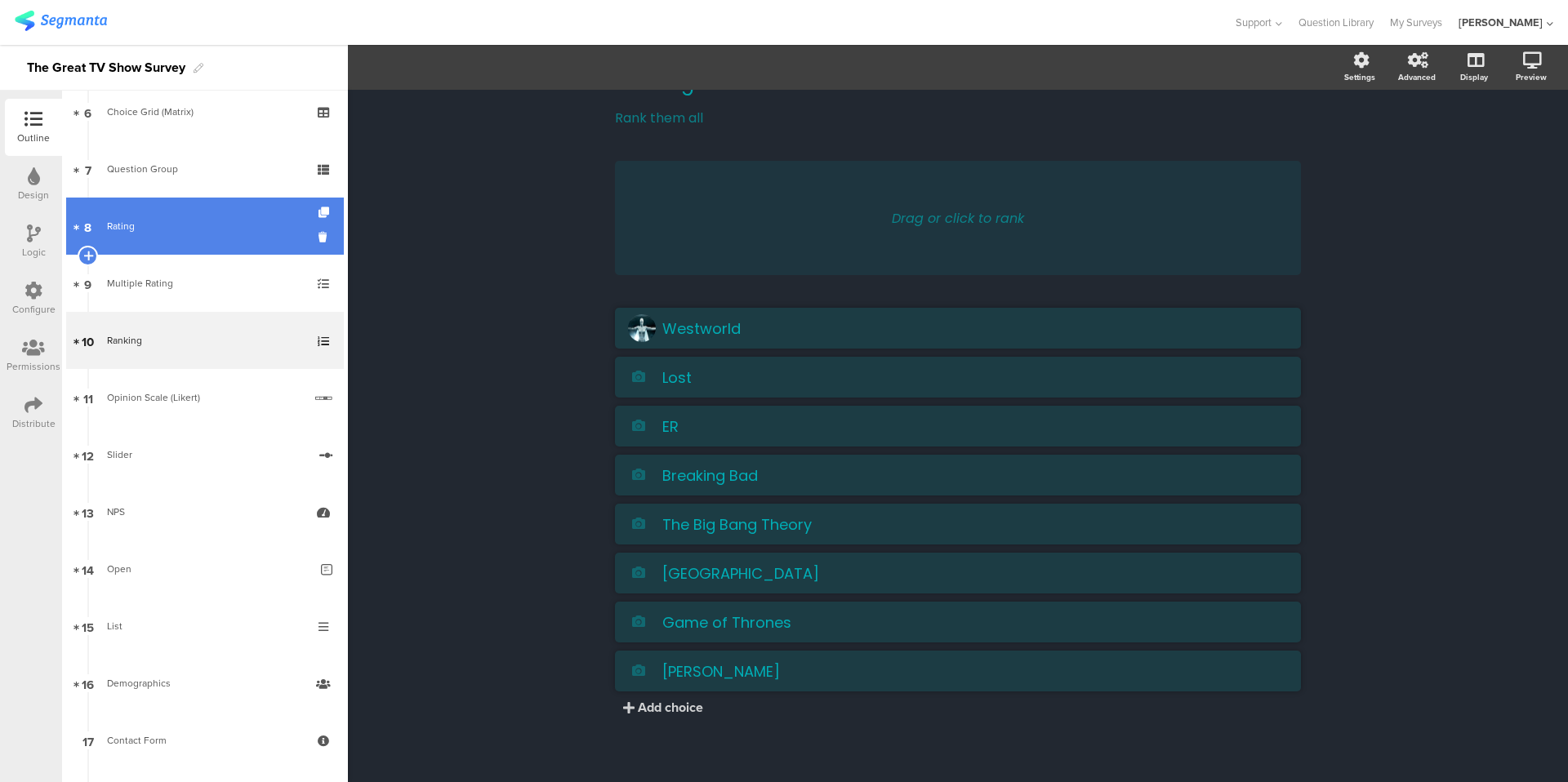
click at [195, 236] on link "8 Rating" at bounding box center [205, 226] width 278 height 57
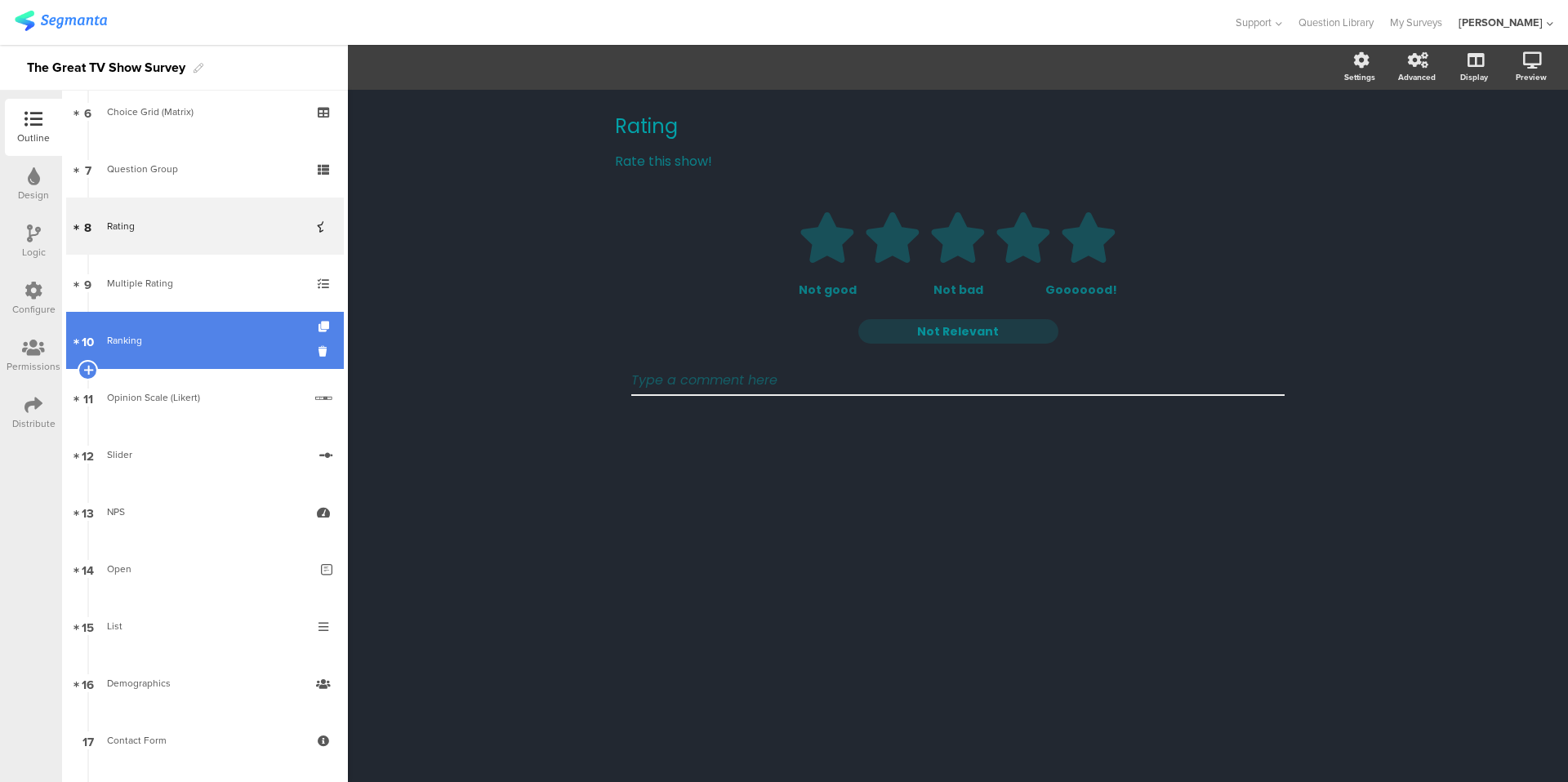
click at [213, 363] on link "10 Ranking" at bounding box center [205, 340] width 278 height 57
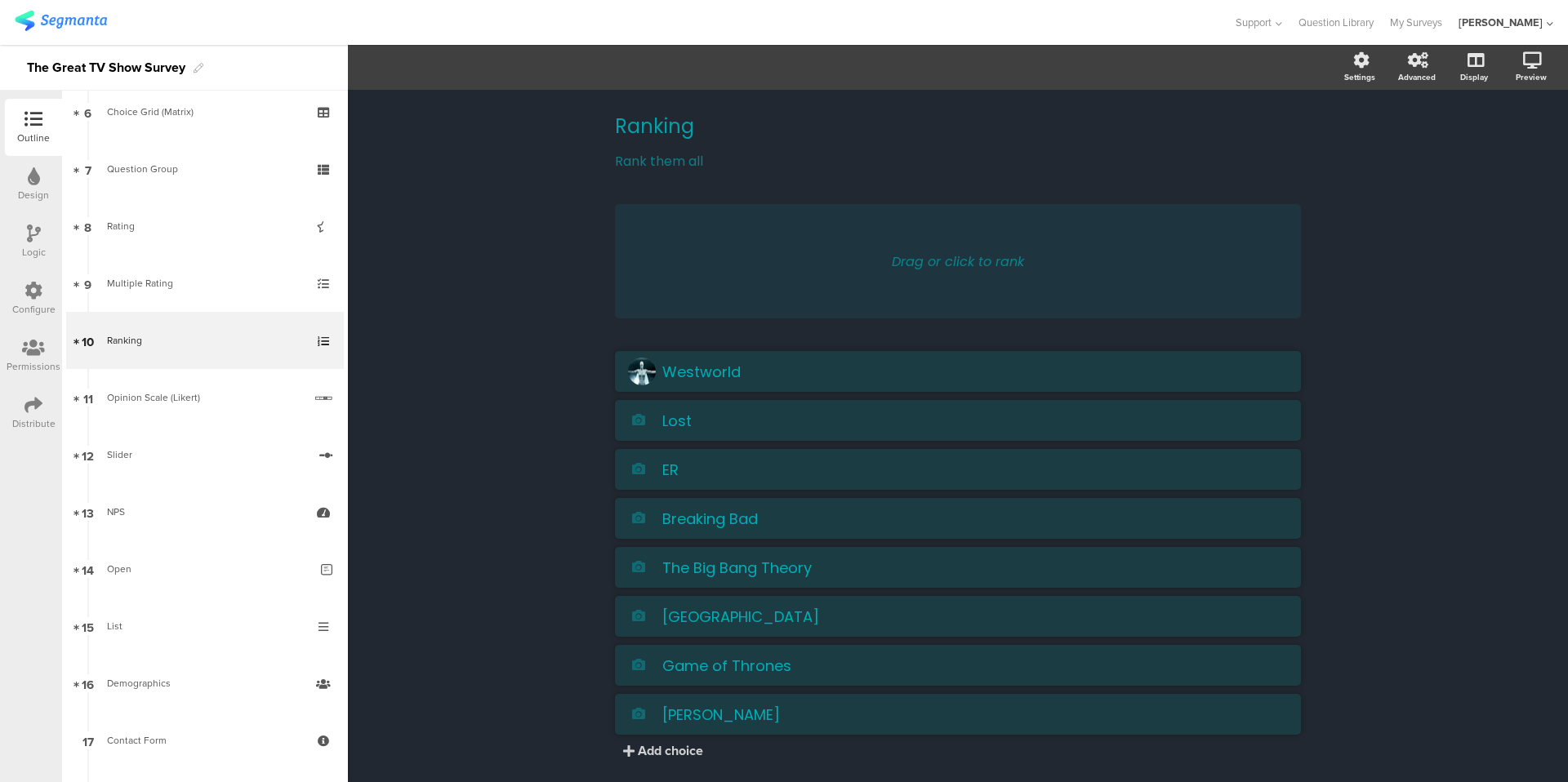
click at [505, 448] on div "Ranking Ranking Rank them all Rank them all Drag or click to rank [GEOGRAPHIC_D…" at bounding box center [958, 457] width 1220 height 736
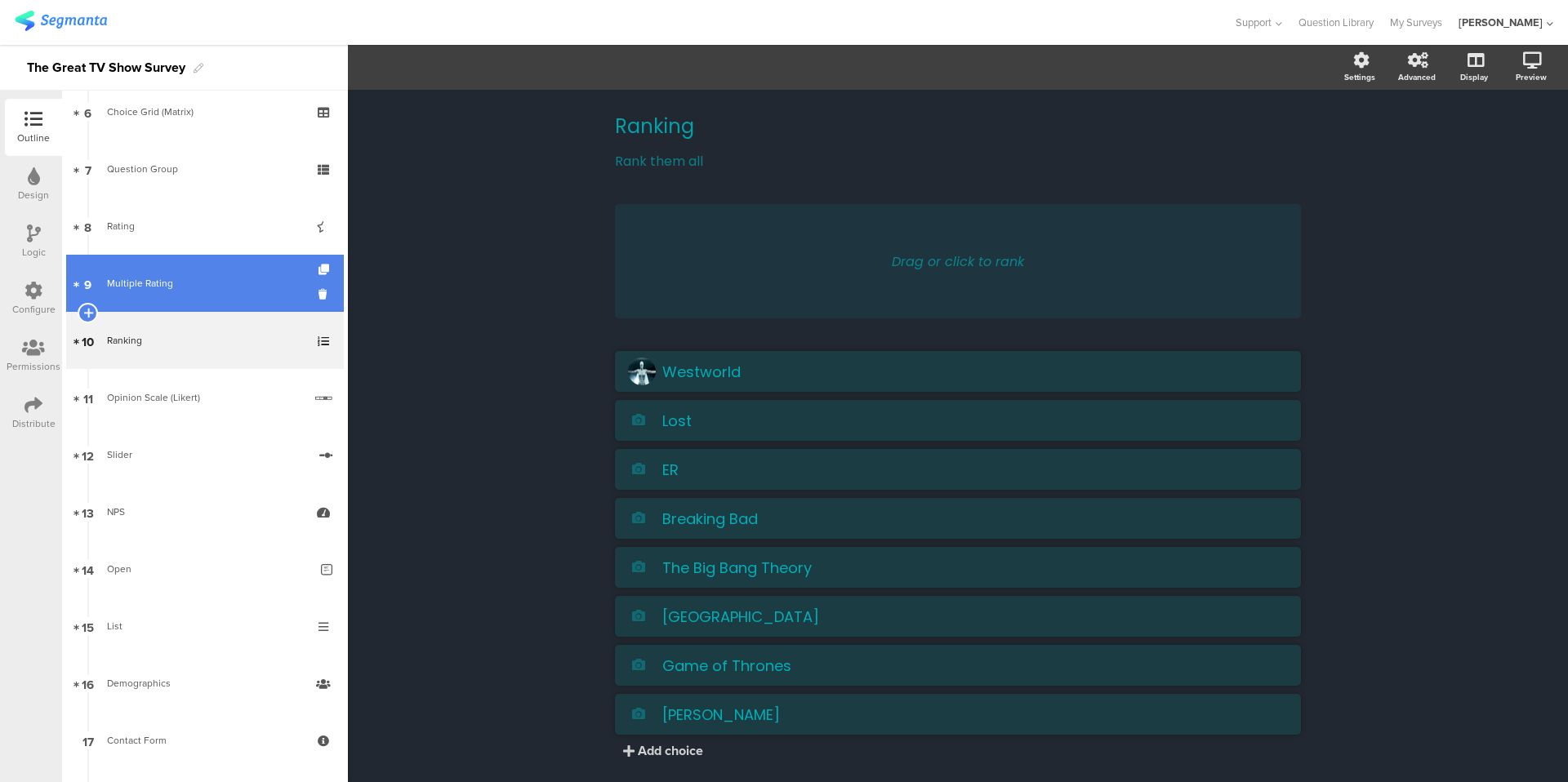
click at [189, 291] on link "9 Multiple Rating" at bounding box center [205, 283] width 278 height 57
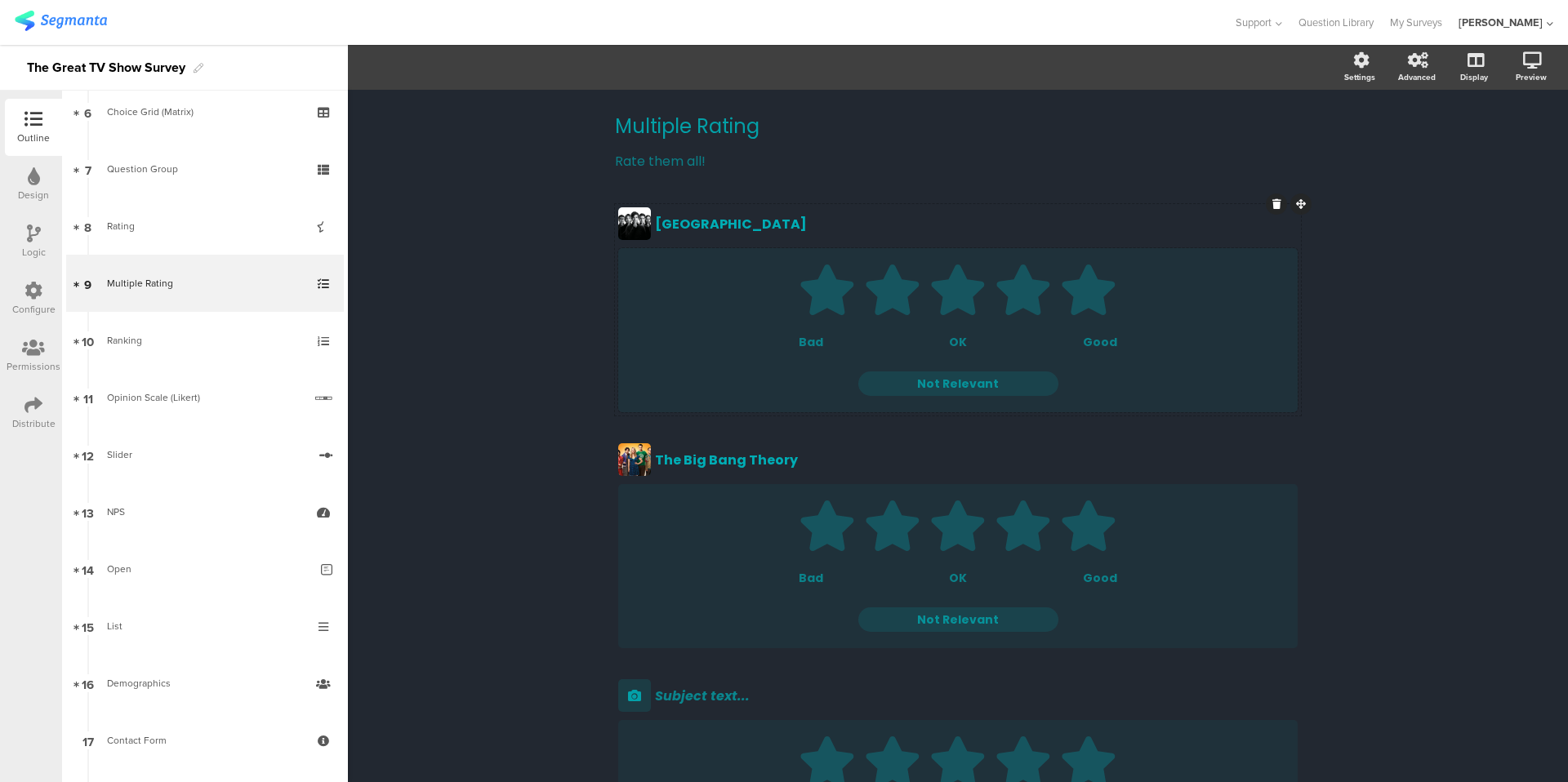
click at [1200, 290] on ul "1 2 3 4 5" at bounding box center [958, 292] width 647 height 57
click at [755, 77] on button "Off" at bounding box center [742, 67] width 53 height 24
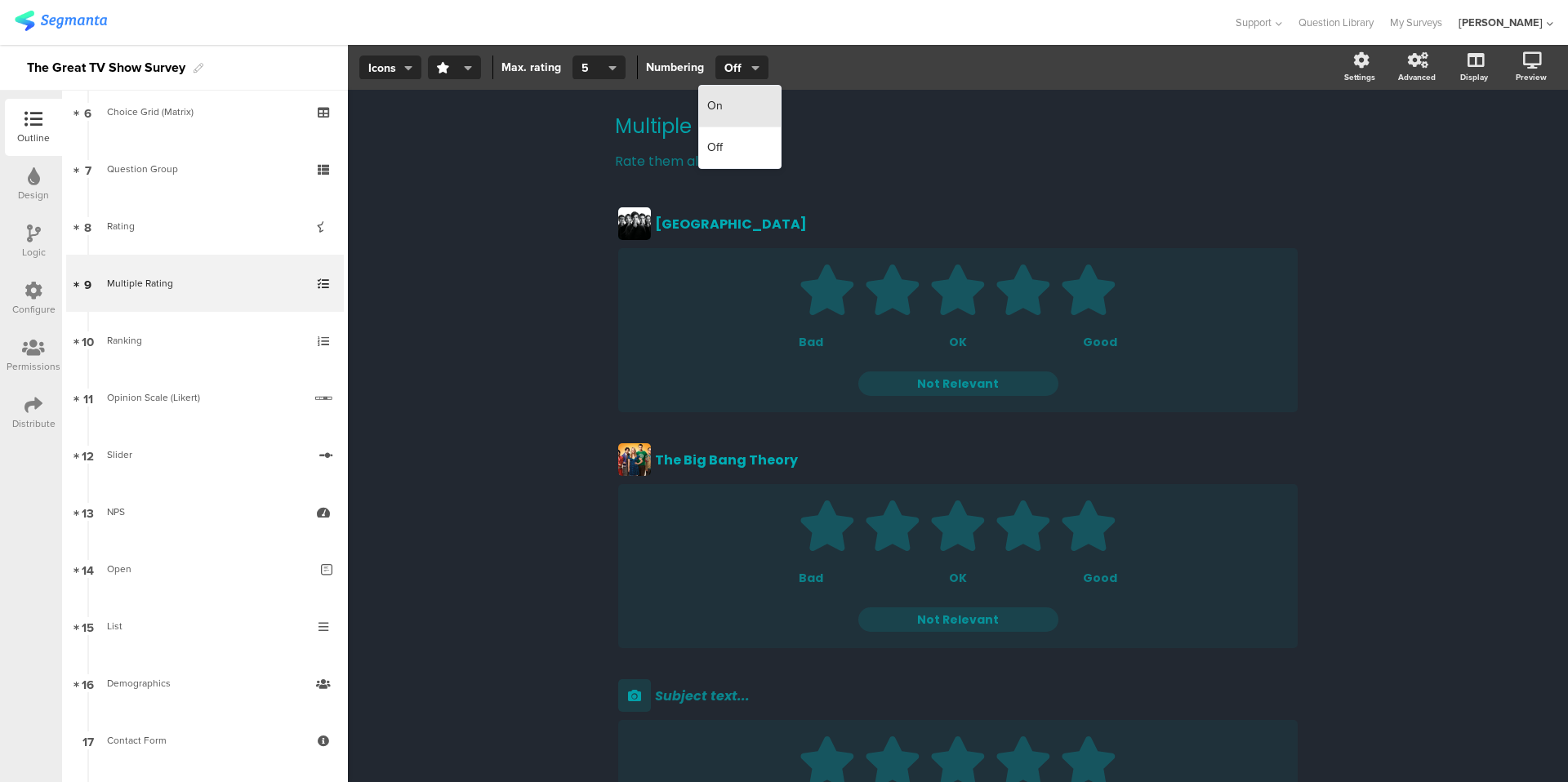
click at [751, 110] on div "On" at bounding box center [740, 106] width 82 height 41
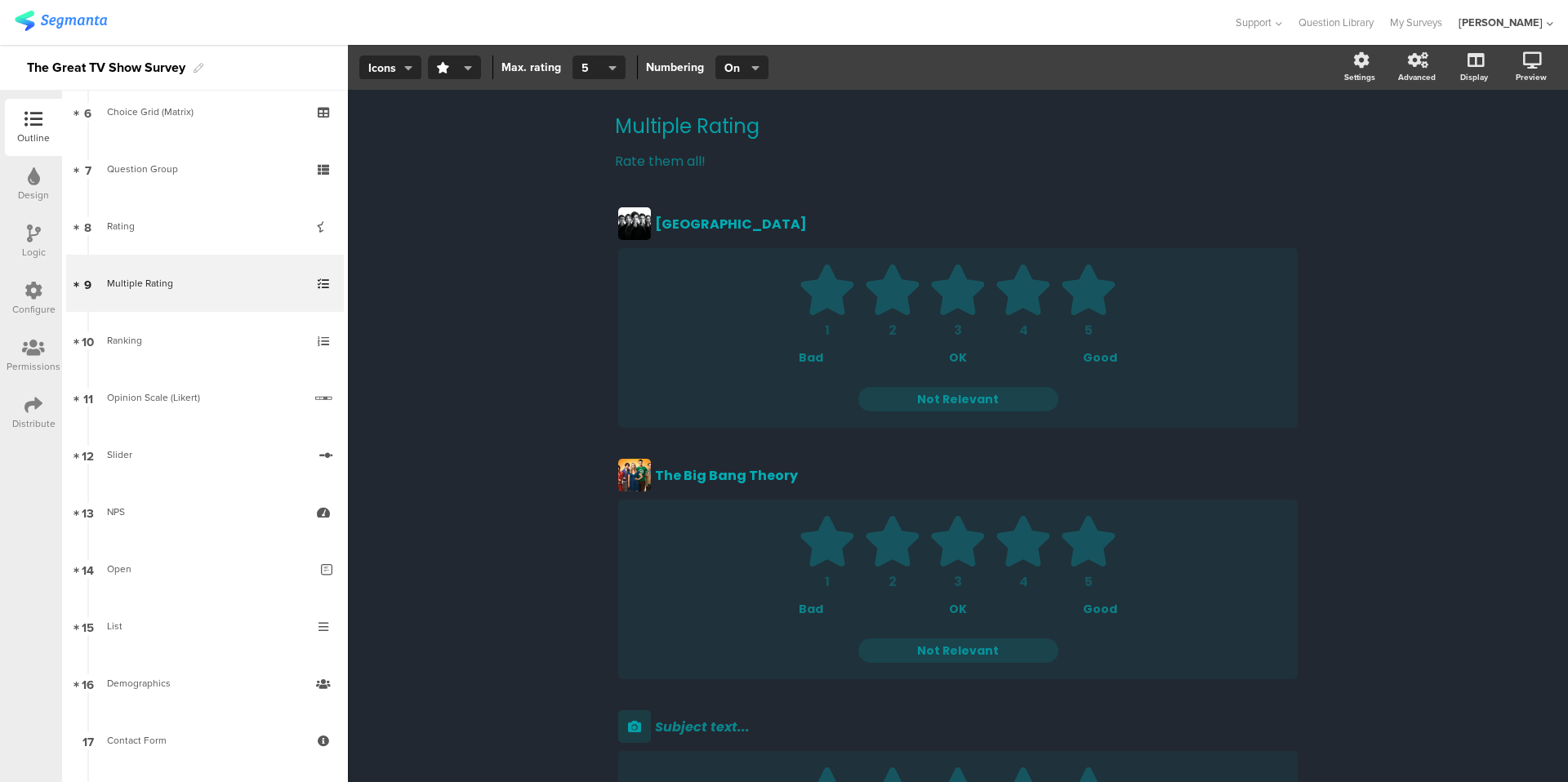
click at [482, 288] on div "Multiple Rating Multiple Rating Rate them all! Rate them all! [GEOGRAPHIC_DATA]…" at bounding box center [958, 566] width 1220 height 953
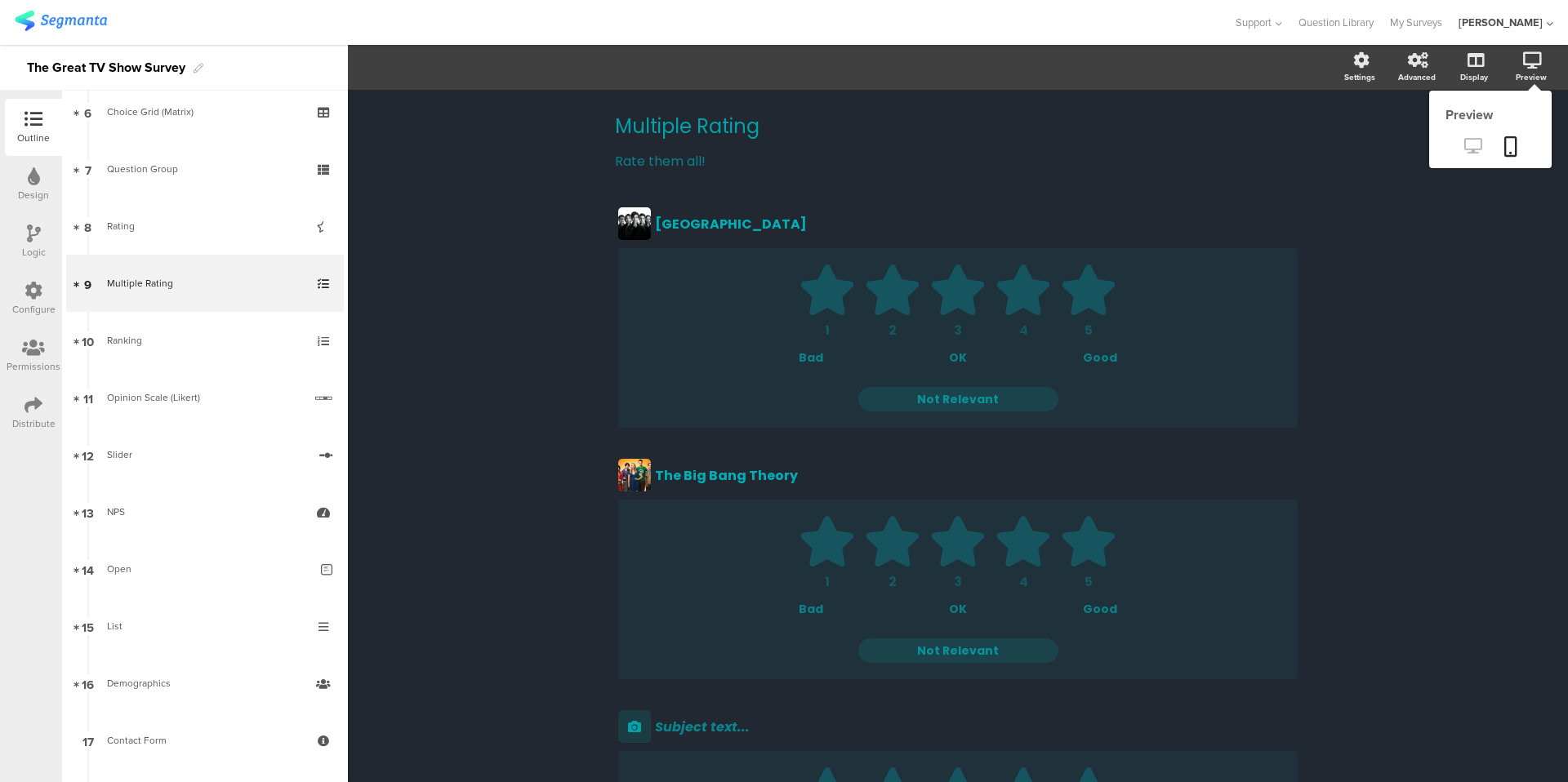
click at [1200, 147] on icon at bounding box center [1473, 146] width 17 height 15
